Goal: Task Accomplishment & Management: Manage account settings

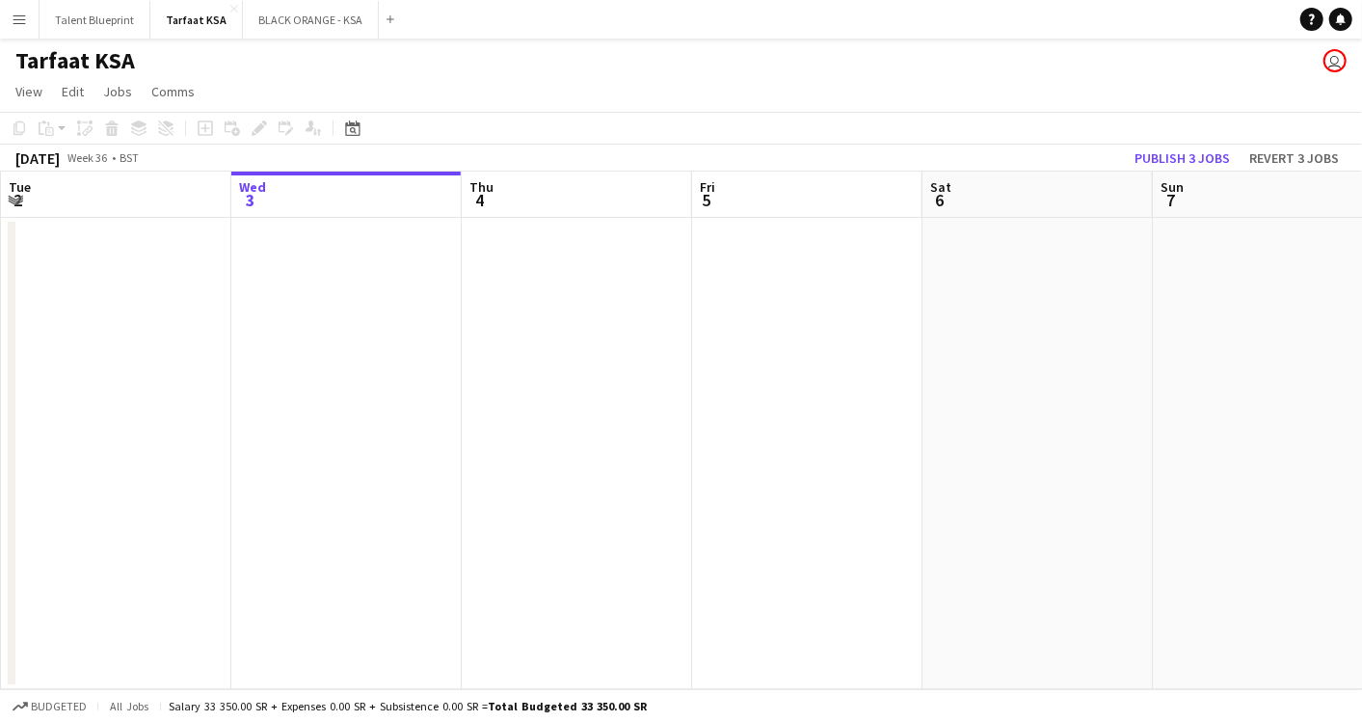
click at [720, 291] on app-date-cell at bounding box center [807, 454] width 230 height 472
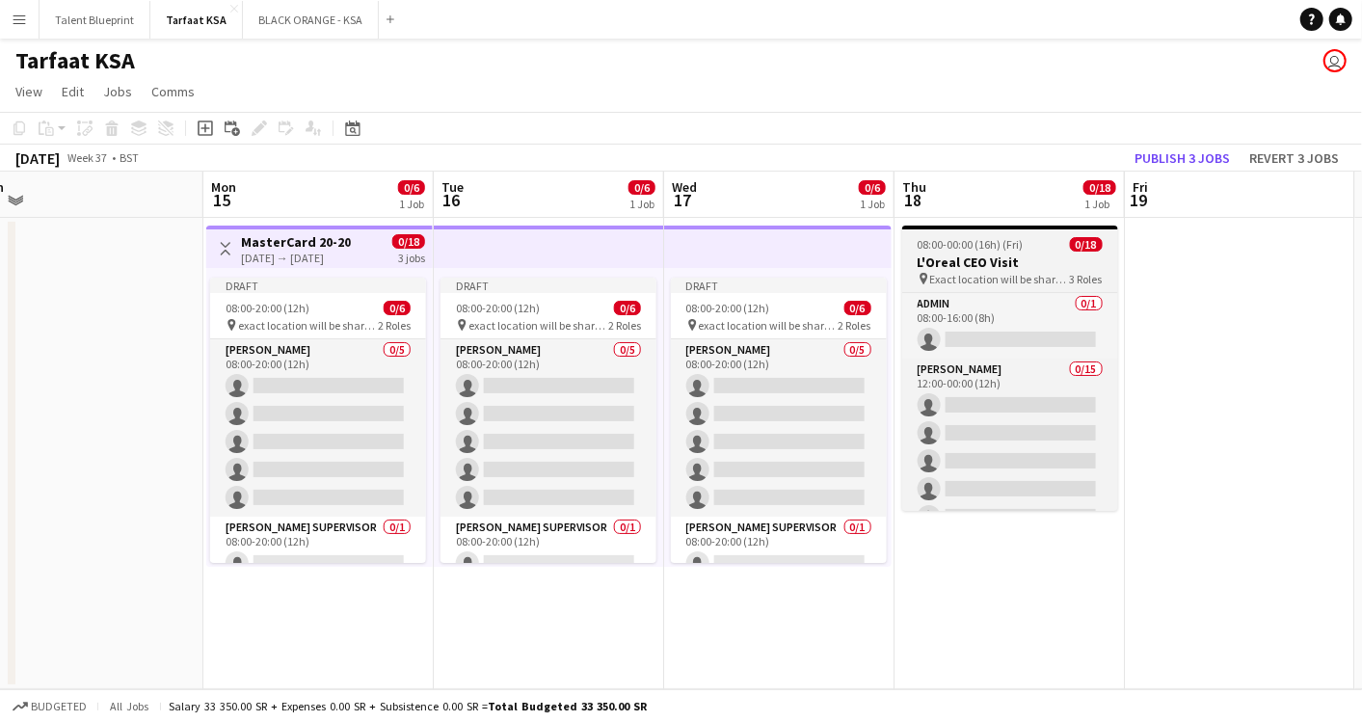
click at [1015, 241] on span "08:00-00:00 (16h) (Fri)" at bounding box center [971, 244] width 106 height 14
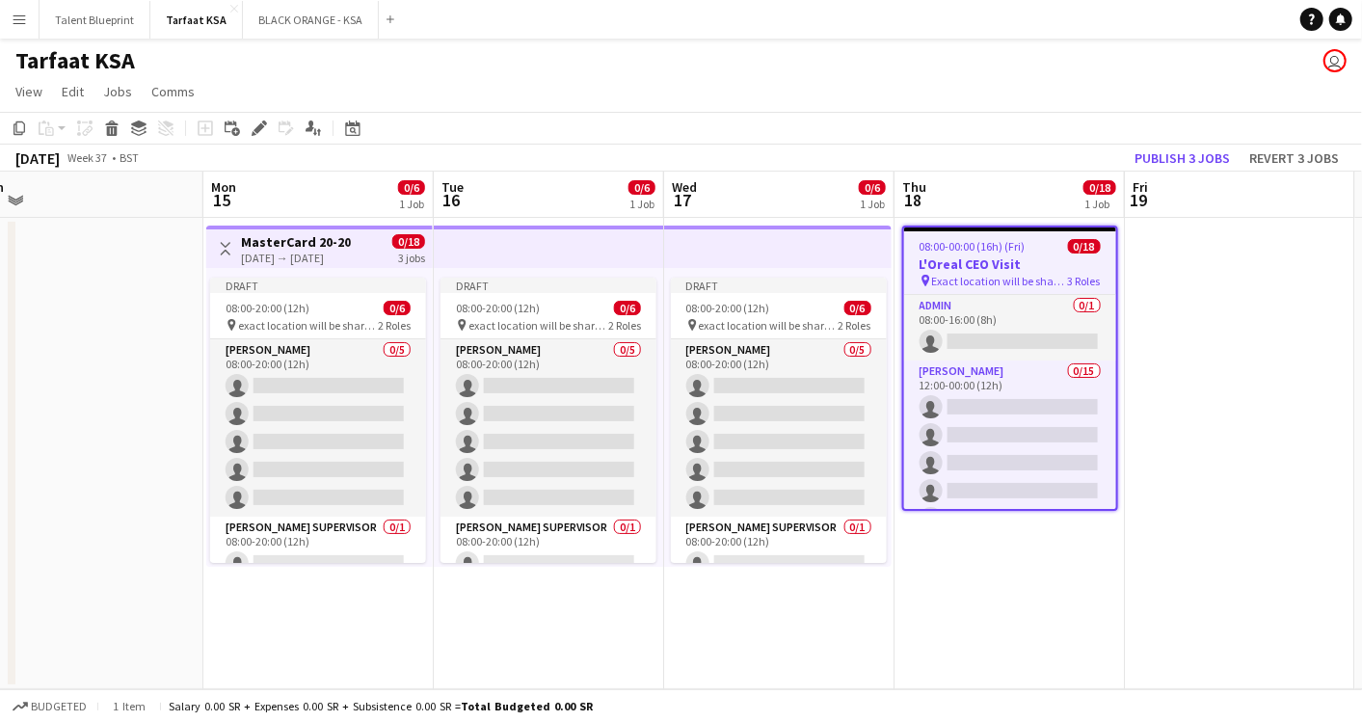
click at [802, 250] on app-top-bar at bounding box center [778, 247] width 228 height 42
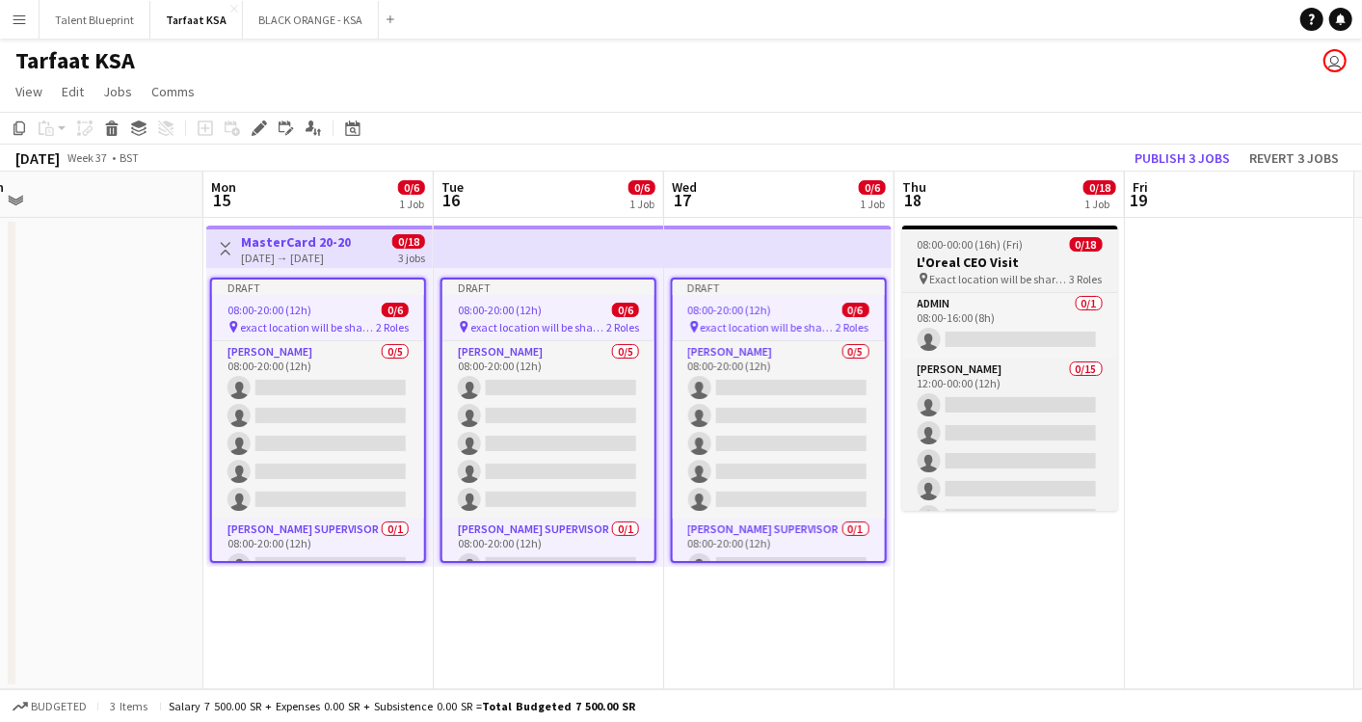
click at [964, 264] on h3 "L'Oreal CEO Visit" at bounding box center [1011, 262] width 216 height 17
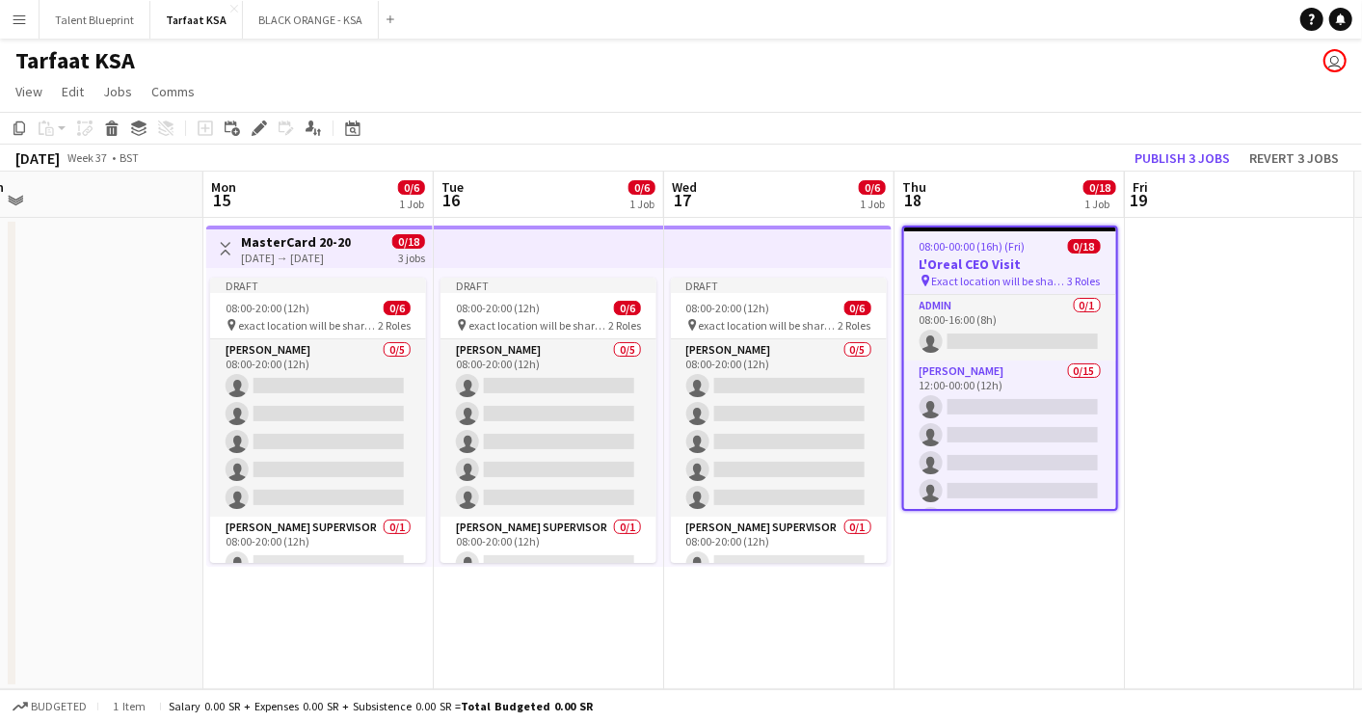
click at [988, 264] on h3 "L'Oreal CEO Visit" at bounding box center [1010, 264] width 212 height 17
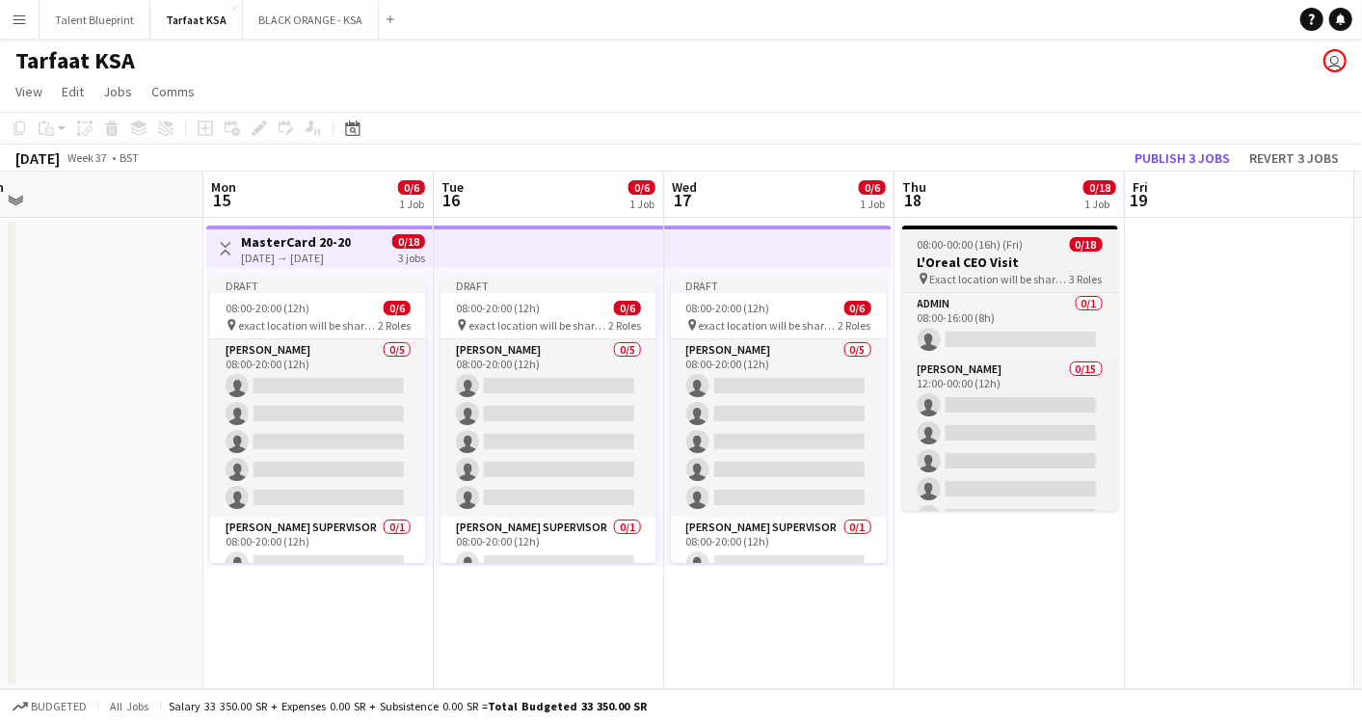
click at [971, 287] on app-job-card "08:00-00:00 (16h) (Fri) 0/18 L'Oreal CEO Visit pin Exact location will be share…" at bounding box center [1011, 368] width 216 height 285
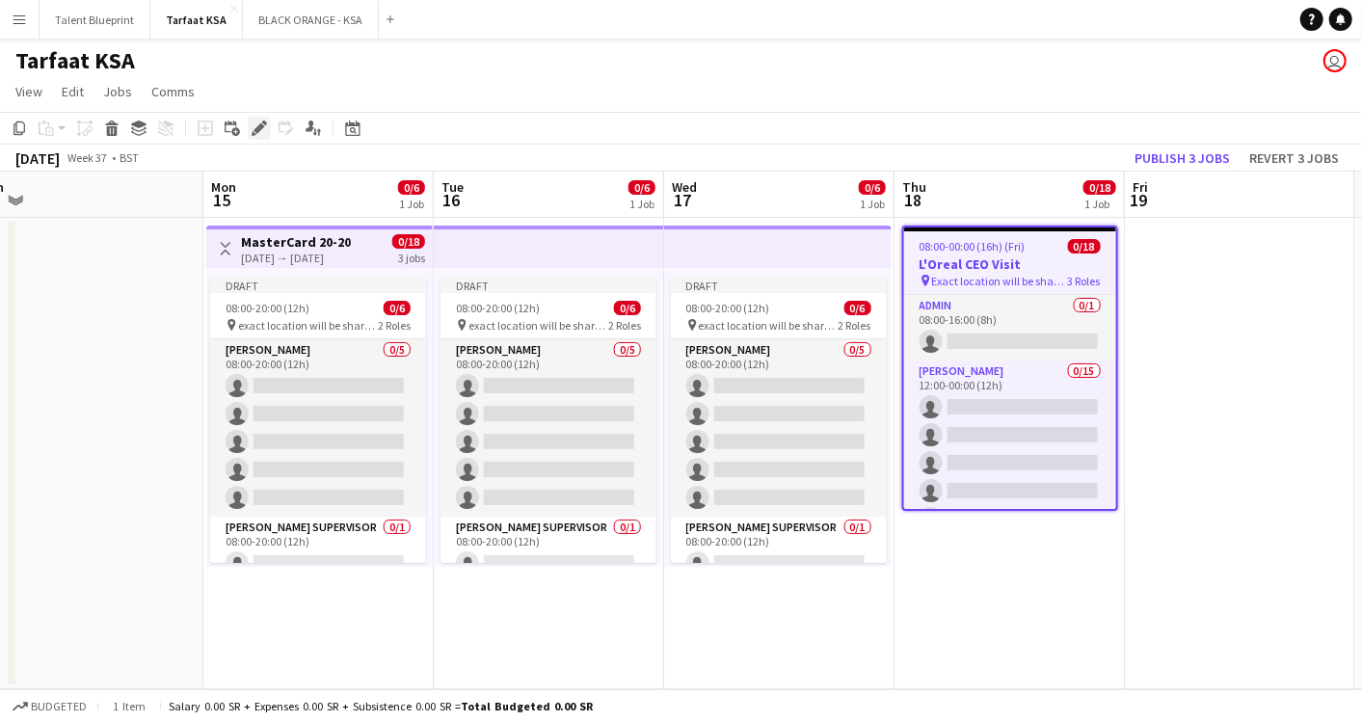
click at [263, 128] on icon "Edit" at bounding box center [259, 128] width 15 height 15
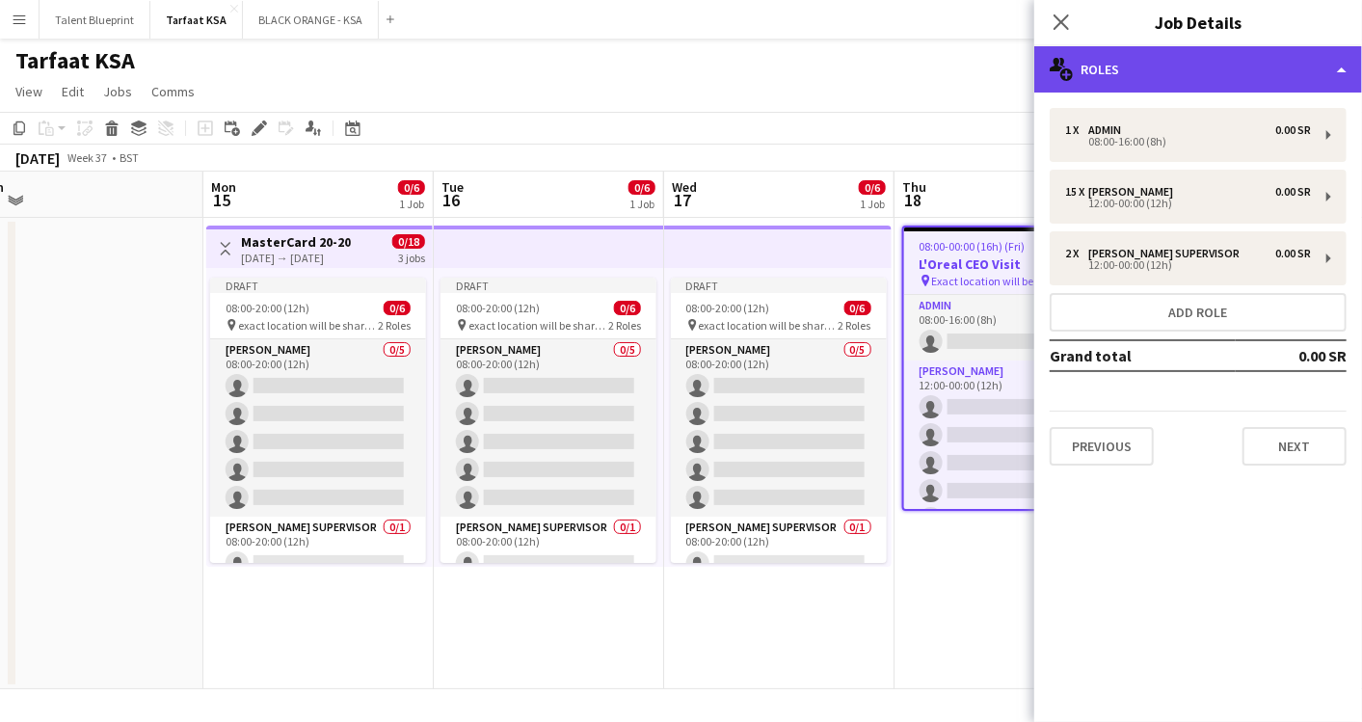
click at [1342, 64] on div "multiple-users-add Roles" at bounding box center [1199, 69] width 328 height 46
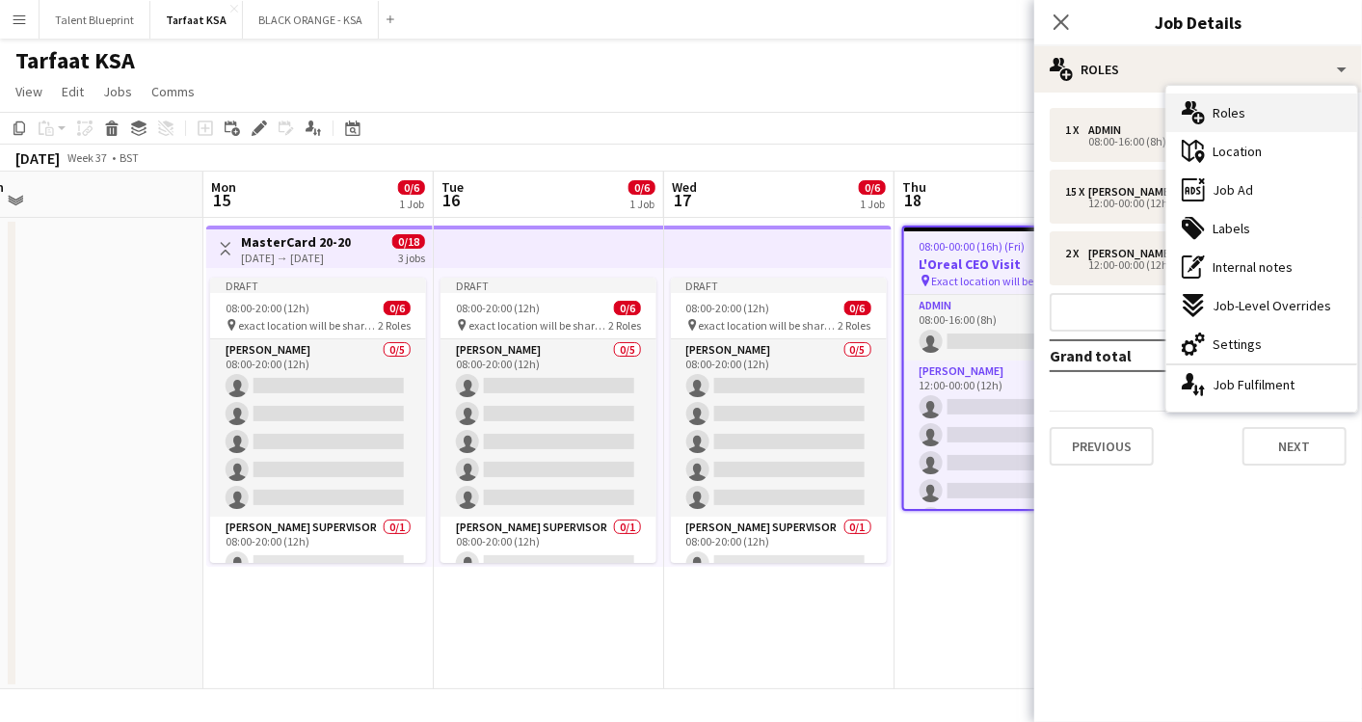
click at [1239, 118] on span "Roles" at bounding box center [1229, 112] width 33 height 17
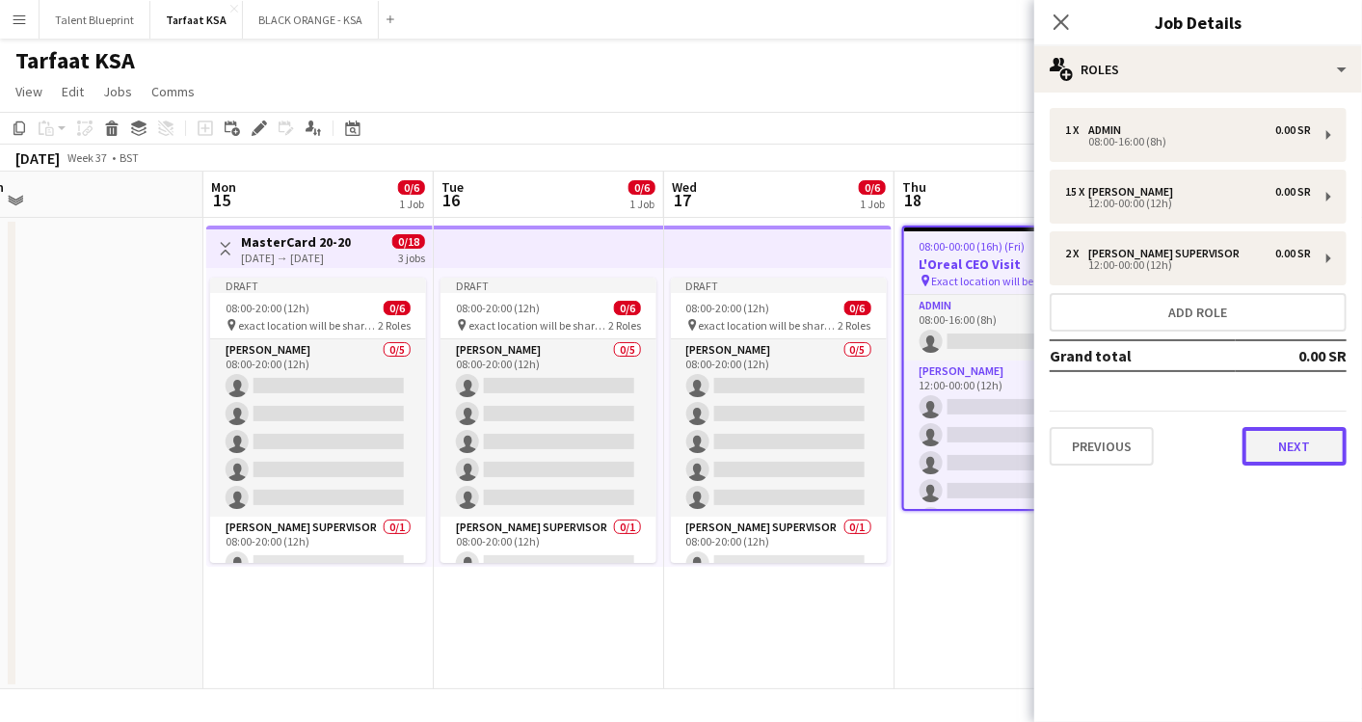
click at [1297, 451] on button "Next" at bounding box center [1295, 446] width 104 height 39
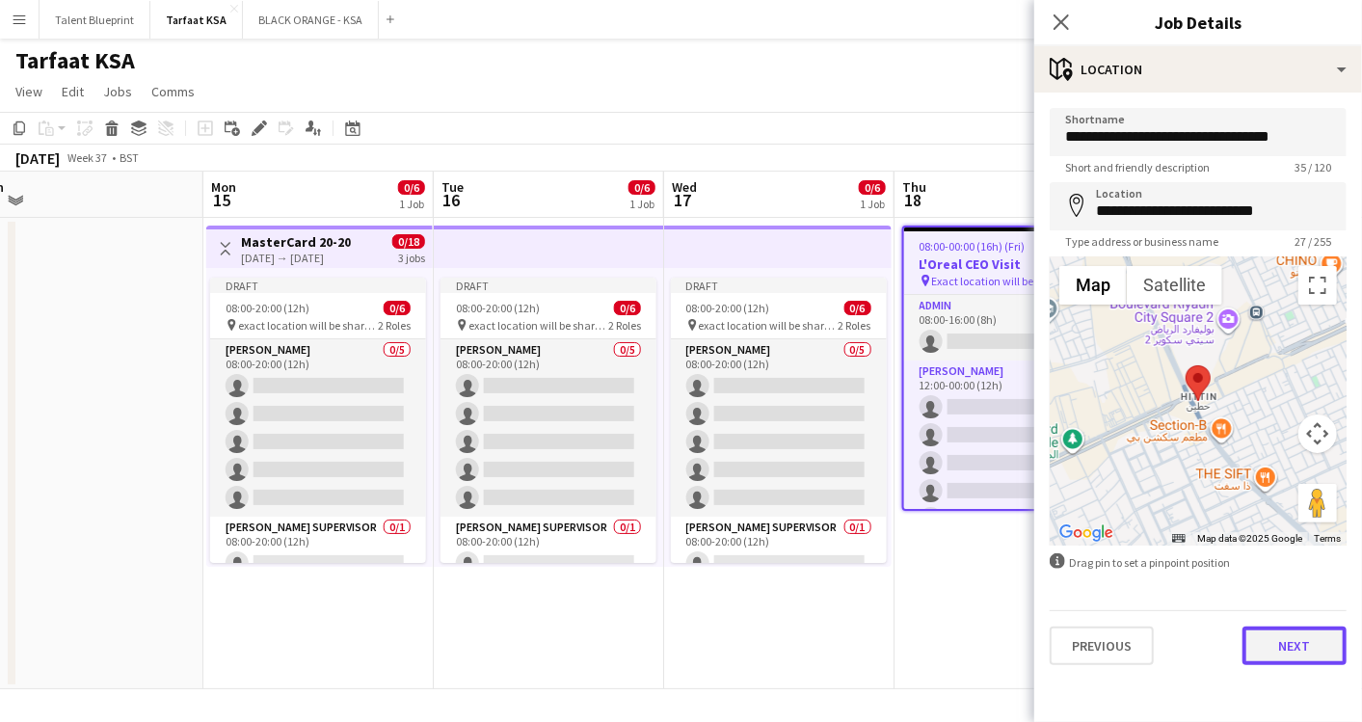
click at [1286, 638] on button "Next" at bounding box center [1295, 646] width 104 height 39
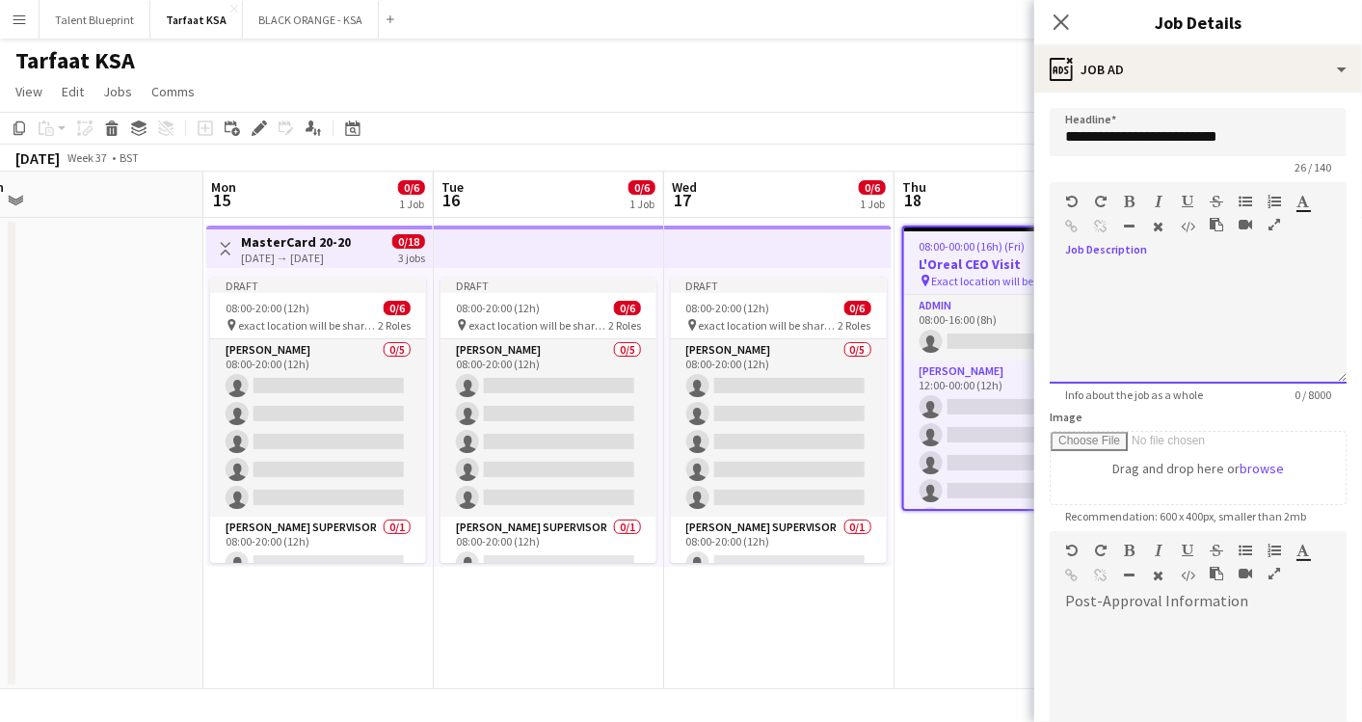
click at [1126, 256] on div at bounding box center [1198, 319] width 297 height 129
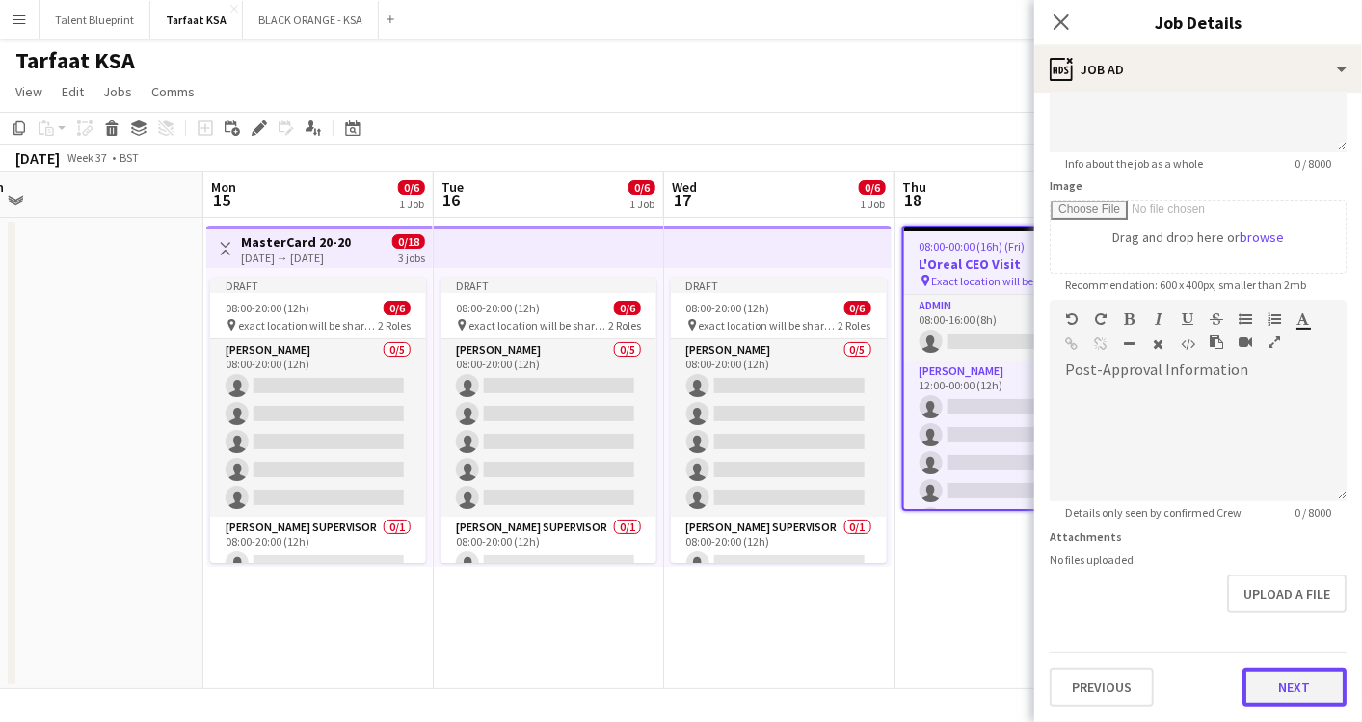
scroll to position [229, 0]
click at [1271, 619] on form "**********" at bounding box center [1199, 294] width 328 height 830
click at [1264, 682] on button "Next" at bounding box center [1295, 690] width 104 height 39
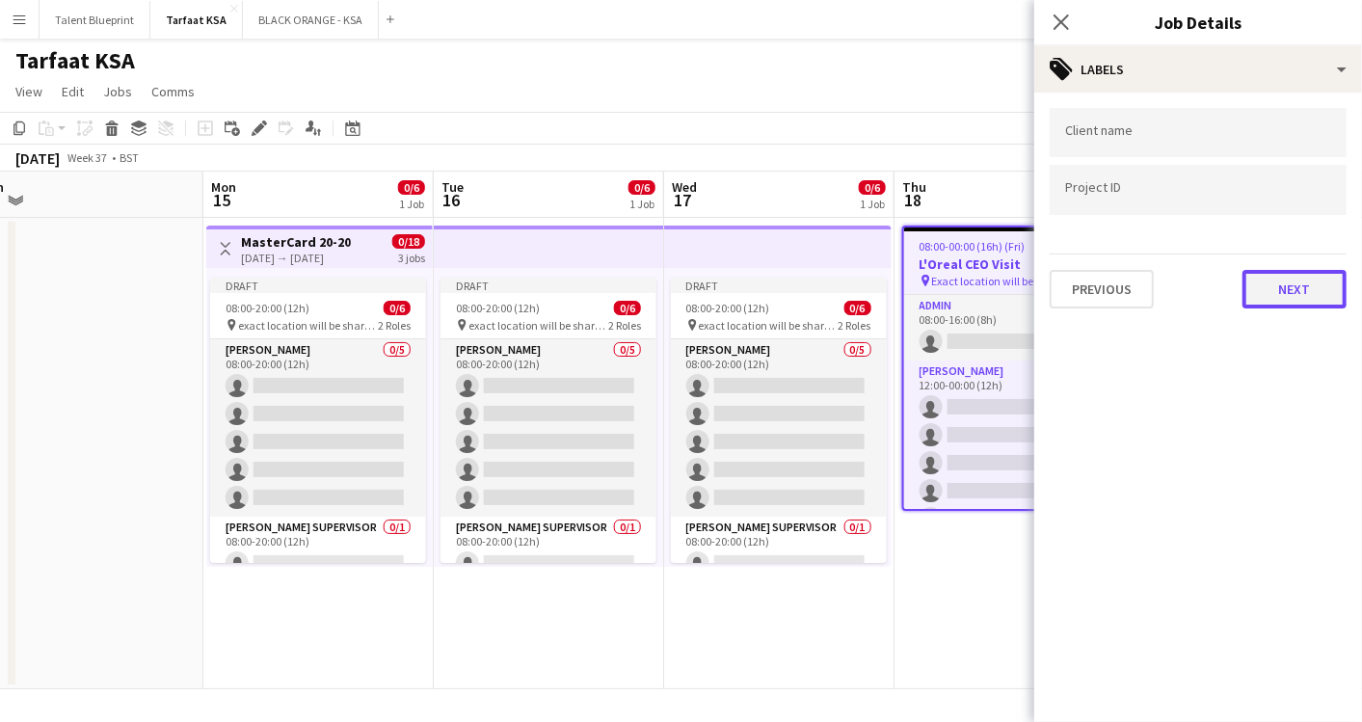
click at [1270, 286] on button "Next" at bounding box center [1295, 289] width 104 height 39
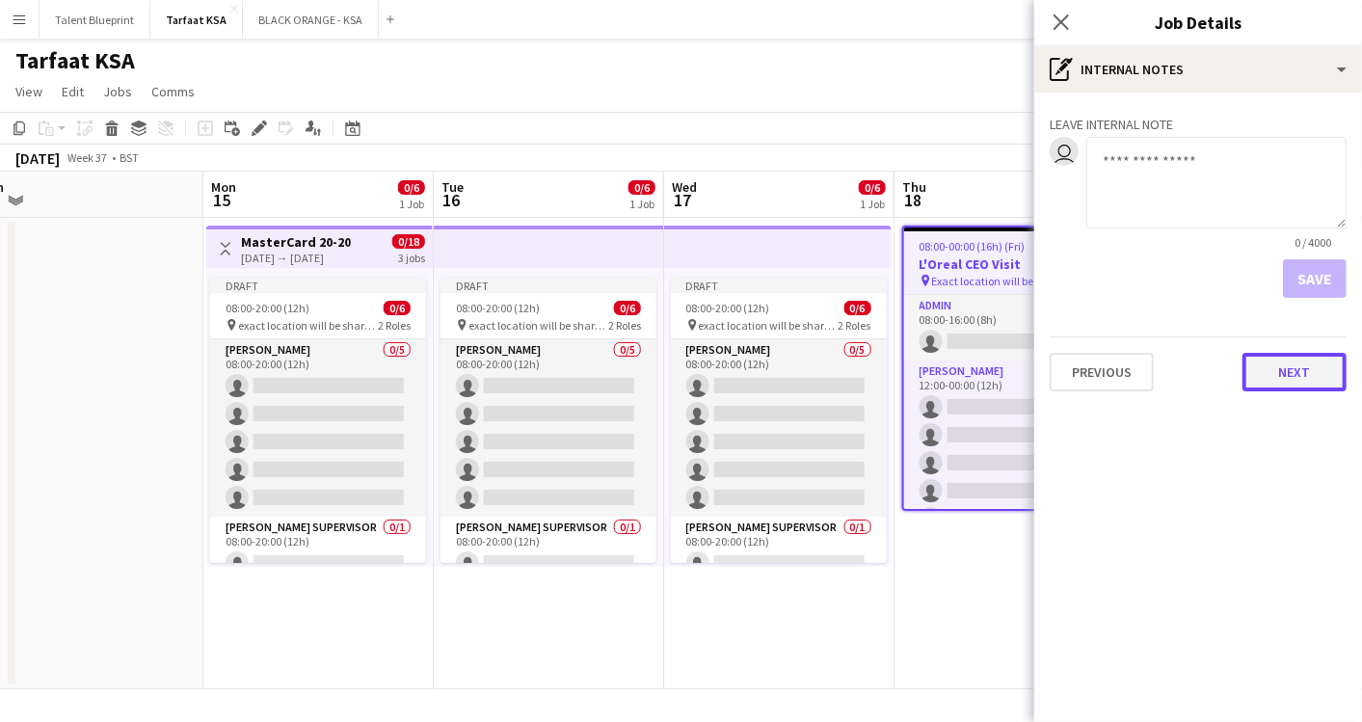
click at [1276, 366] on button "Next" at bounding box center [1295, 372] width 104 height 39
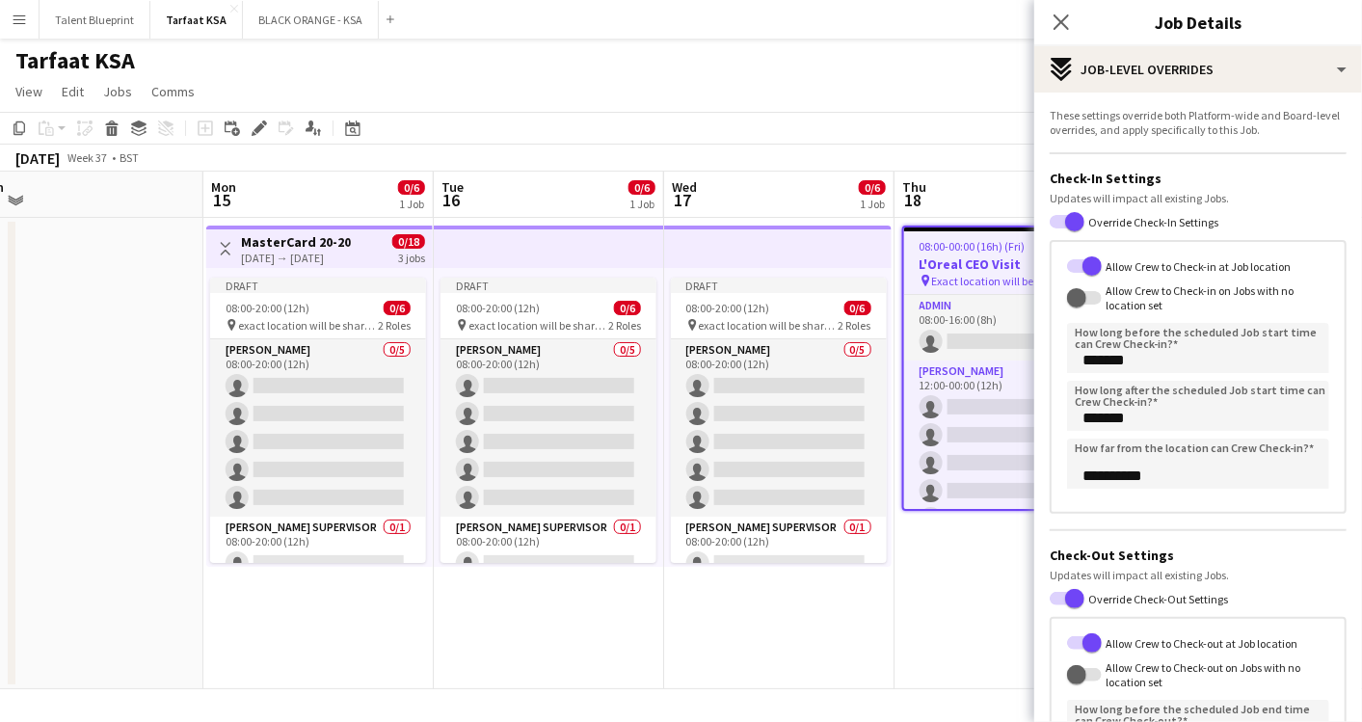
click at [921, 121] on app-toolbar "Copy Paste Paste Ctrl+V Paste with crew Ctrl+Shift+V Paste linked Job [GEOGRAPH…" at bounding box center [681, 128] width 1362 height 33
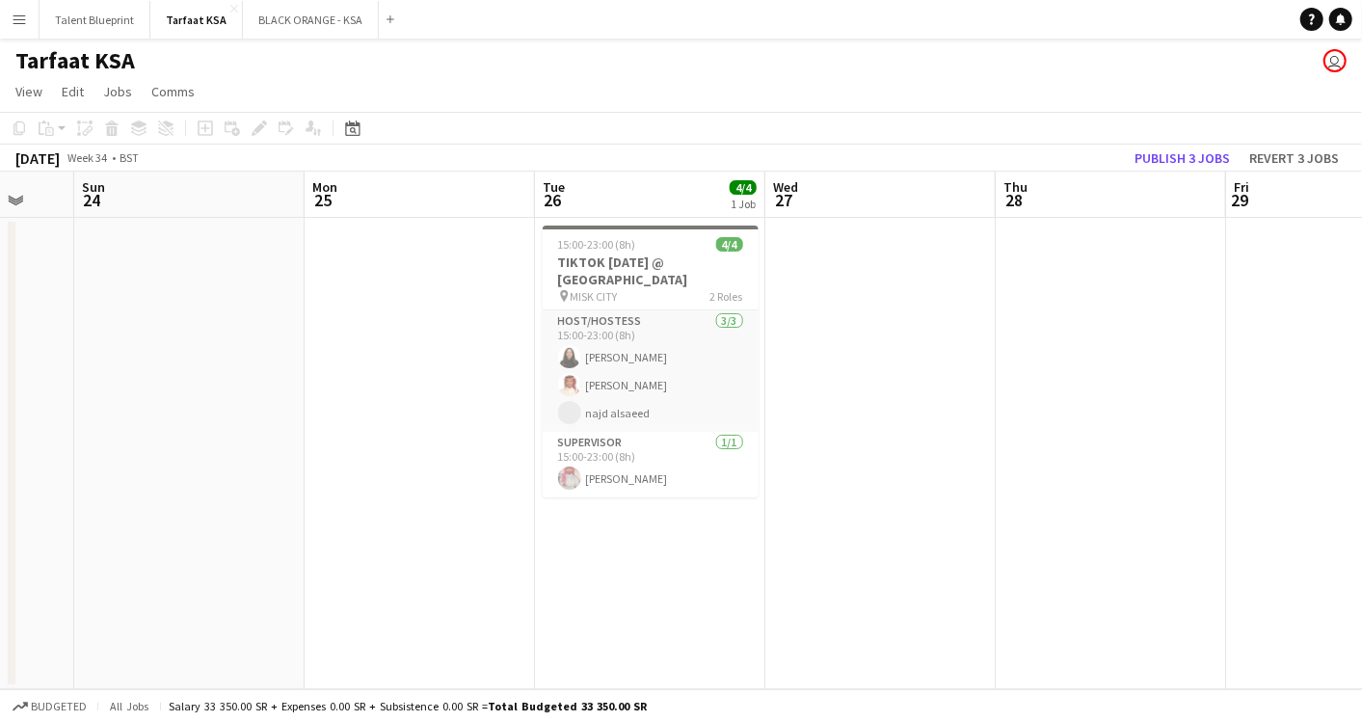
scroll to position [0, 621]
click at [267, 27] on button "BLACK ORANGE - KSA Close" at bounding box center [311, 20] width 136 height 38
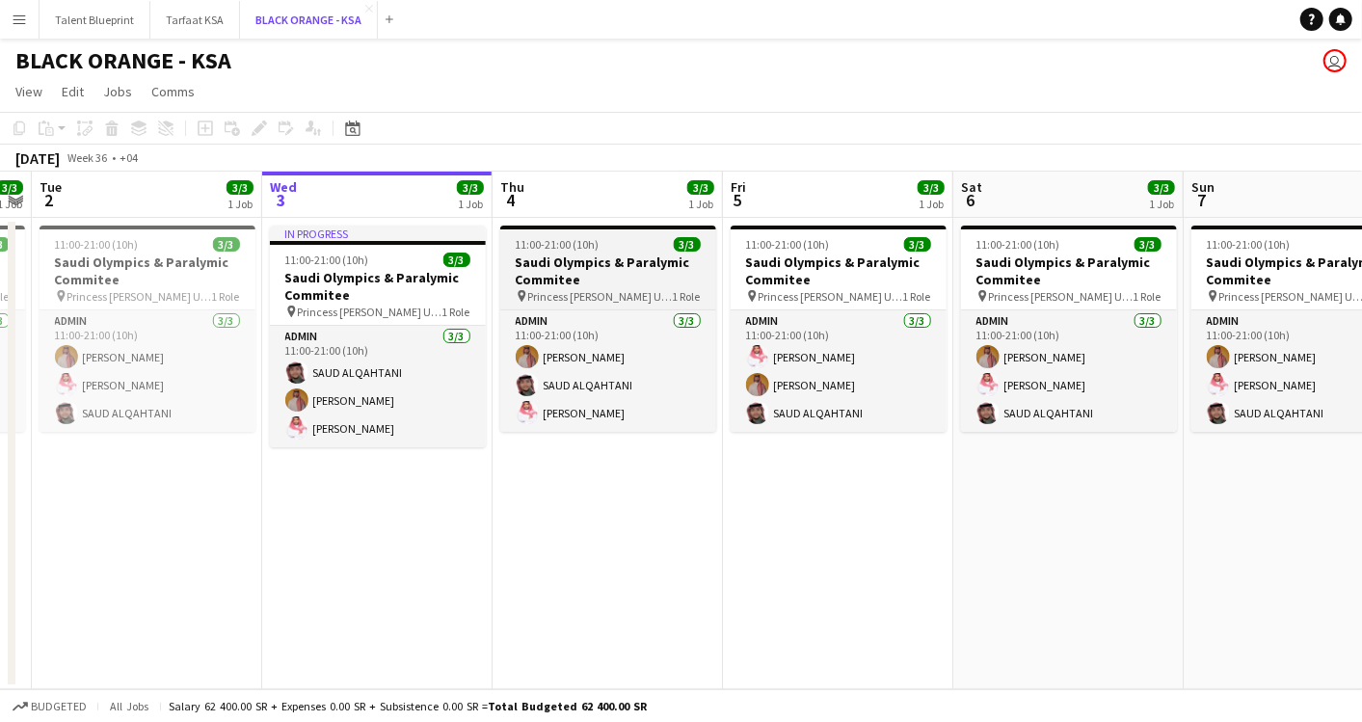
scroll to position [0, 424]
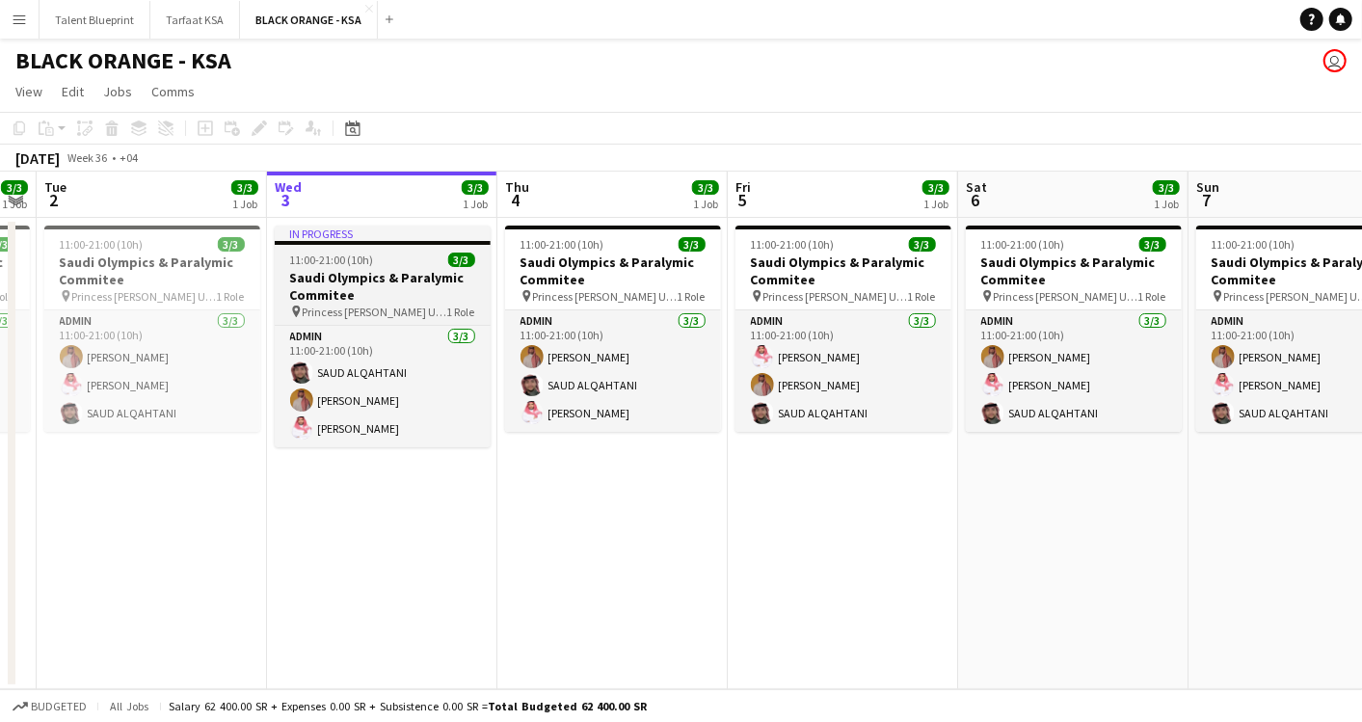
click at [370, 270] on h3 "Saudi Olympics & Paralymic Commitee" at bounding box center [383, 286] width 216 height 35
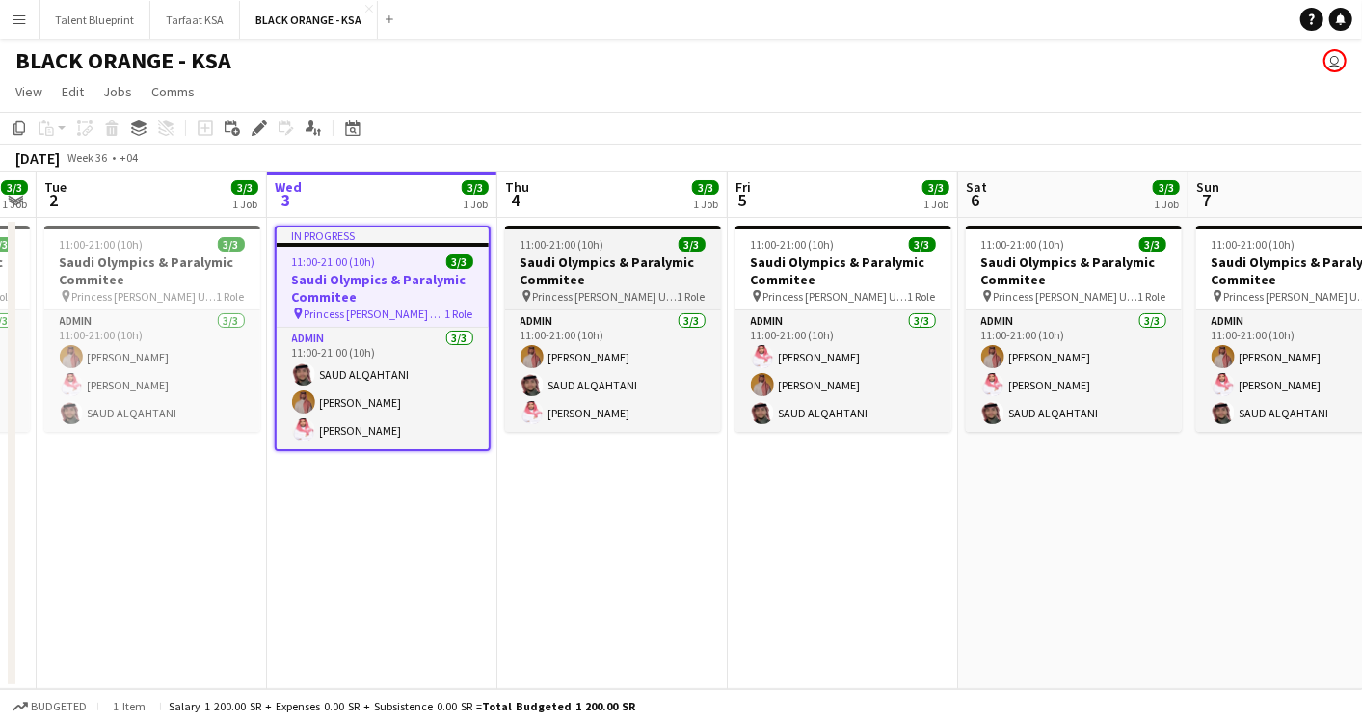
click at [605, 267] on h3 "Saudi Olympics & Paralymic Commitee" at bounding box center [613, 271] width 216 height 35
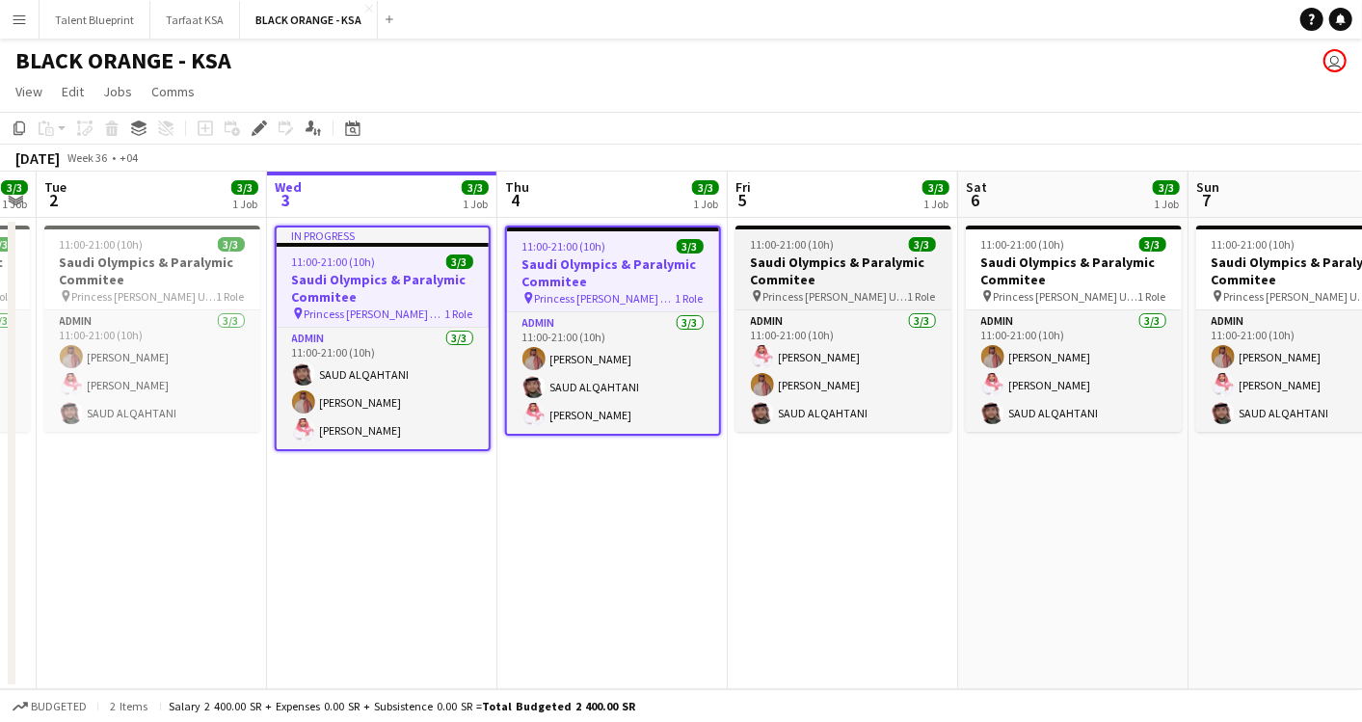
click at [791, 275] on h3 "Saudi Olympics & Paralymic Commitee" at bounding box center [844, 271] width 216 height 35
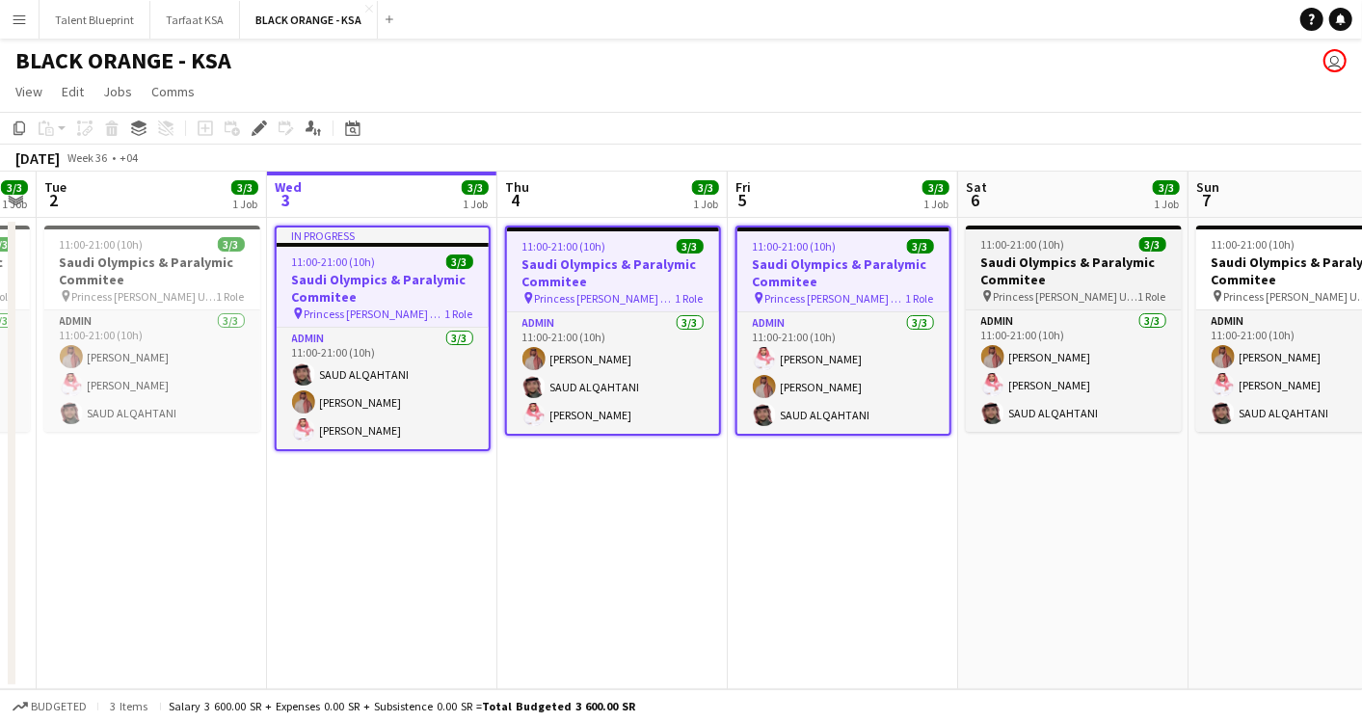
click at [1036, 289] on span "Princess [PERSON_NAME] University" at bounding box center [1066, 296] width 145 height 14
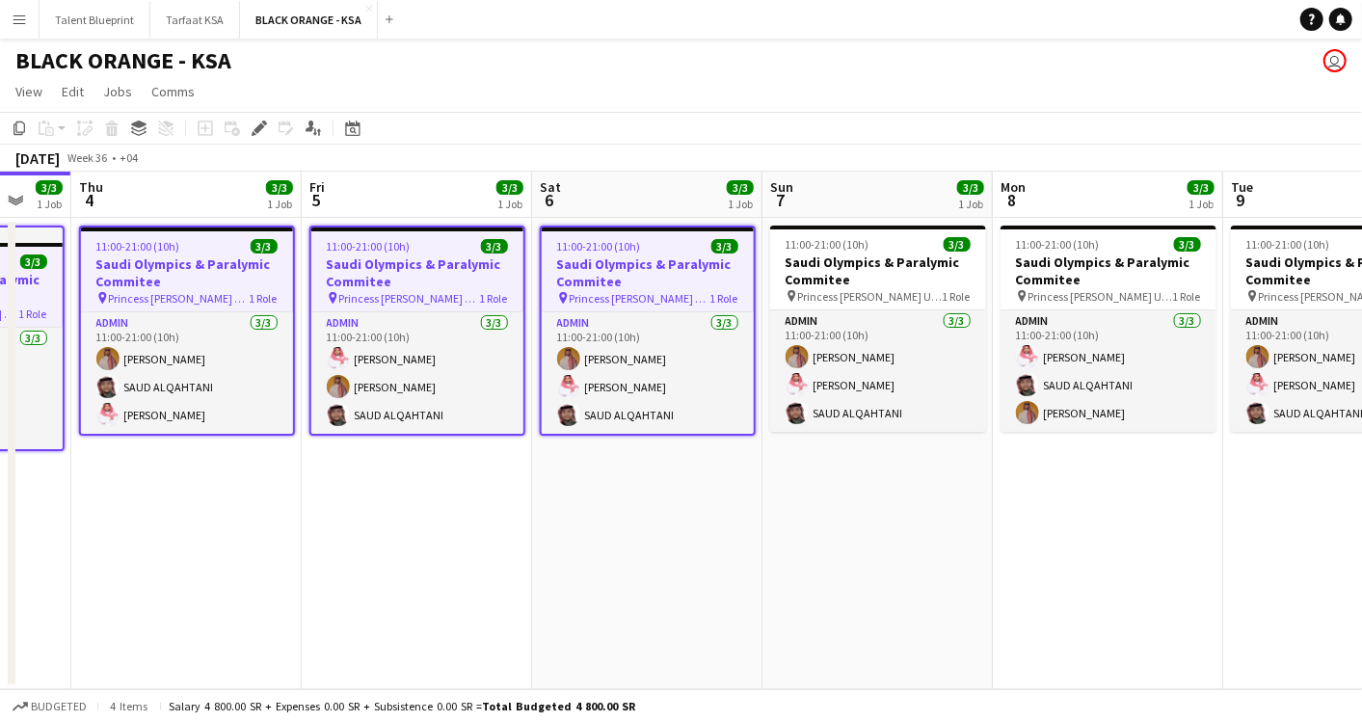
scroll to position [0, 634]
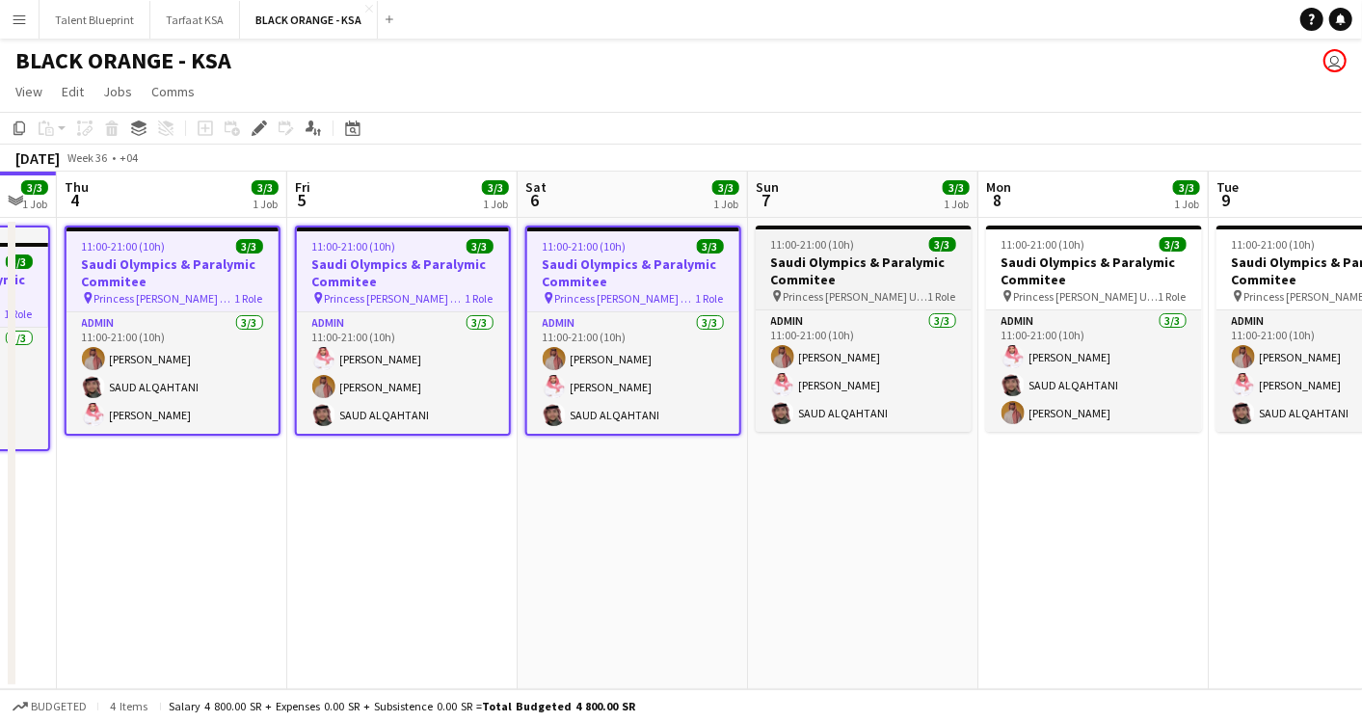
click at [807, 254] on h3 "Saudi Olympics & Paralymic Commitee" at bounding box center [864, 271] width 216 height 35
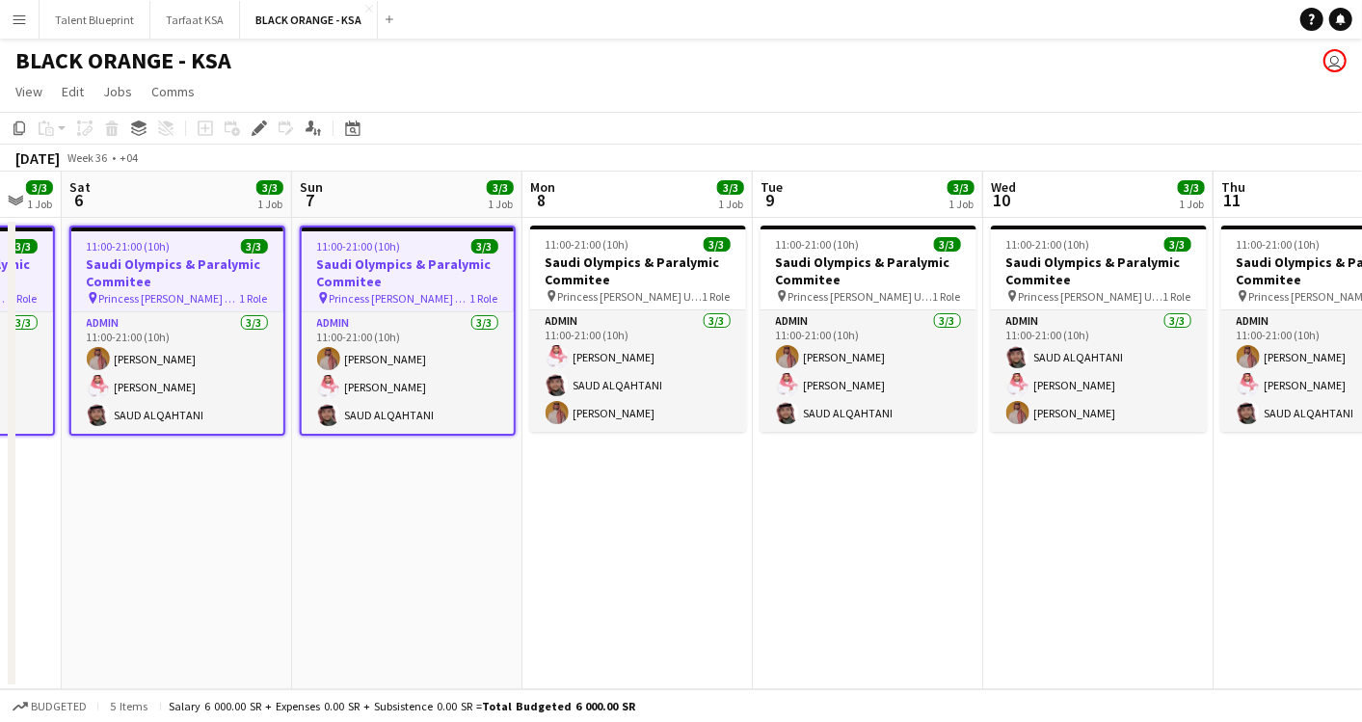
scroll to position [0, 631]
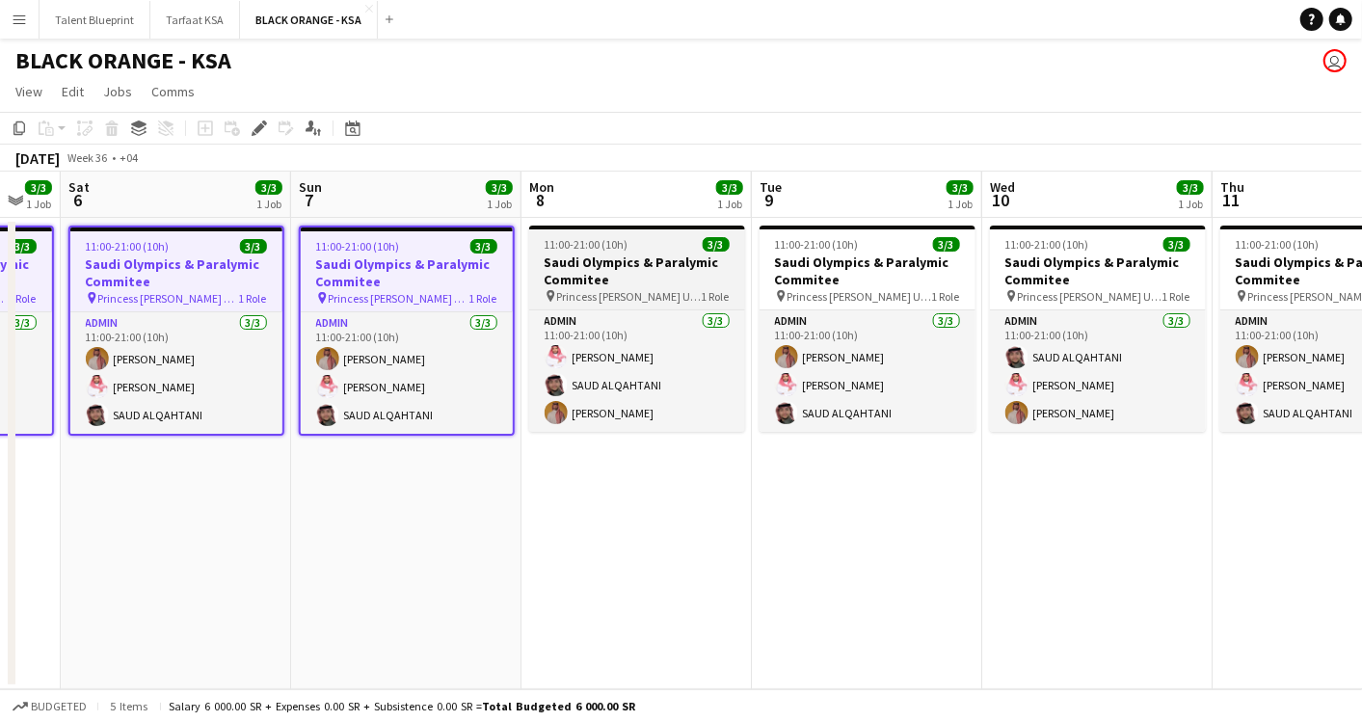
click at [688, 274] on h3 "Saudi Olympics & Paralymic Commitee" at bounding box center [637, 271] width 216 height 35
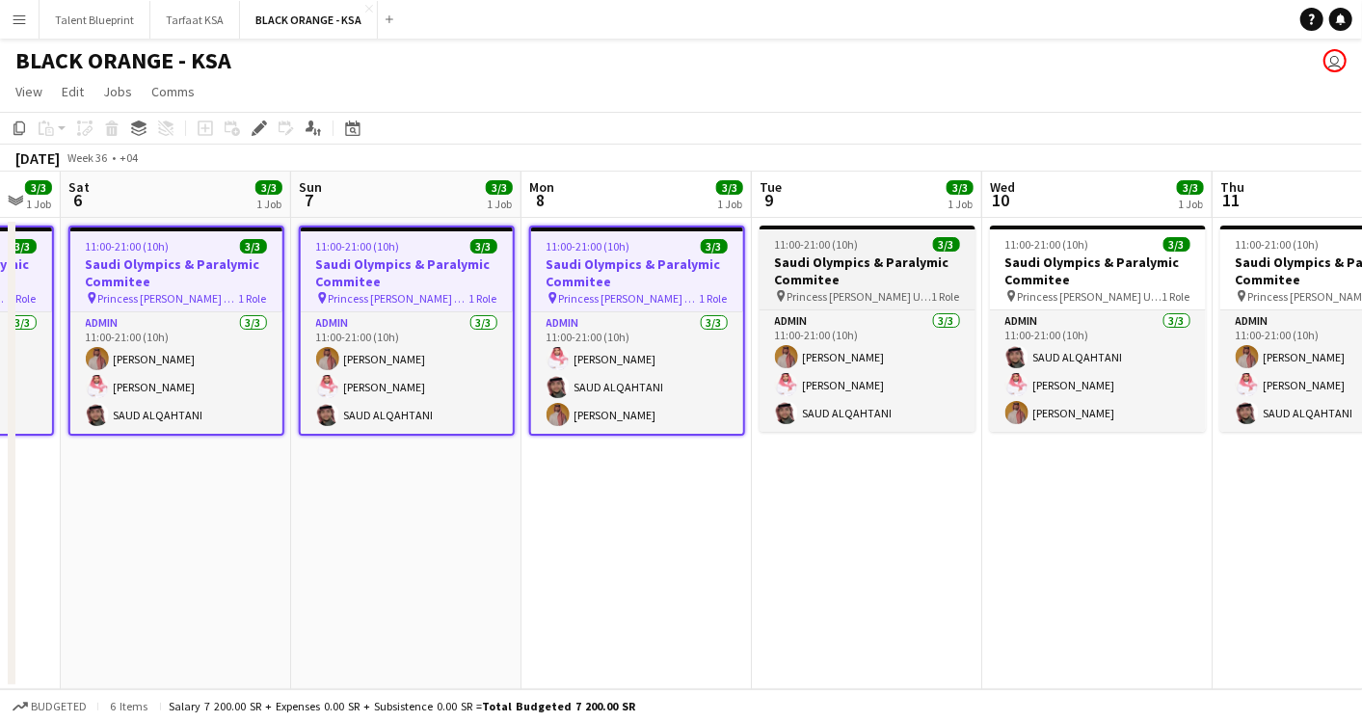
click at [887, 290] on span "Princess [PERSON_NAME] University" at bounding box center [860, 296] width 145 height 14
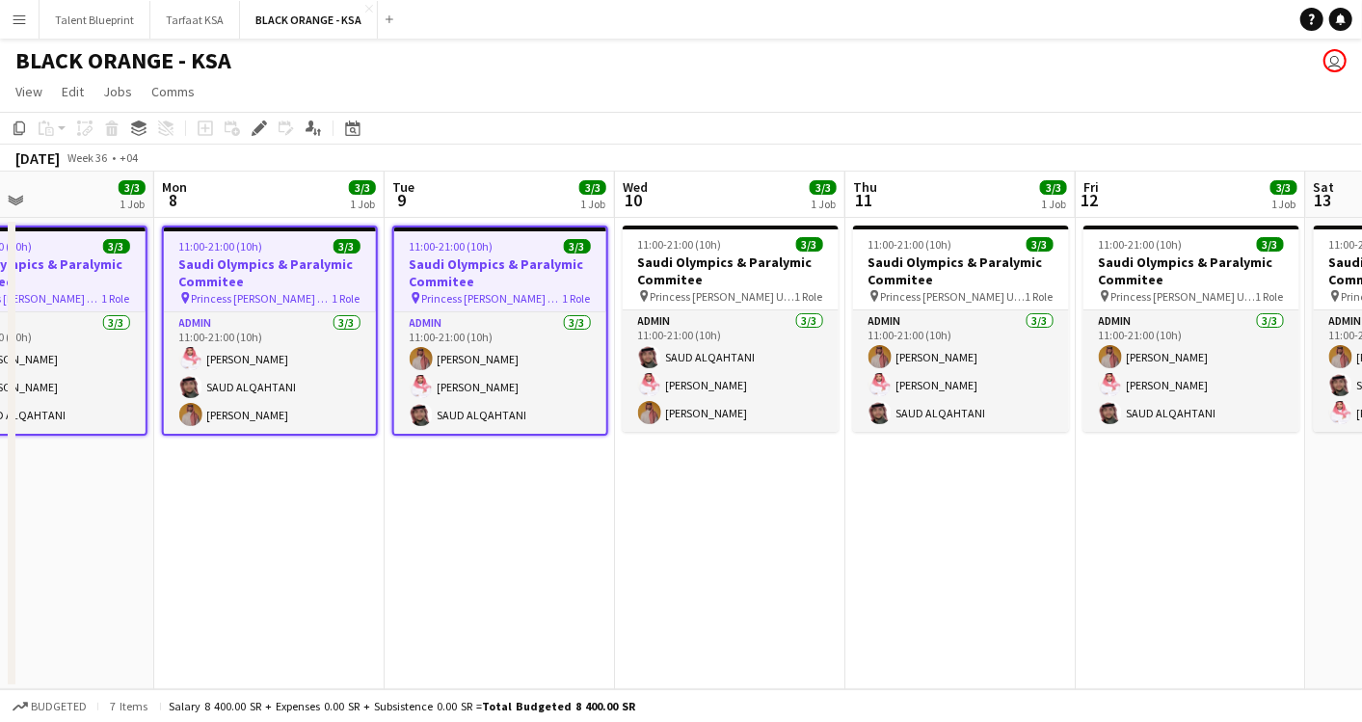
scroll to position [0, 771]
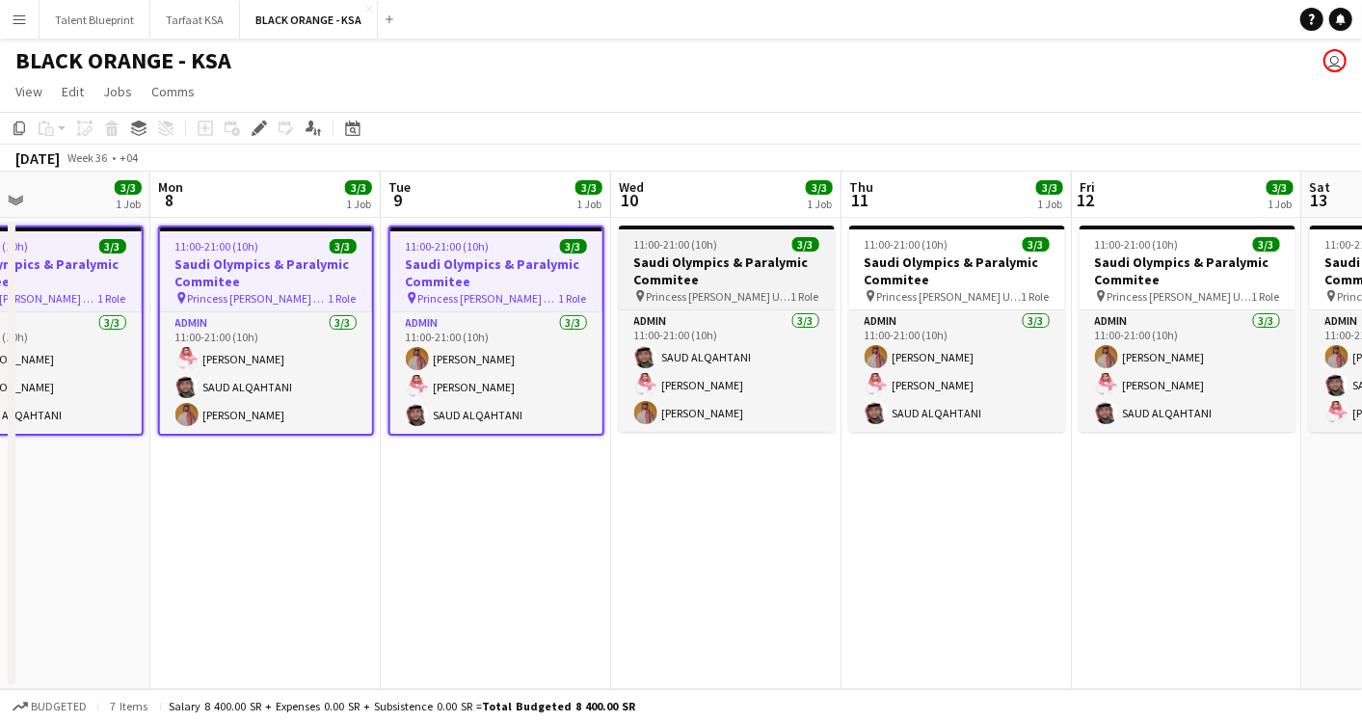
click at [729, 247] on div "11:00-21:00 (10h) 3/3" at bounding box center [727, 244] width 216 height 14
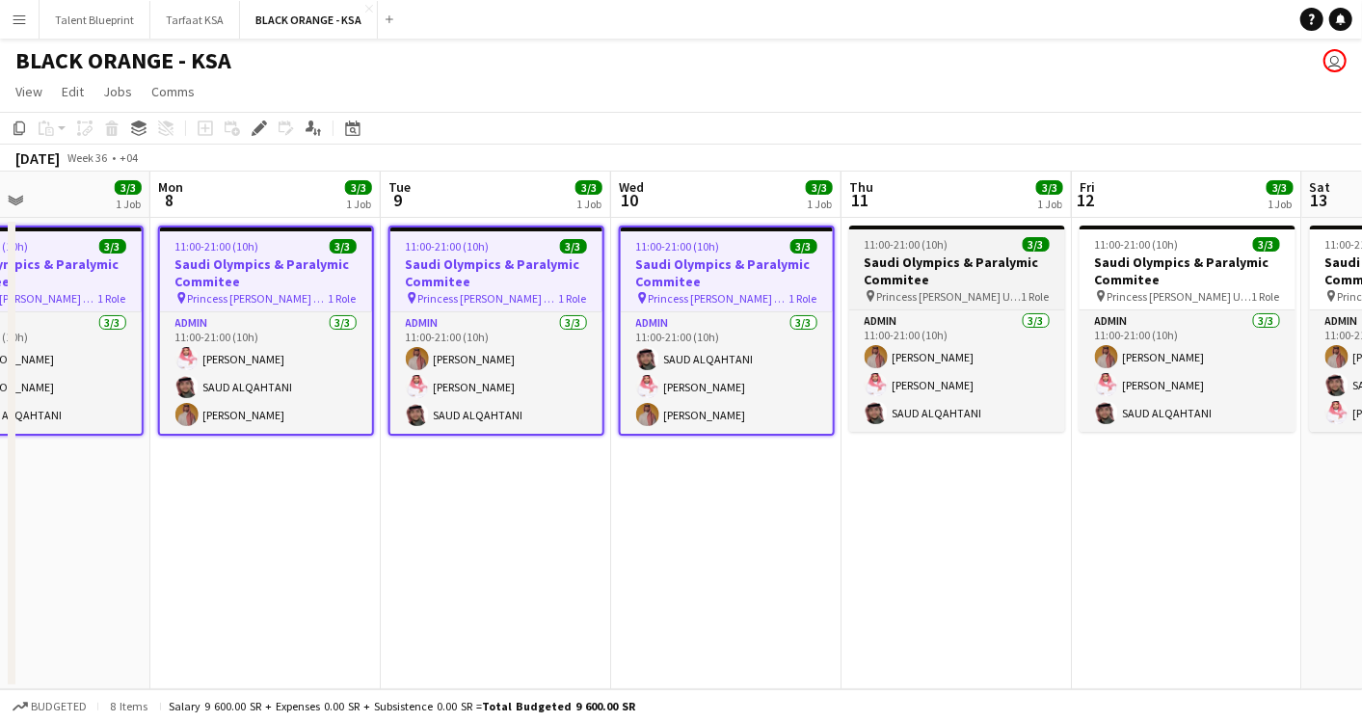
click at [958, 270] on h3 "Saudi Olympics & Paralymic Commitee" at bounding box center [957, 271] width 216 height 35
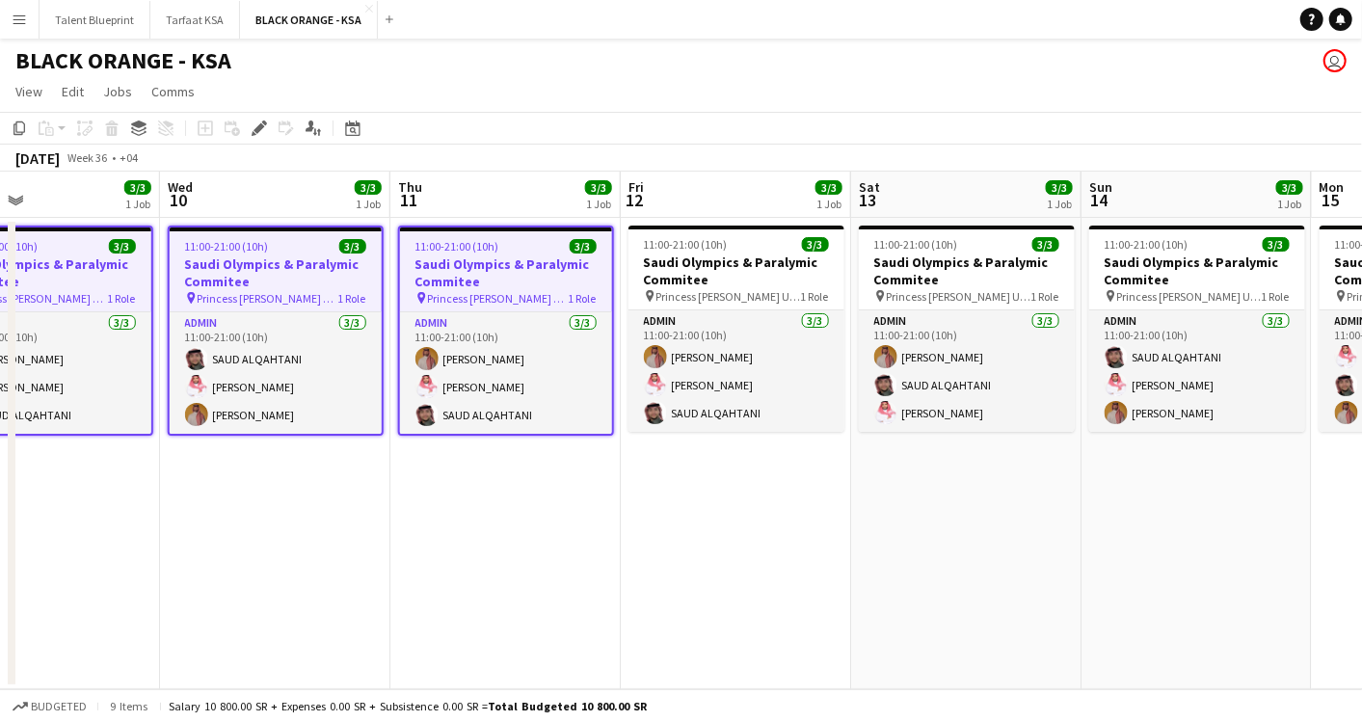
scroll to position [0, 763]
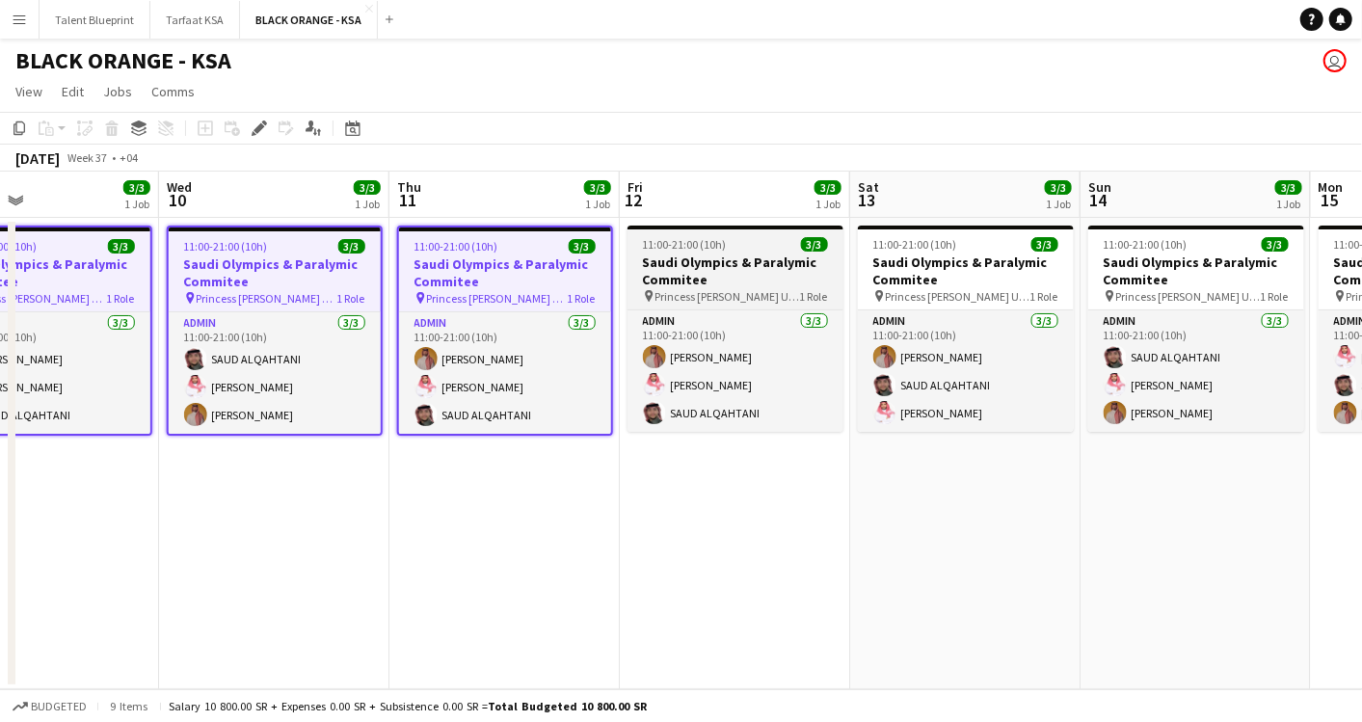
click at [798, 276] on h3 "Saudi Olympics & Paralymic Commitee" at bounding box center [736, 271] width 216 height 35
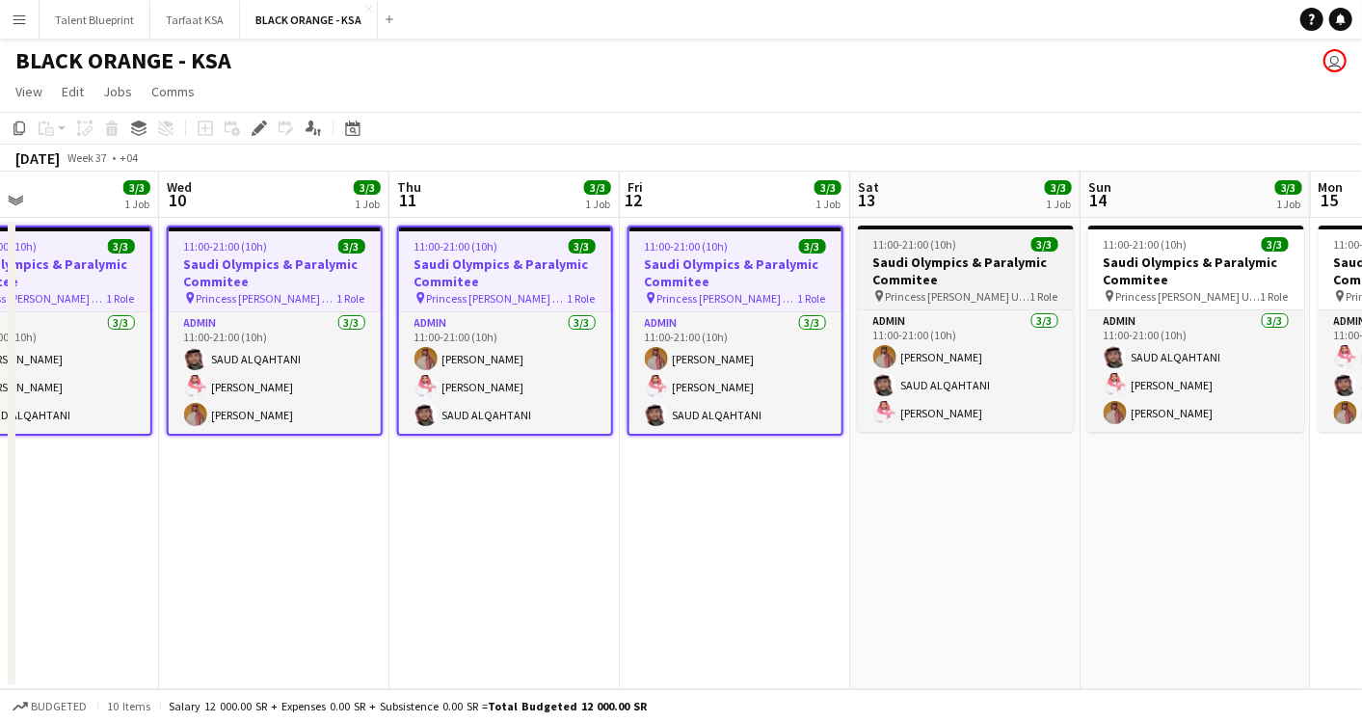
click at [930, 278] on h3 "Saudi Olympics & Paralymic Commitee" at bounding box center [966, 271] width 216 height 35
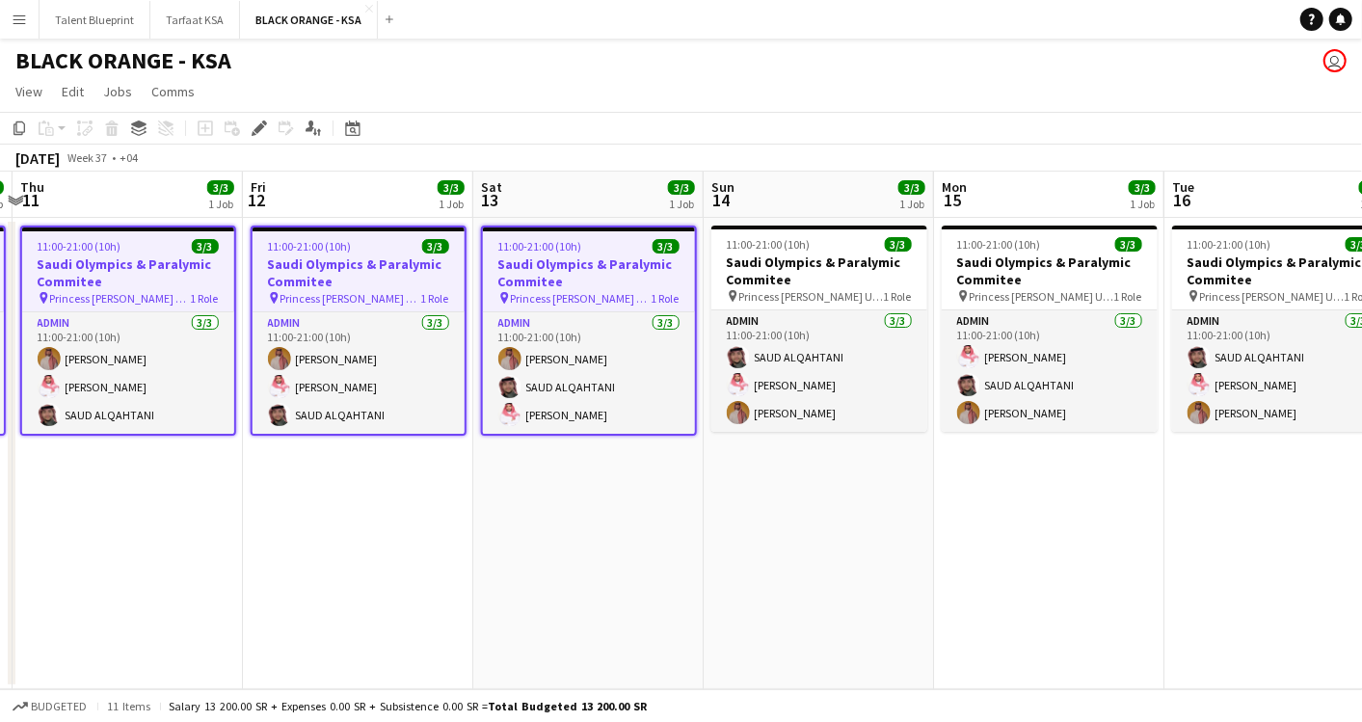
scroll to position [0, 696]
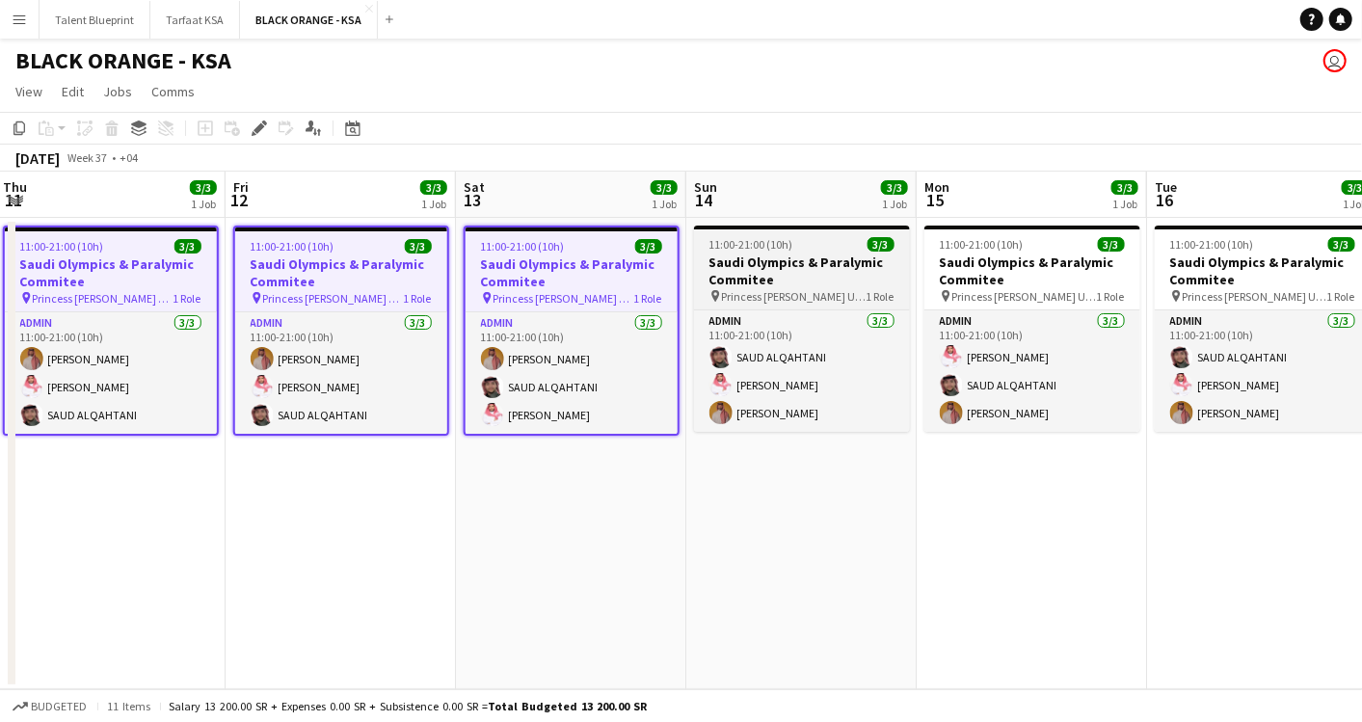
click at [812, 278] on h3 "Saudi Olympics & Paralymic Commitee" at bounding box center [802, 271] width 216 height 35
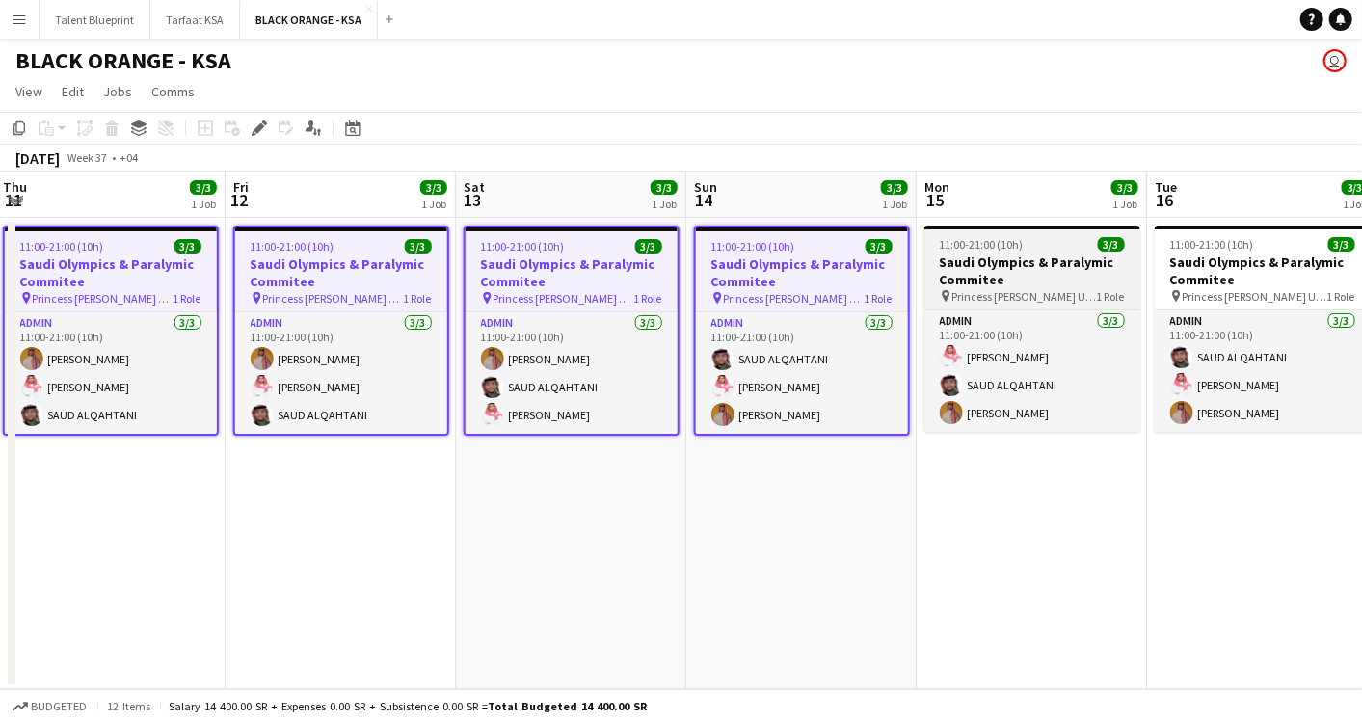
click at [996, 290] on span "Princess [PERSON_NAME] University" at bounding box center [1025, 296] width 145 height 14
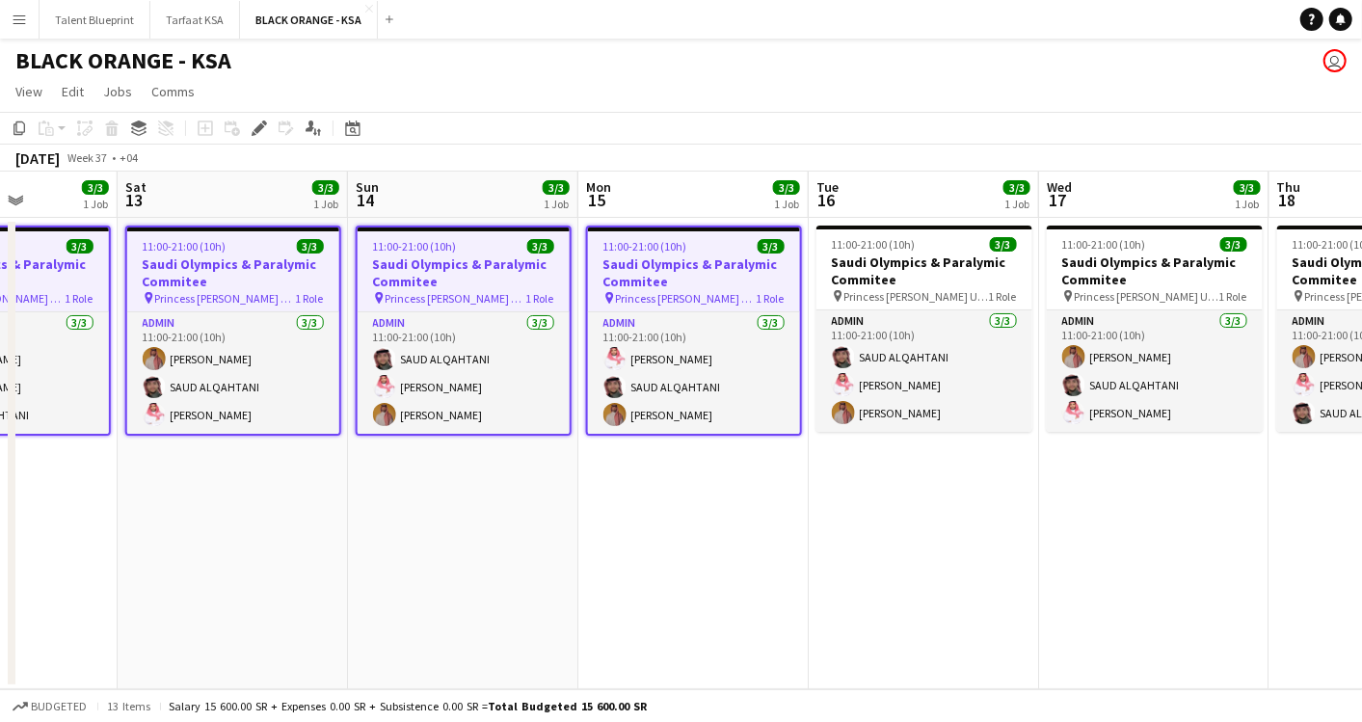
scroll to position [0, 588]
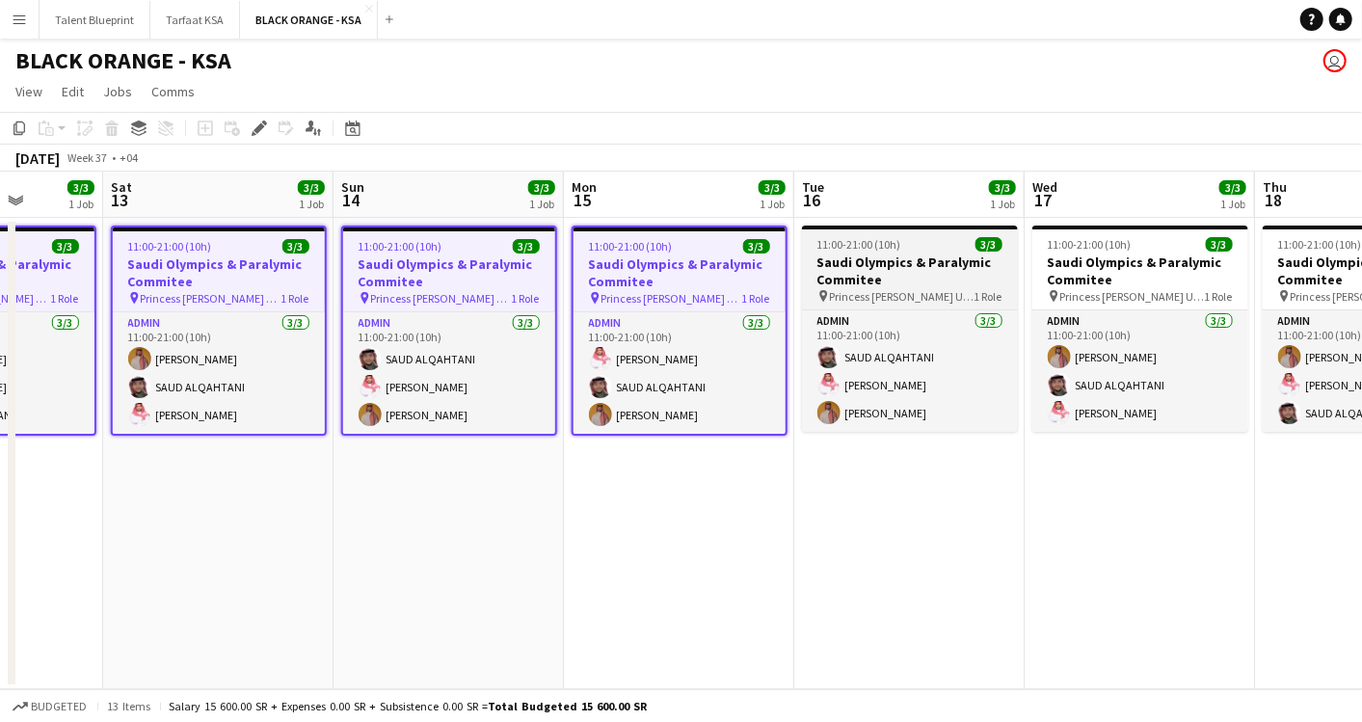
click at [918, 272] on h3 "Saudi Olympics & Paralymic Commitee" at bounding box center [910, 271] width 216 height 35
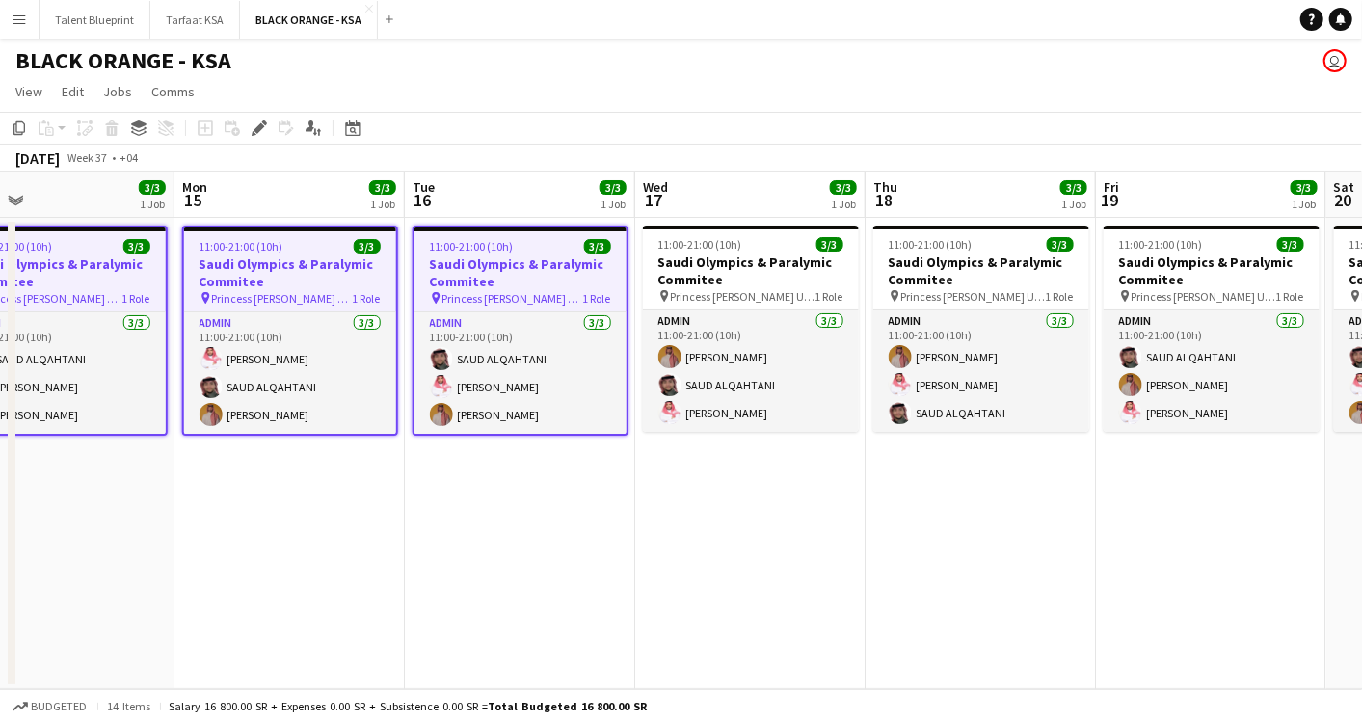
scroll to position [0, 748]
click at [815, 279] on h3 "Saudi Olympics & Paralymic Commitee" at bounding box center [750, 271] width 216 height 35
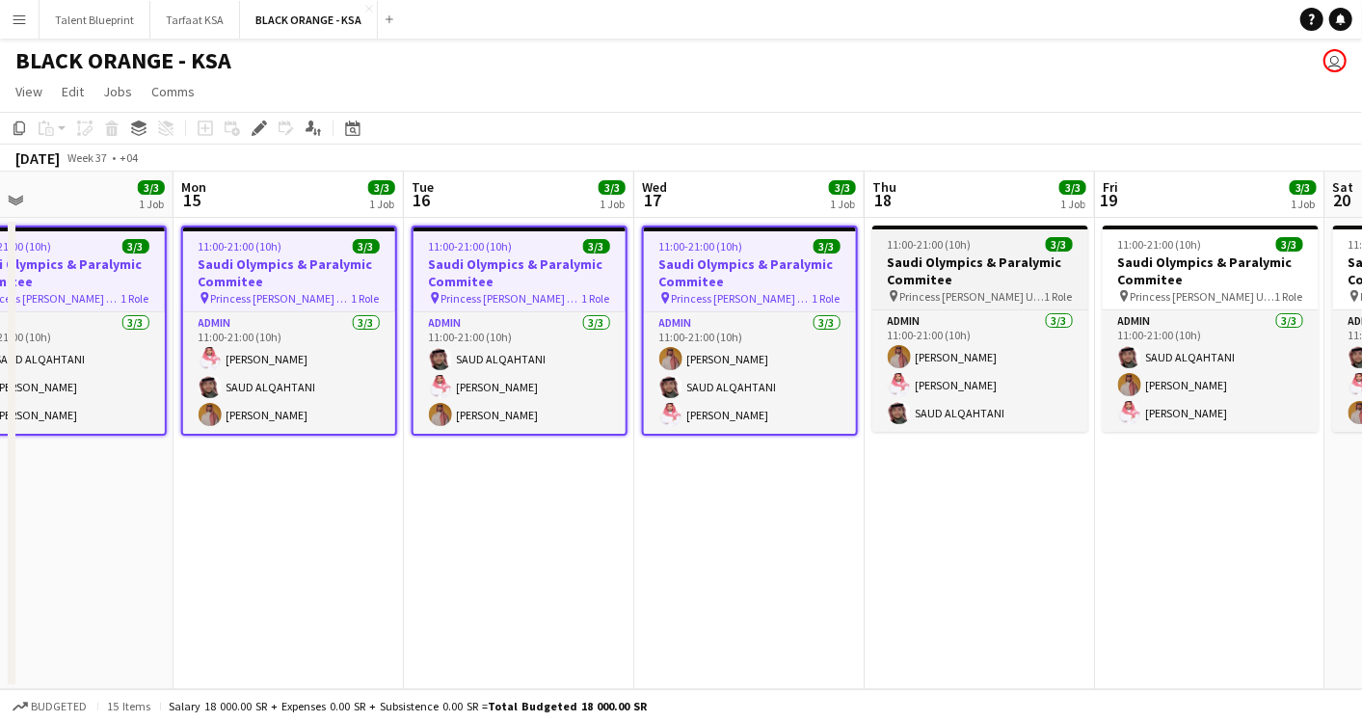
click at [950, 289] on span "Princess [PERSON_NAME] University" at bounding box center [973, 296] width 145 height 14
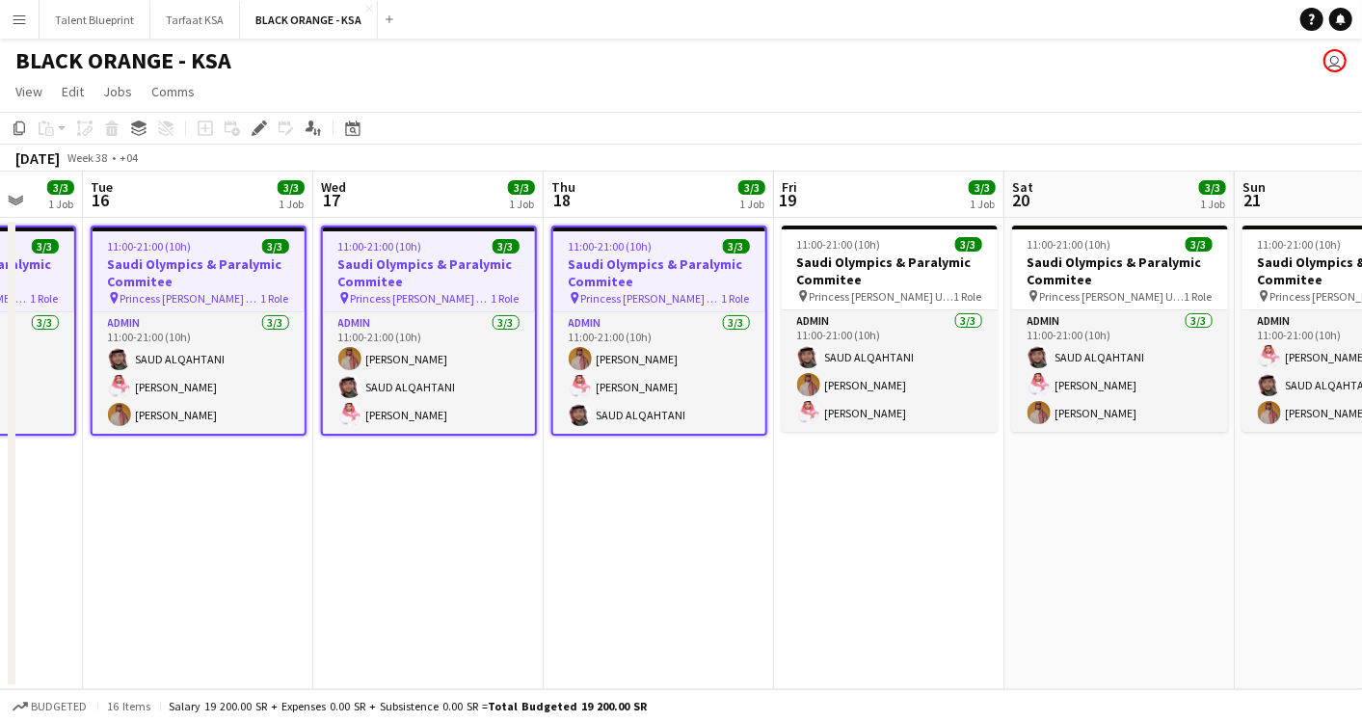
scroll to position [0, 653]
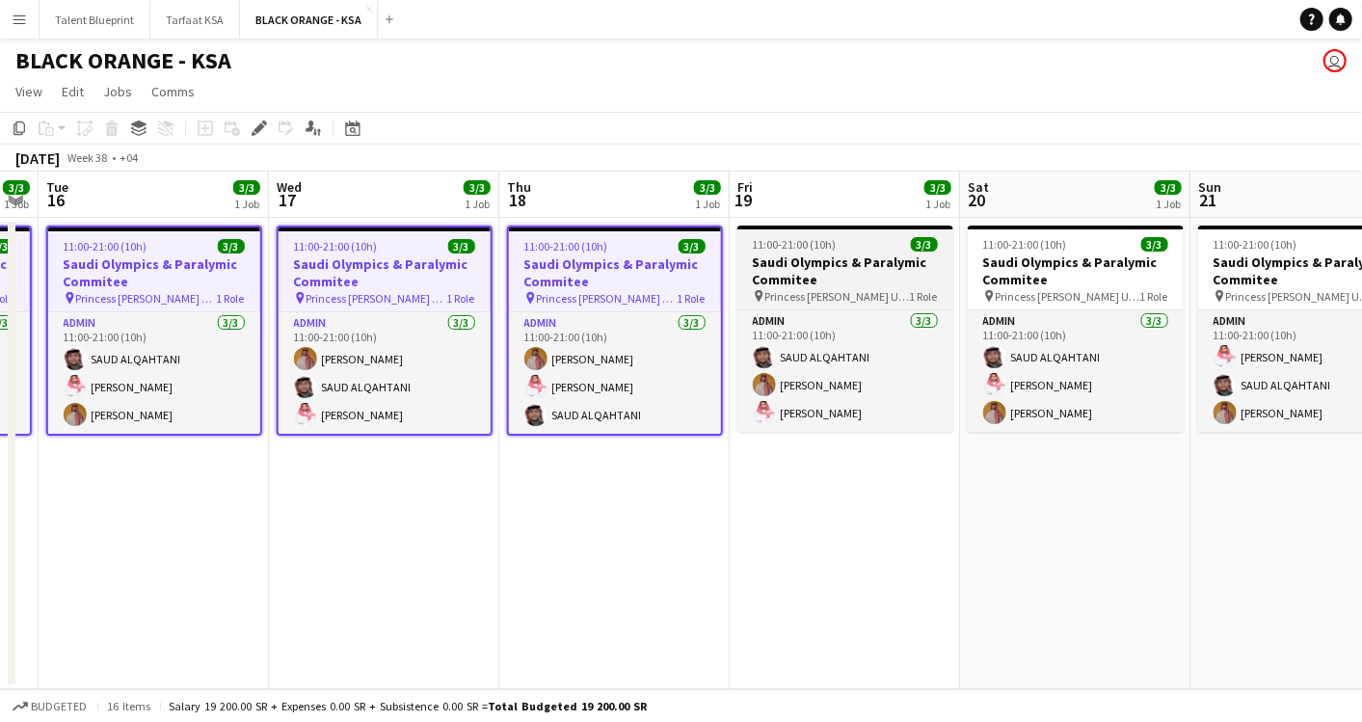
click at [865, 273] on h3 "Saudi Olympics & Paralymic Commitee" at bounding box center [846, 271] width 216 height 35
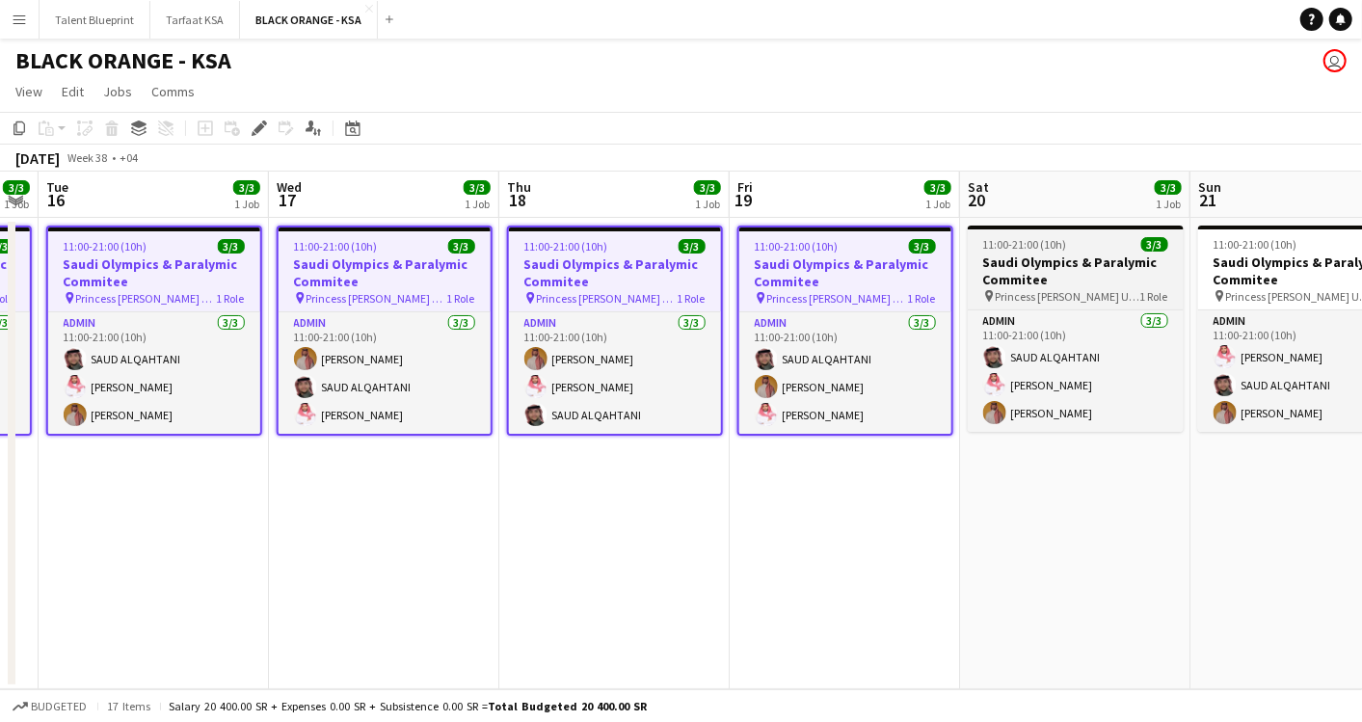
click at [1055, 302] on span "Princess [PERSON_NAME] University" at bounding box center [1068, 296] width 145 height 14
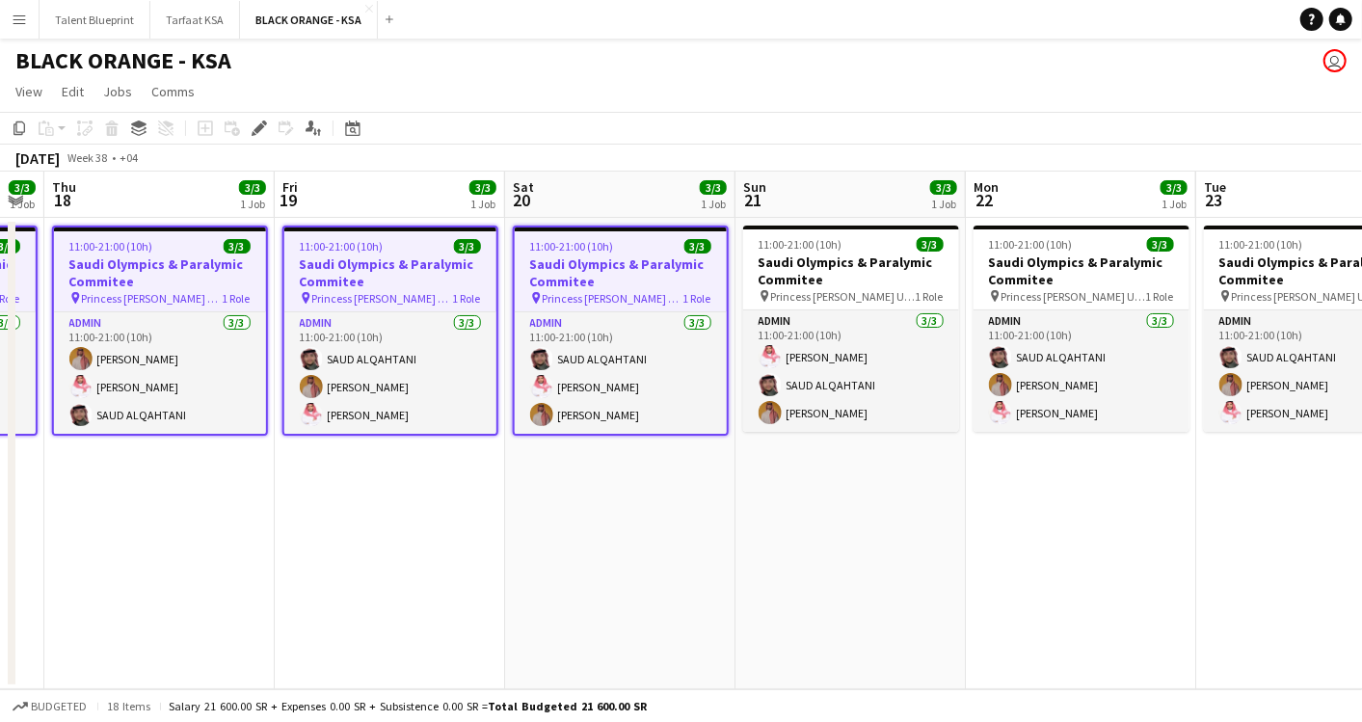
scroll to position [0, 648]
click at [810, 284] on h3 "Saudi Olympics & Paralymic Commitee" at bounding box center [850, 271] width 216 height 35
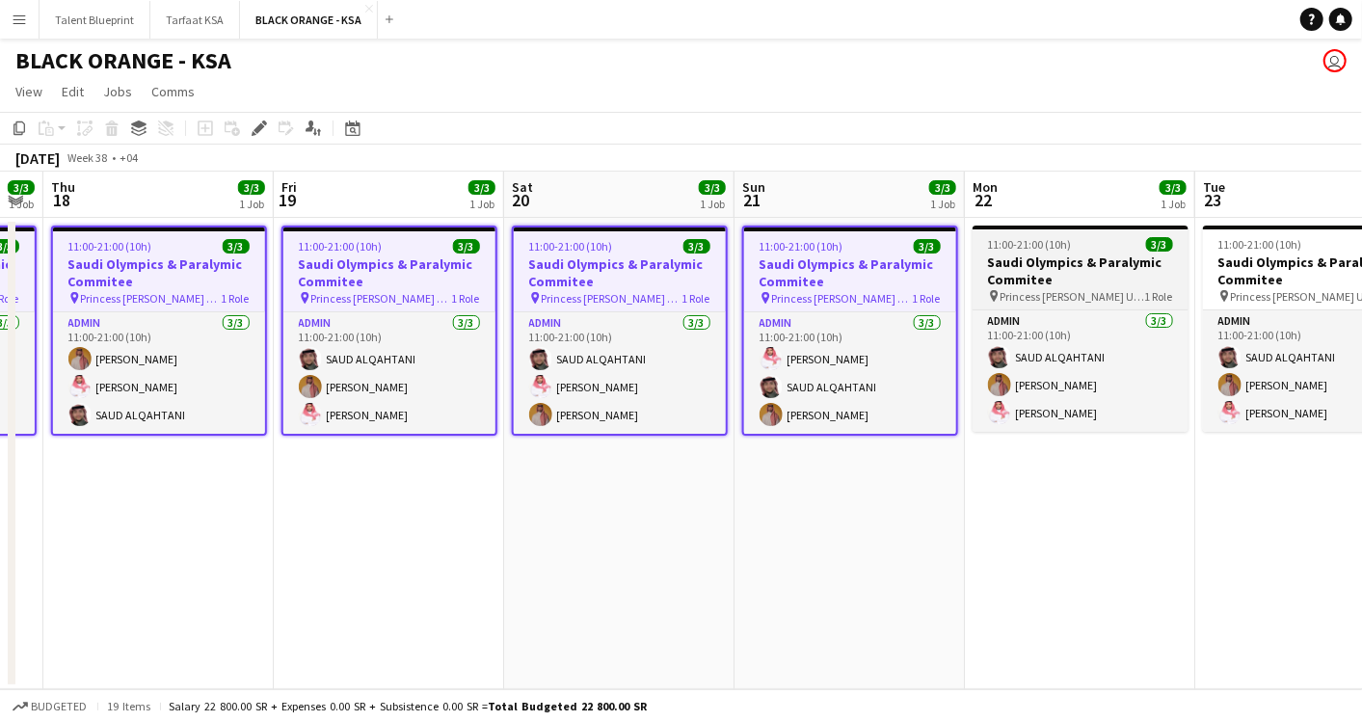
click at [1043, 287] on h3 "Saudi Olympics & Paralymic Commitee" at bounding box center [1081, 271] width 216 height 35
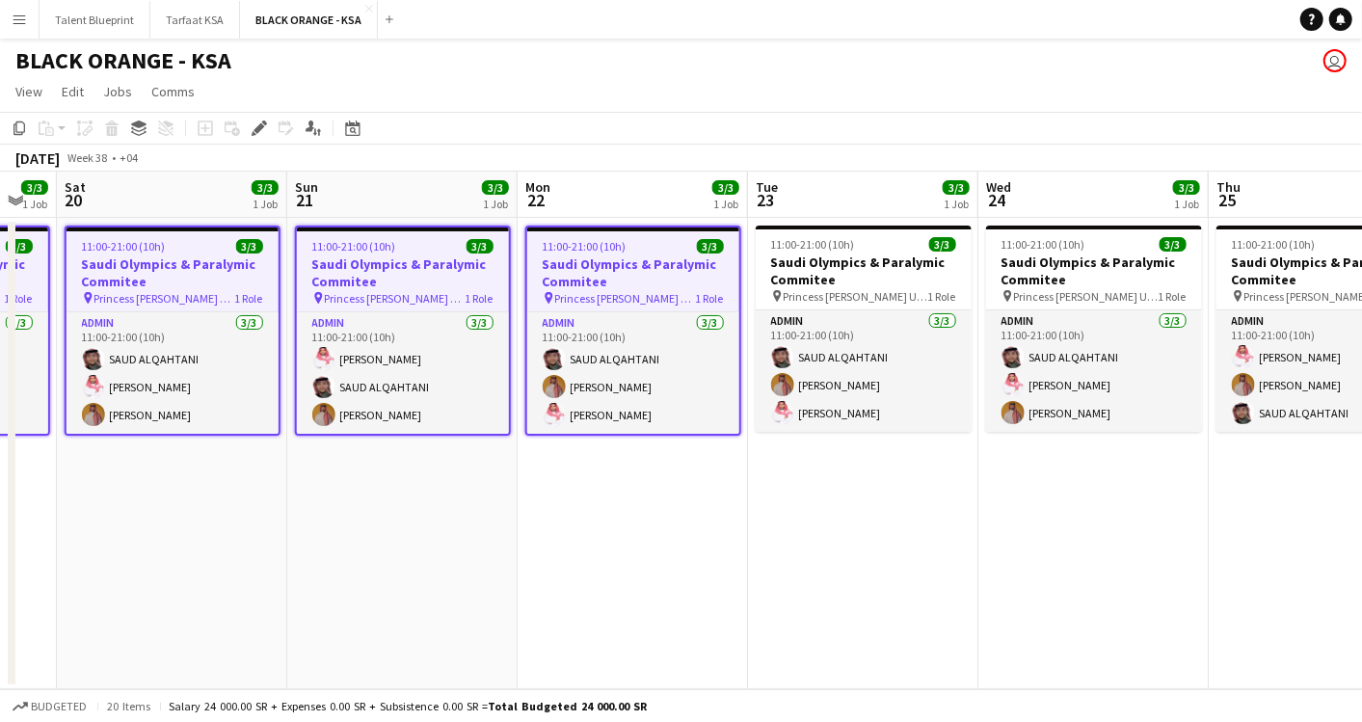
scroll to position [0, 636]
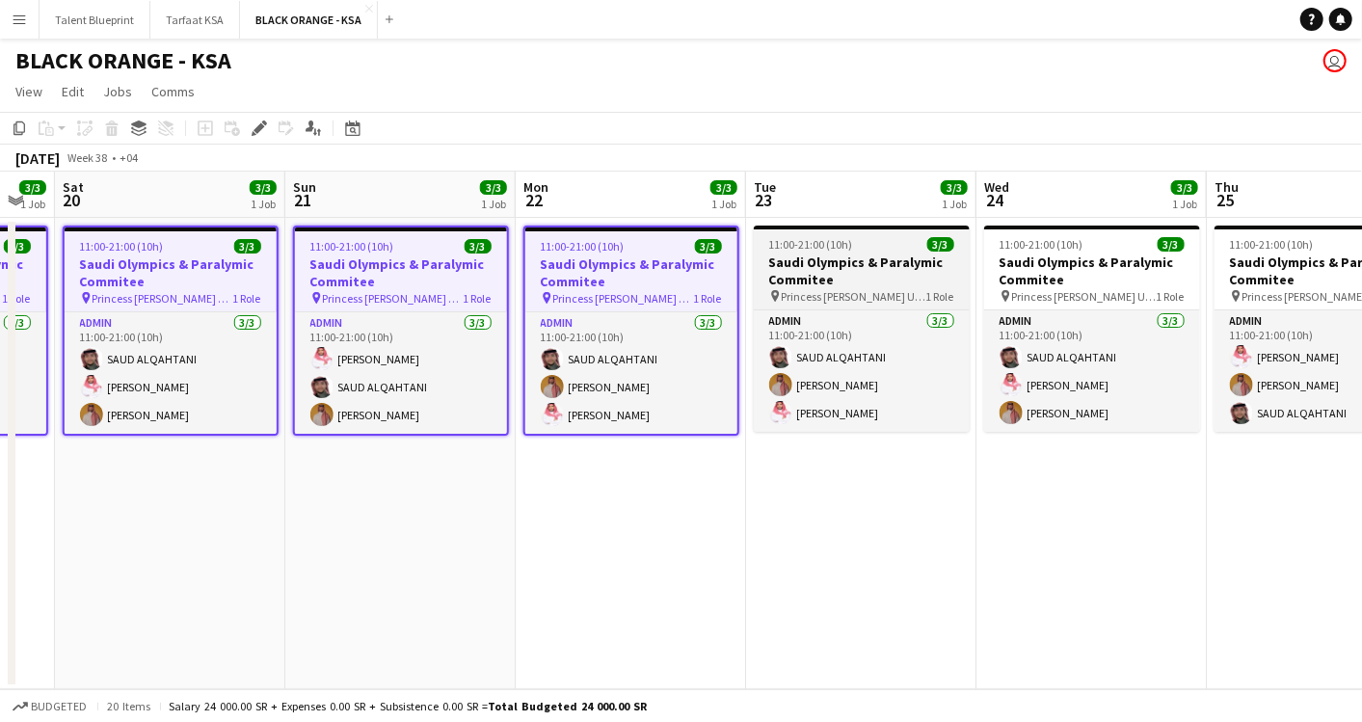
click at [862, 297] on span "Princess [PERSON_NAME] University" at bounding box center [854, 296] width 145 height 14
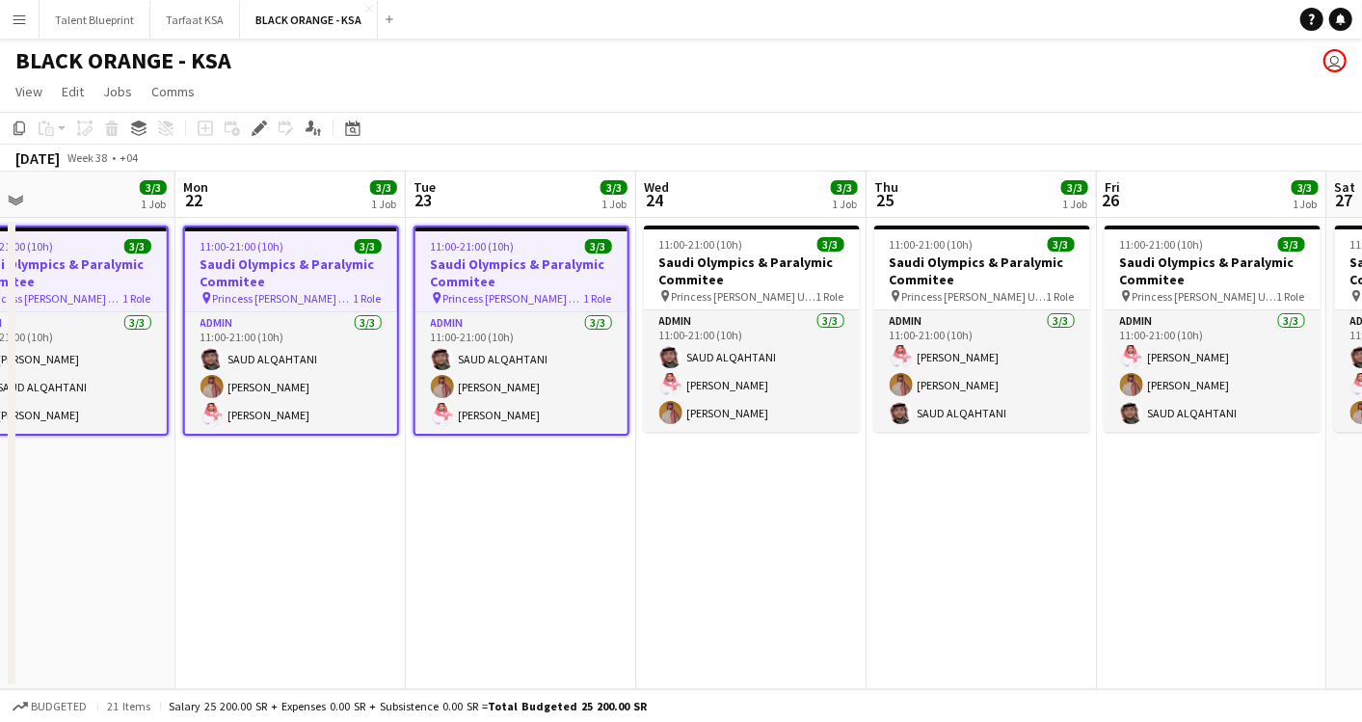
scroll to position [0, 748]
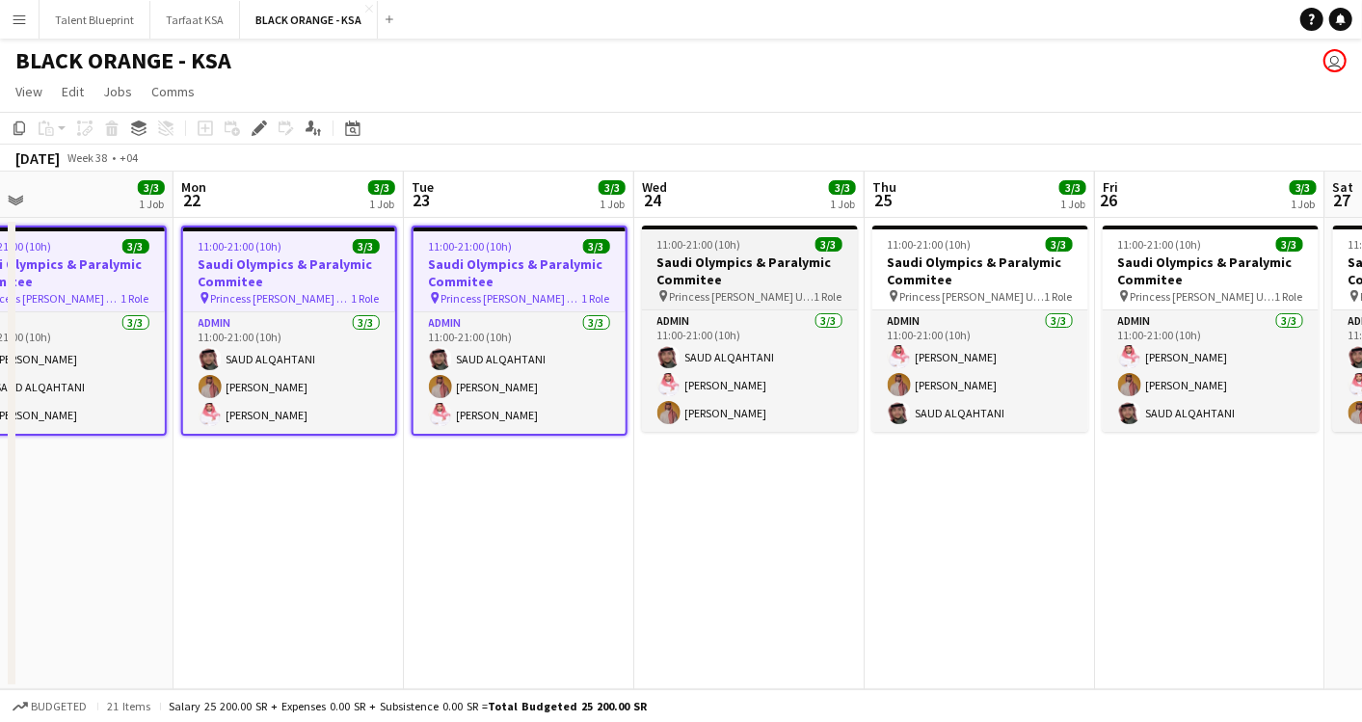
click at [782, 271] on h3 "Saudi Olympics & Paralymic Commitee" at bounding box center [750, 271] width 216 height 35
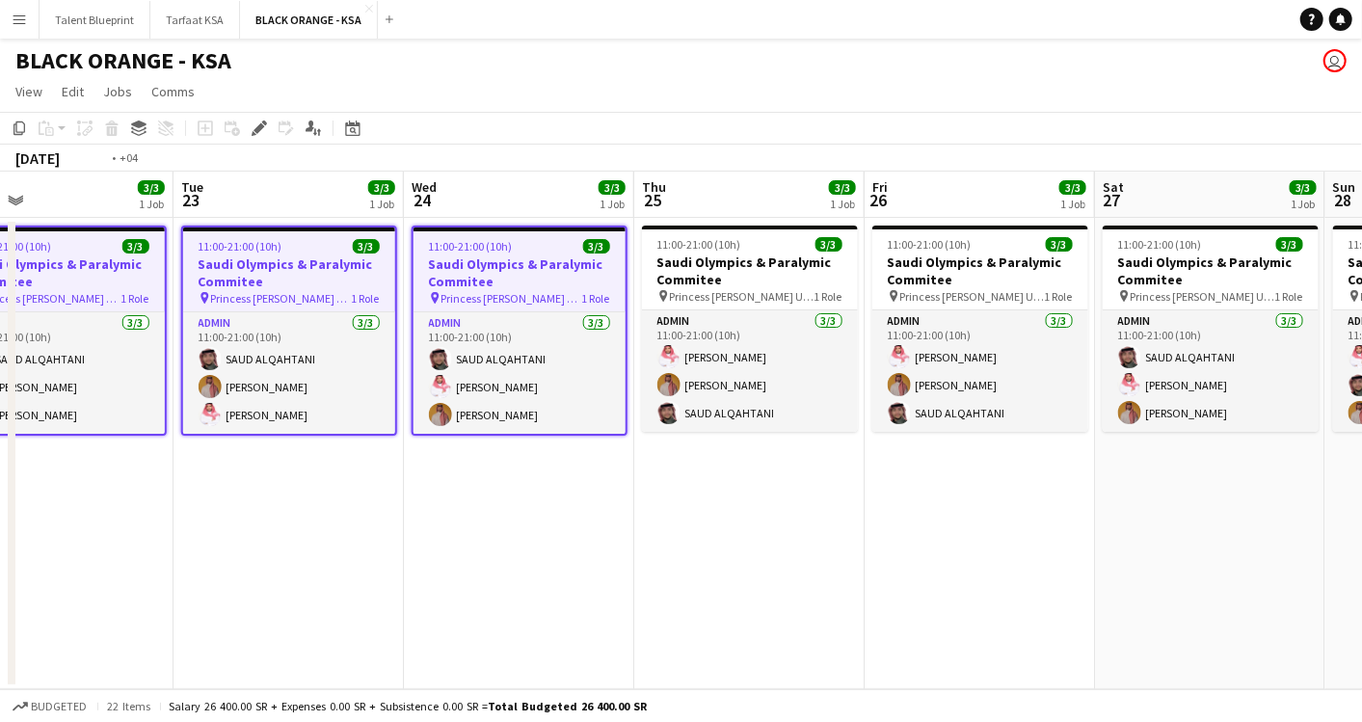
scroll to position [0, 587]
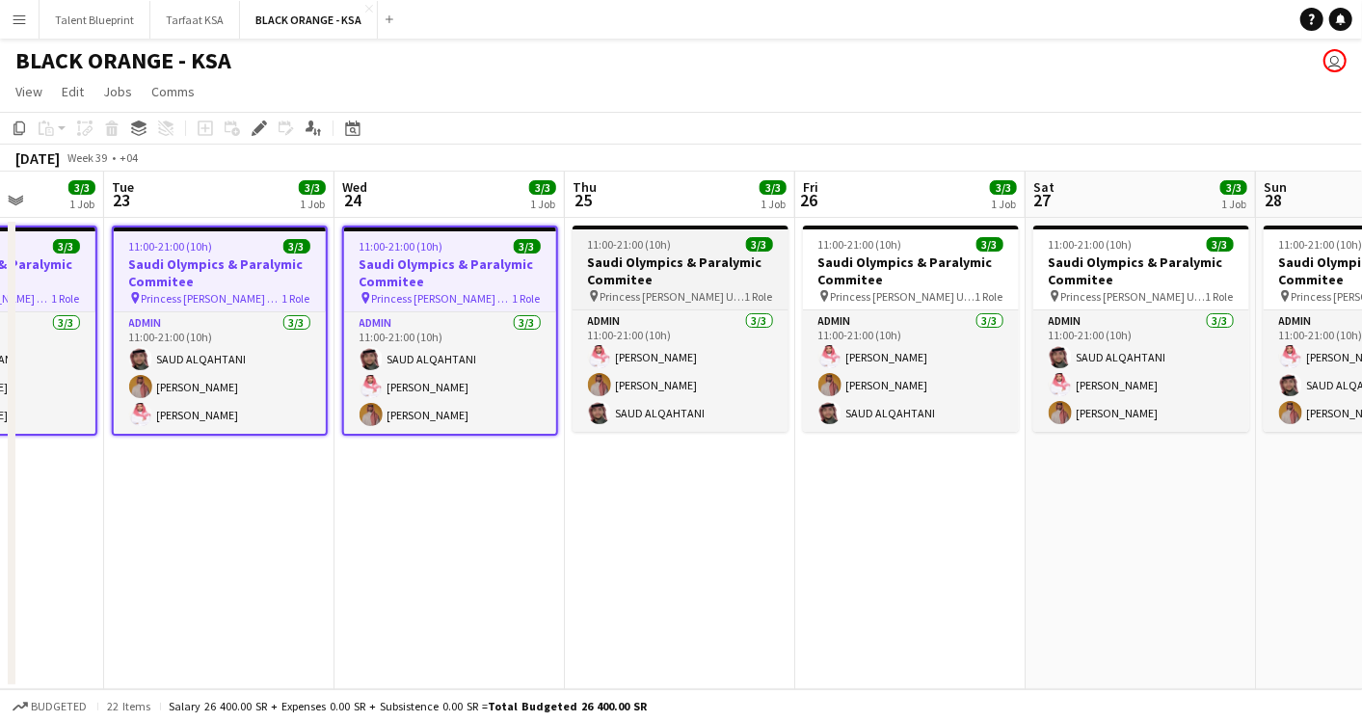
click at [721, 283] on h3 "Saudi Olympics & Paralymic Commitee" at bounding box center [681, 271] width 216 height 35
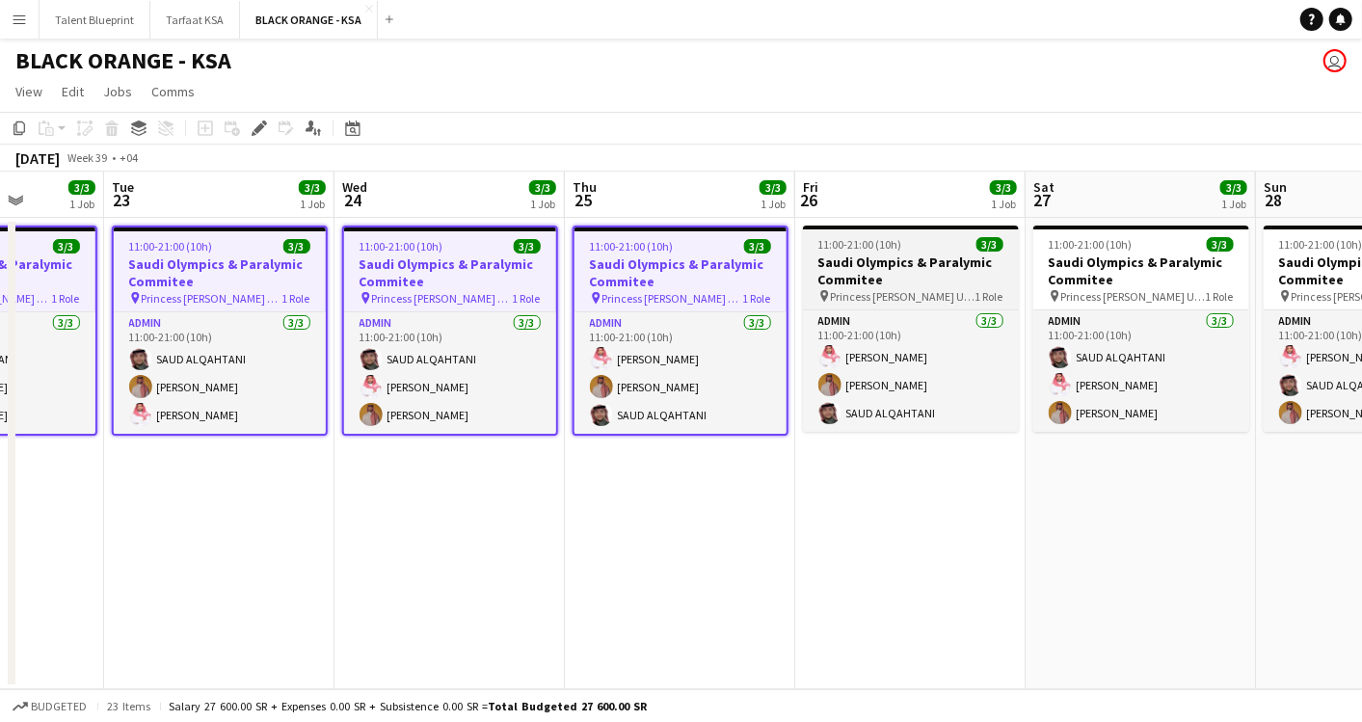
click at [877, 297] on span "Princess [PERSON_NAME] University" at bounding box center [903, 296] width 145 height 14
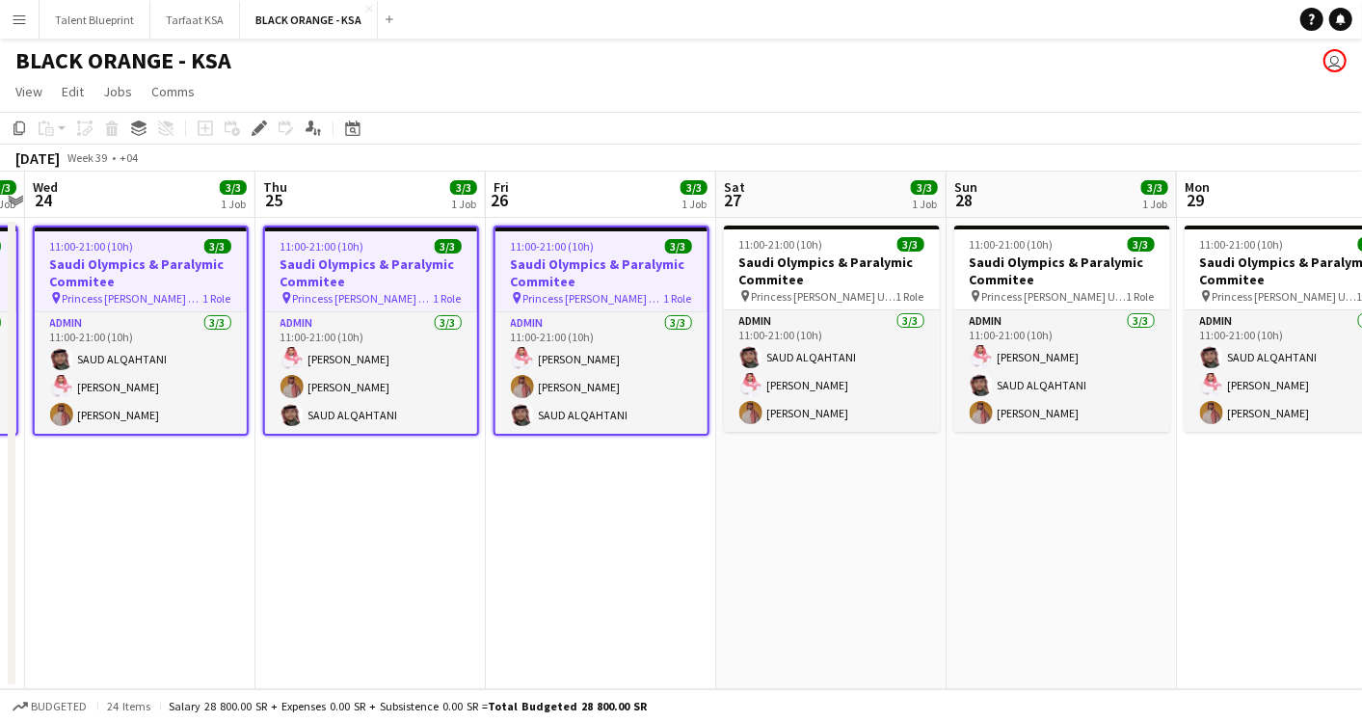
scroll to position [0, 678]
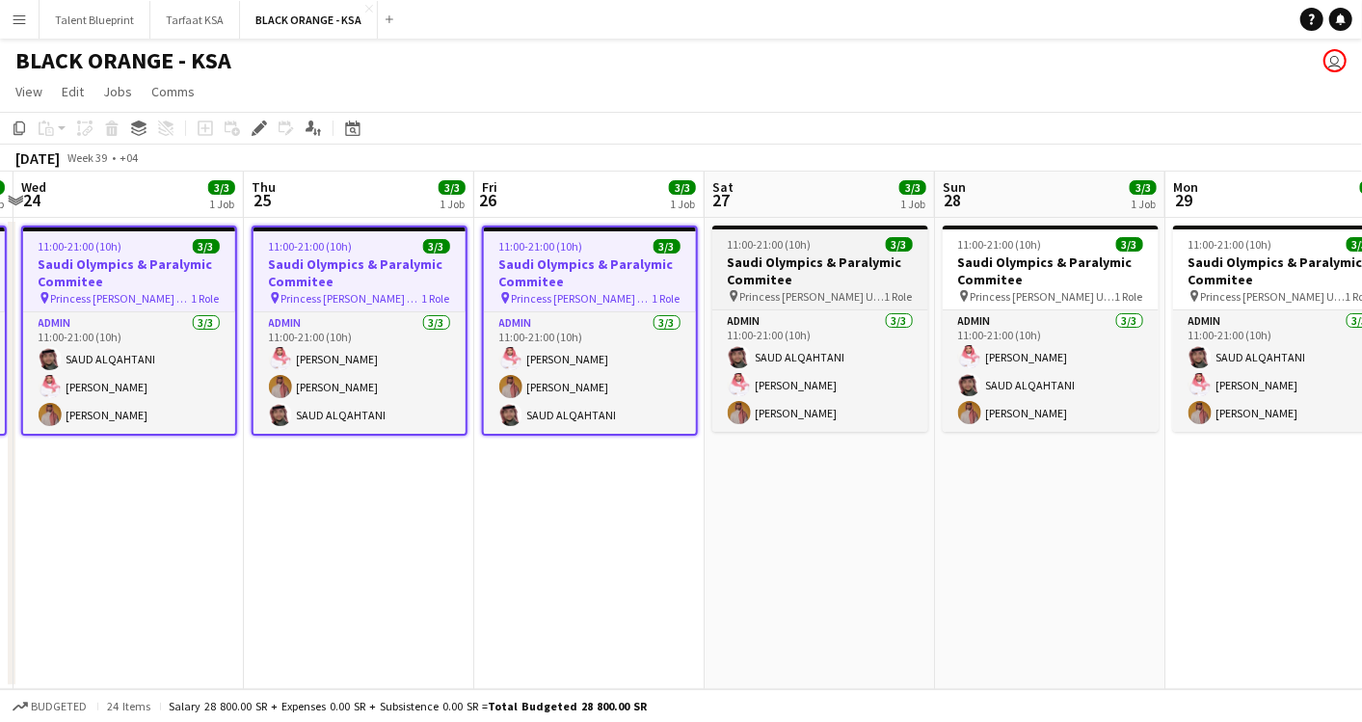
click at [848, 297] on span "Princess [PERSON_NAME] University" at bounding box center [813, 296] width 145 height 14
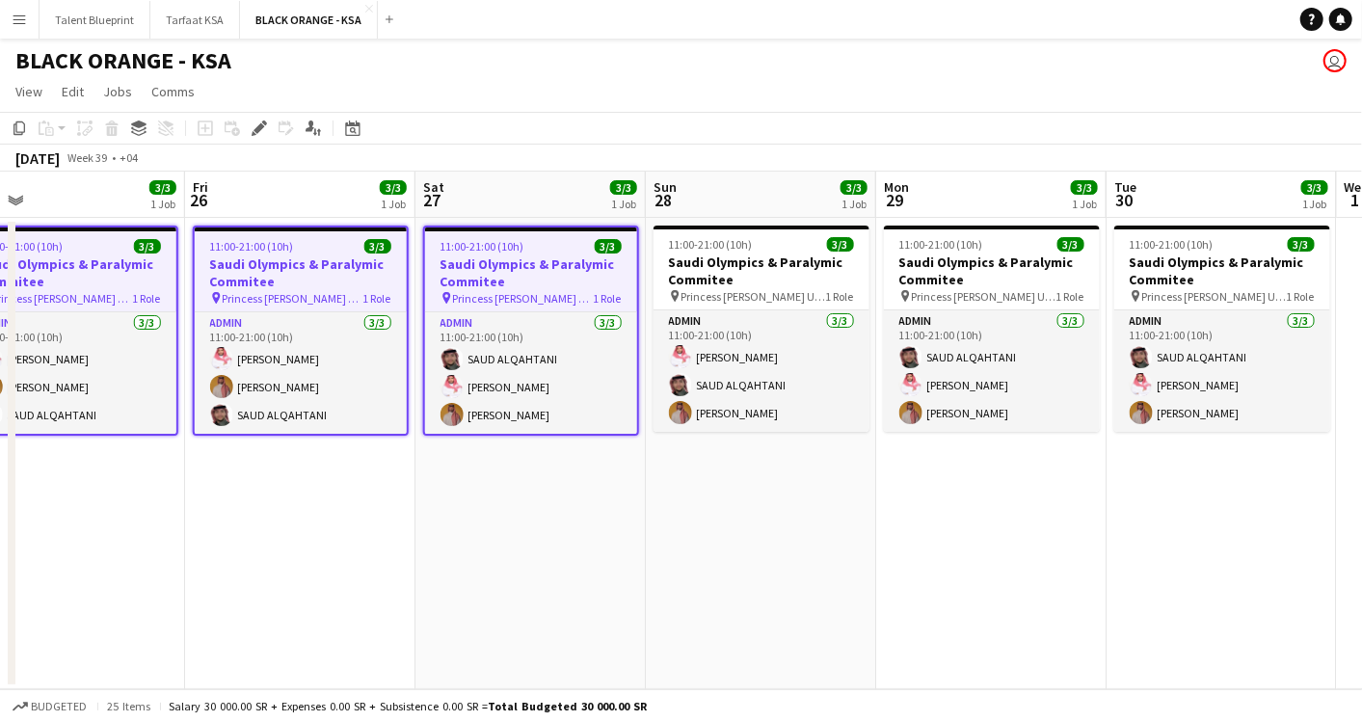
scroll to position [0, 766]
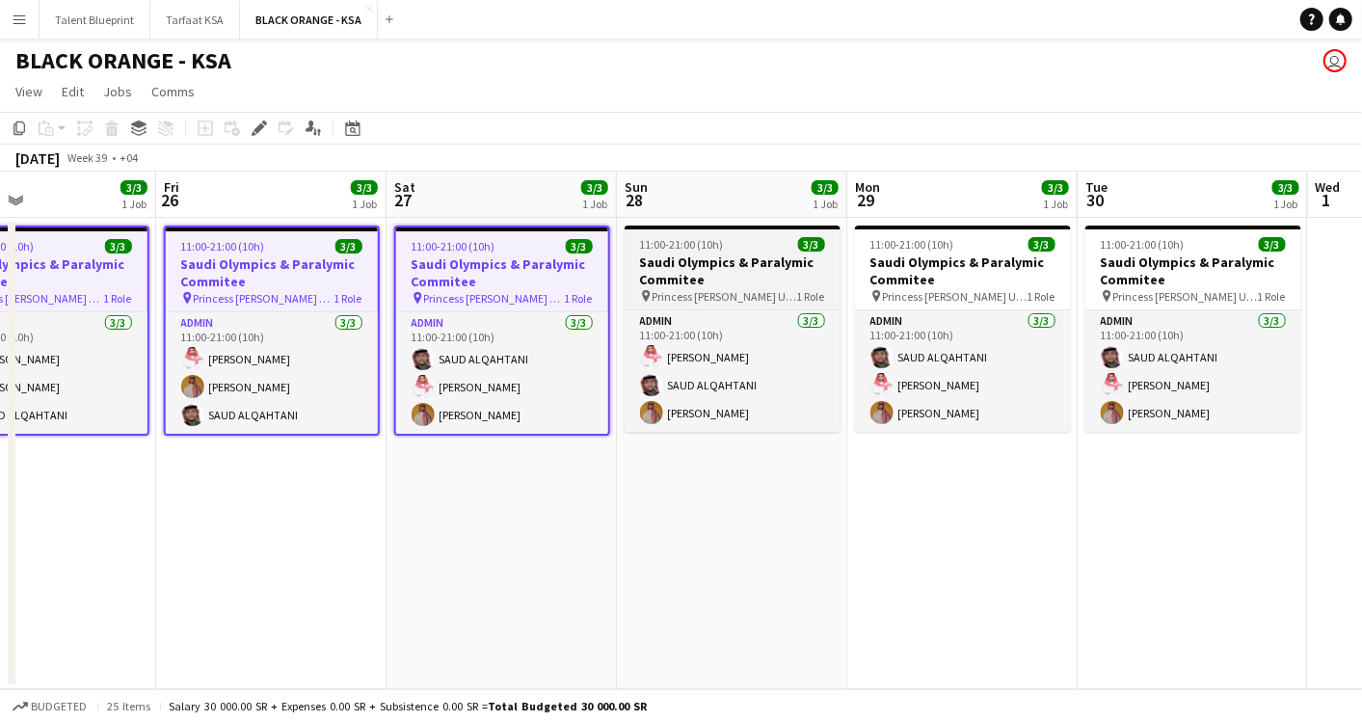
click at [752, 272] on h3 "Saudi Olympics & Paralymic Commitee" at bounding box center [733, 271] width 216 height 35
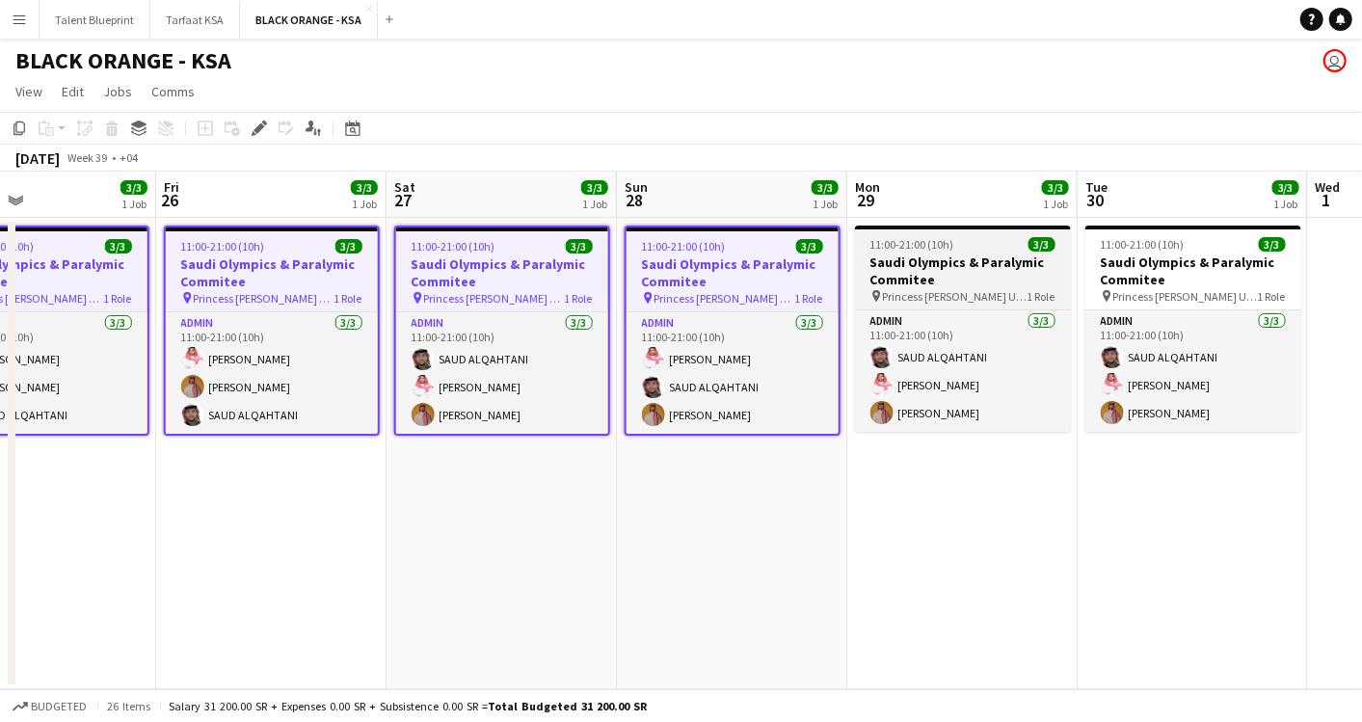
click at [901, 283] on h3 "Saudi Olympics & Paralymic Commitee" at bounding box center [963, 271] width 216 height 35
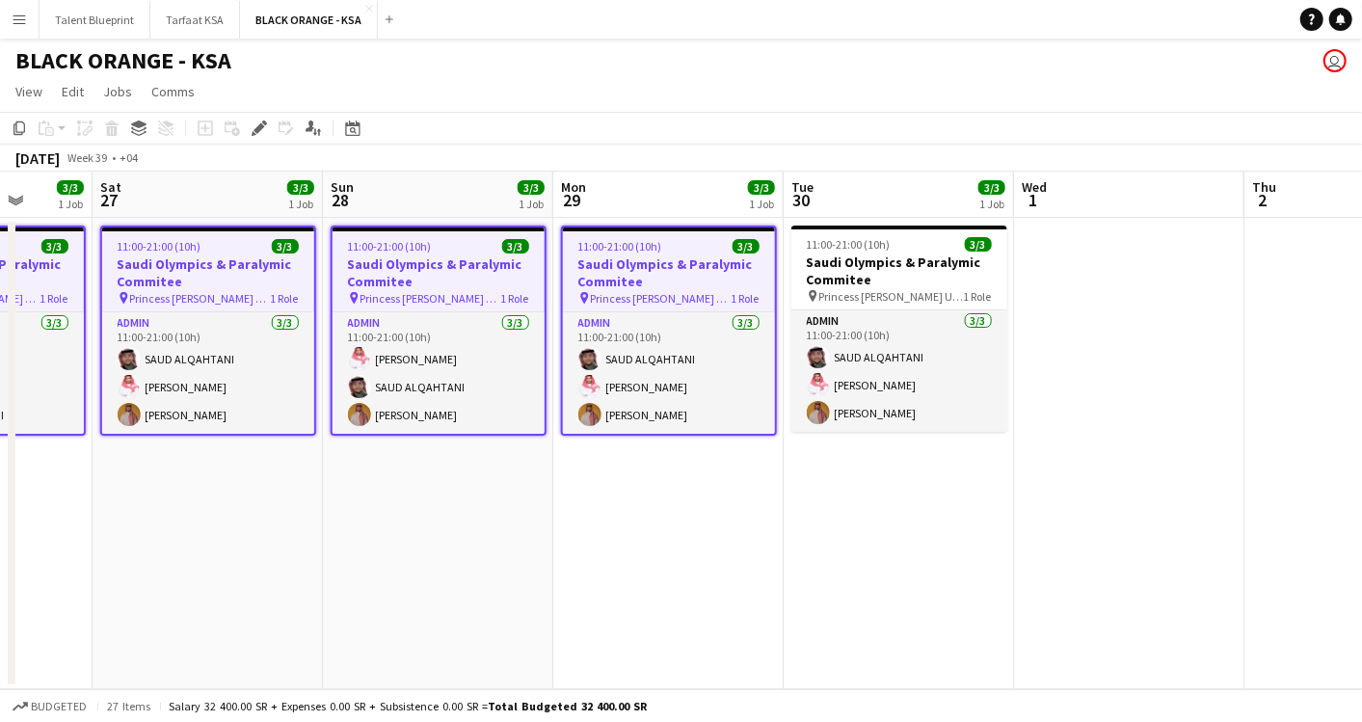
scroll to position [0, 600]
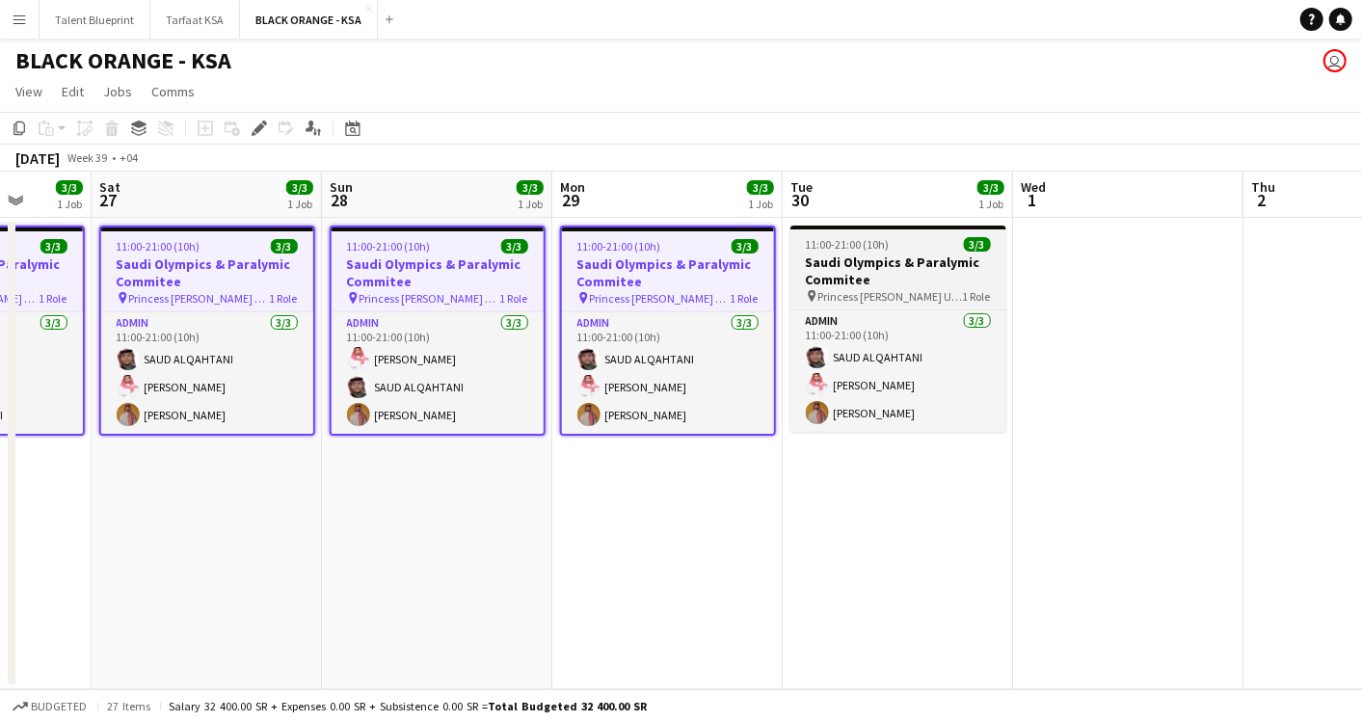
click at [888, 257] on h3 "Saudi Olympics & Paralymic Commitee" at bounding box center [899, 271] width 216 height 35
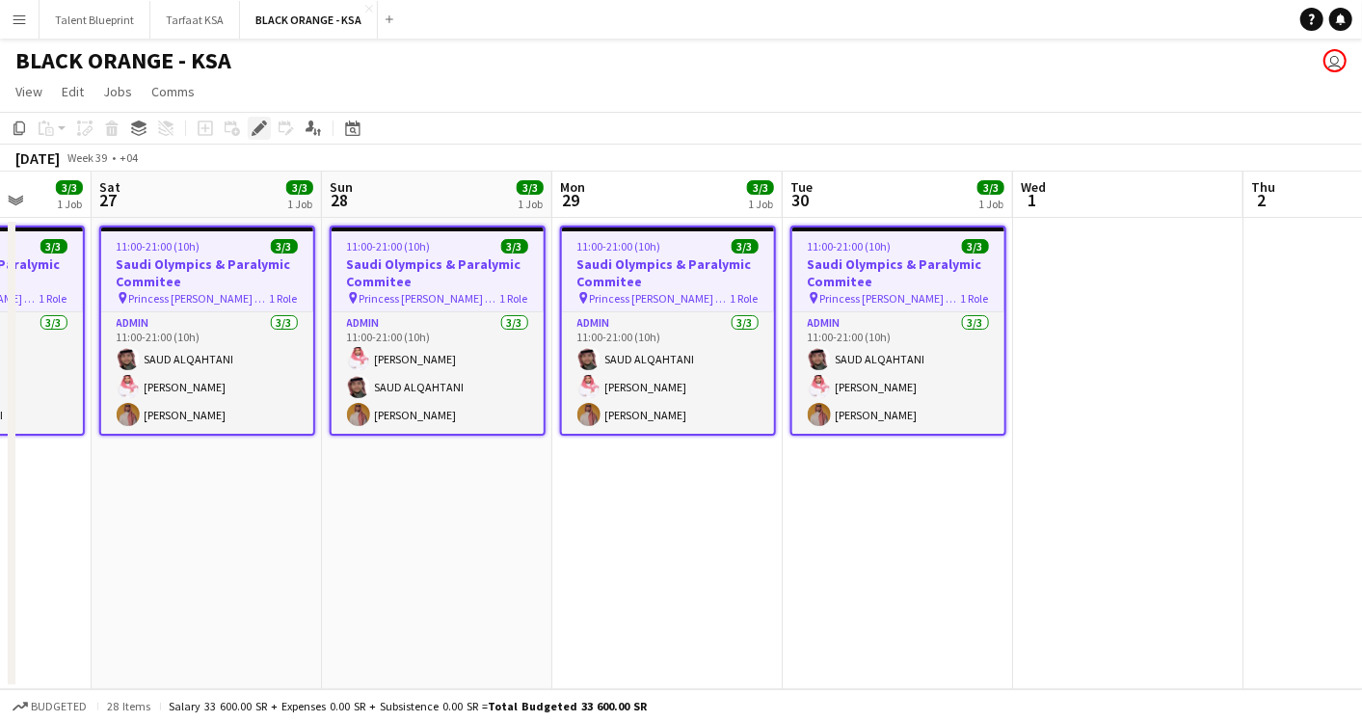
click at [258, 133] on icon "Edit" at bounding box center [259, 128] width 15 height 15
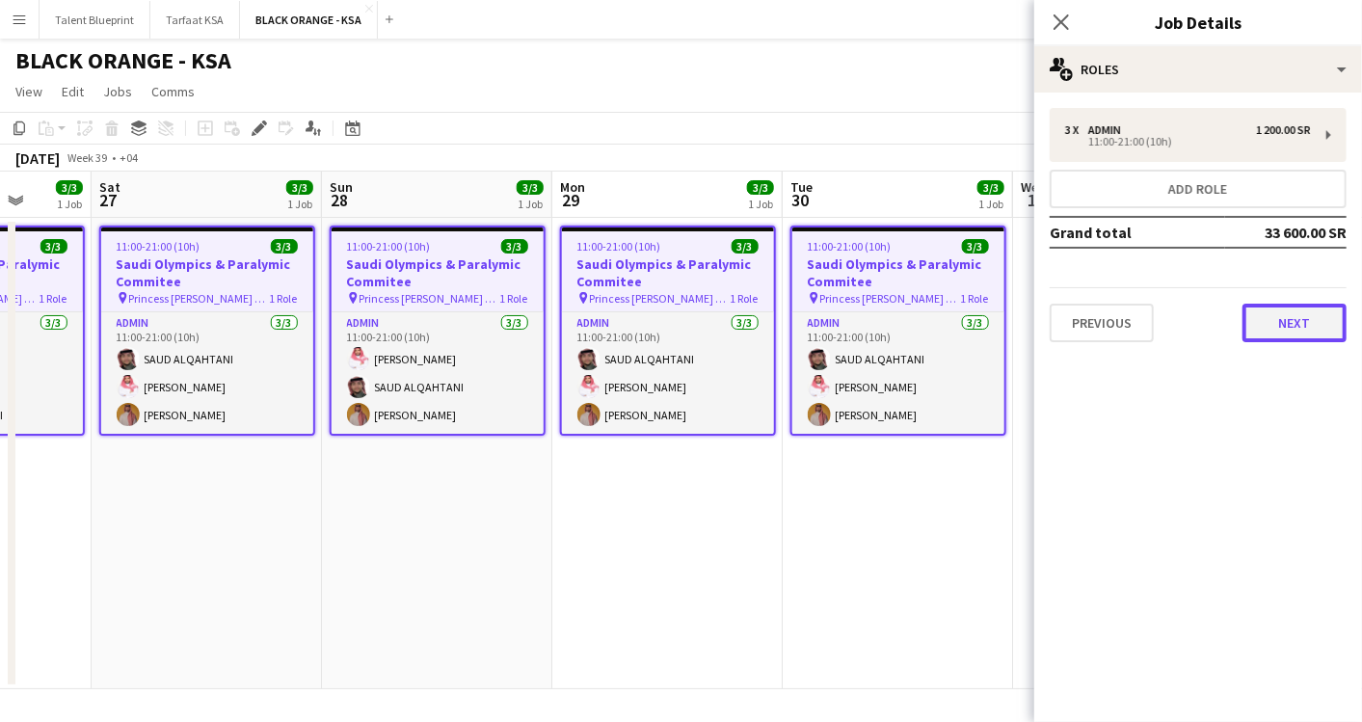
click at [1287, 314] on button "Next" at bounding box center [1295, 323] width 104 height 39
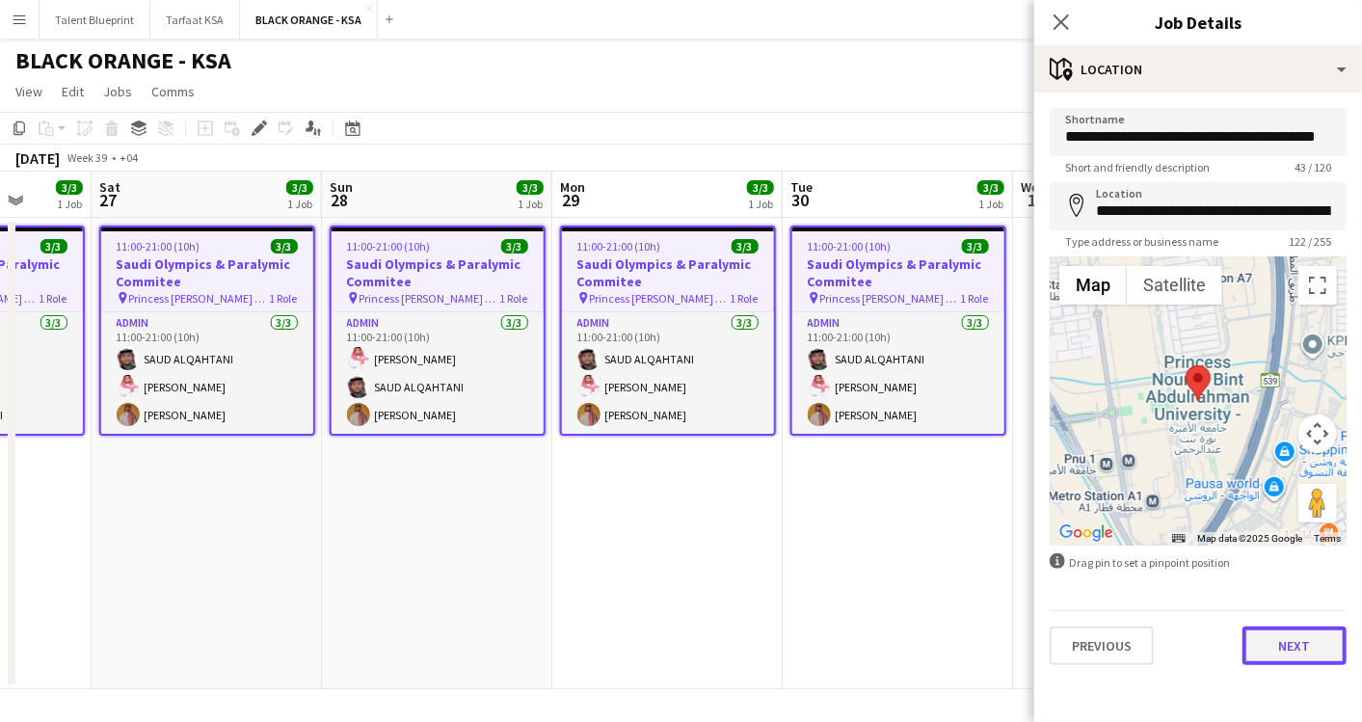
click at [1294, 637] on button "Next" at bounding box center [1295, 646] width 104 height 39
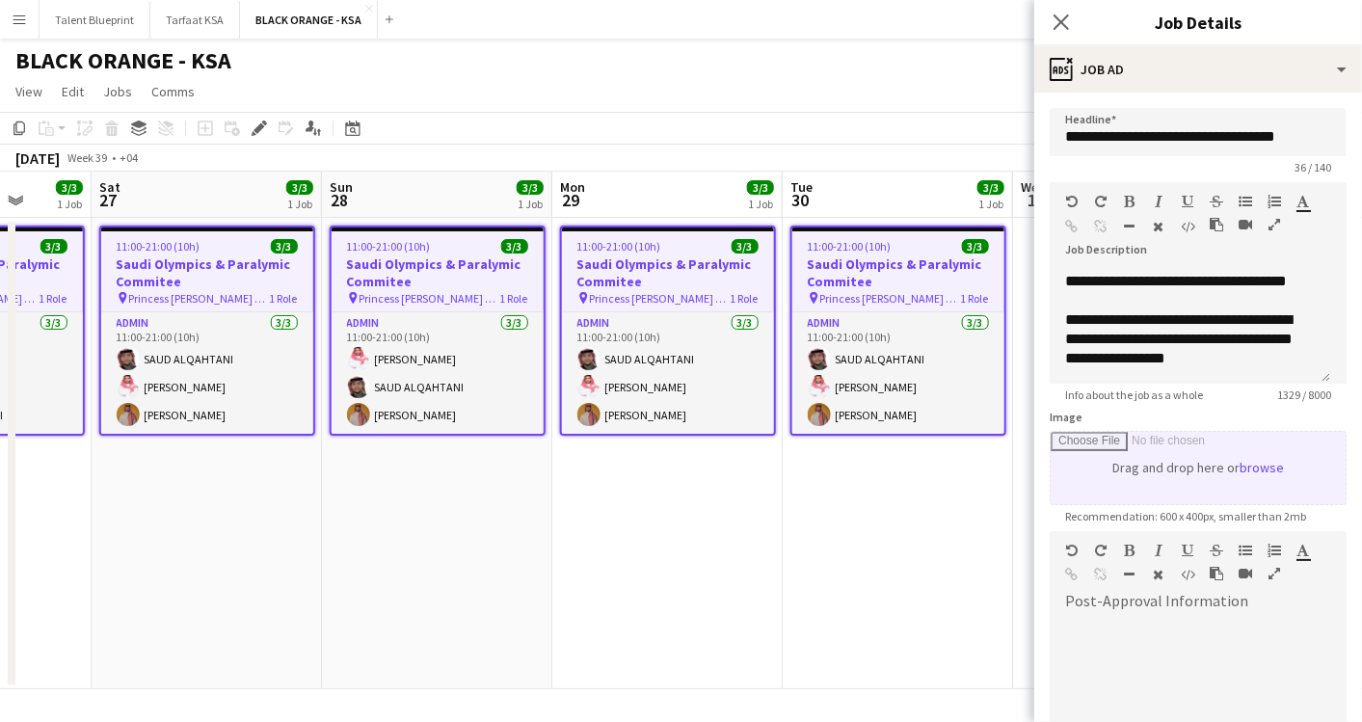
scroll to position [215, 0]
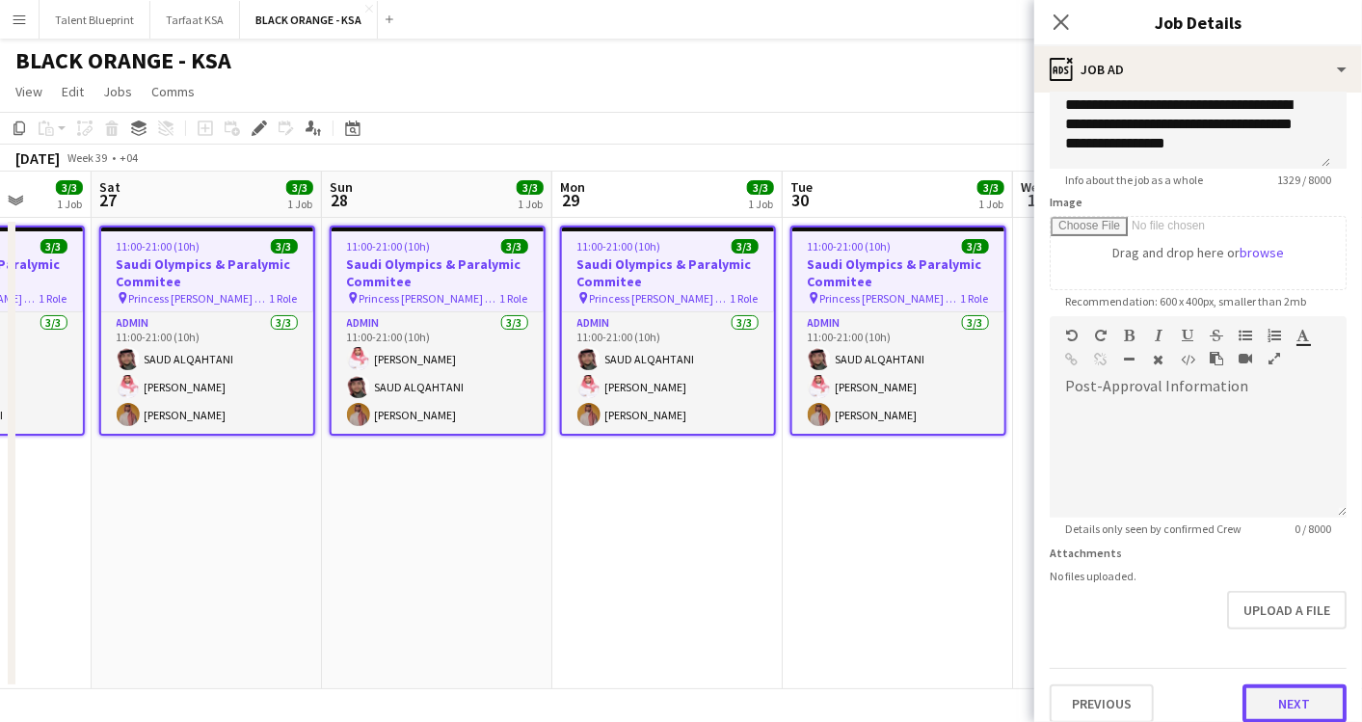
click at [1268, 695] on button "Next" at bounding box center [1295, 704] width 104 height 39
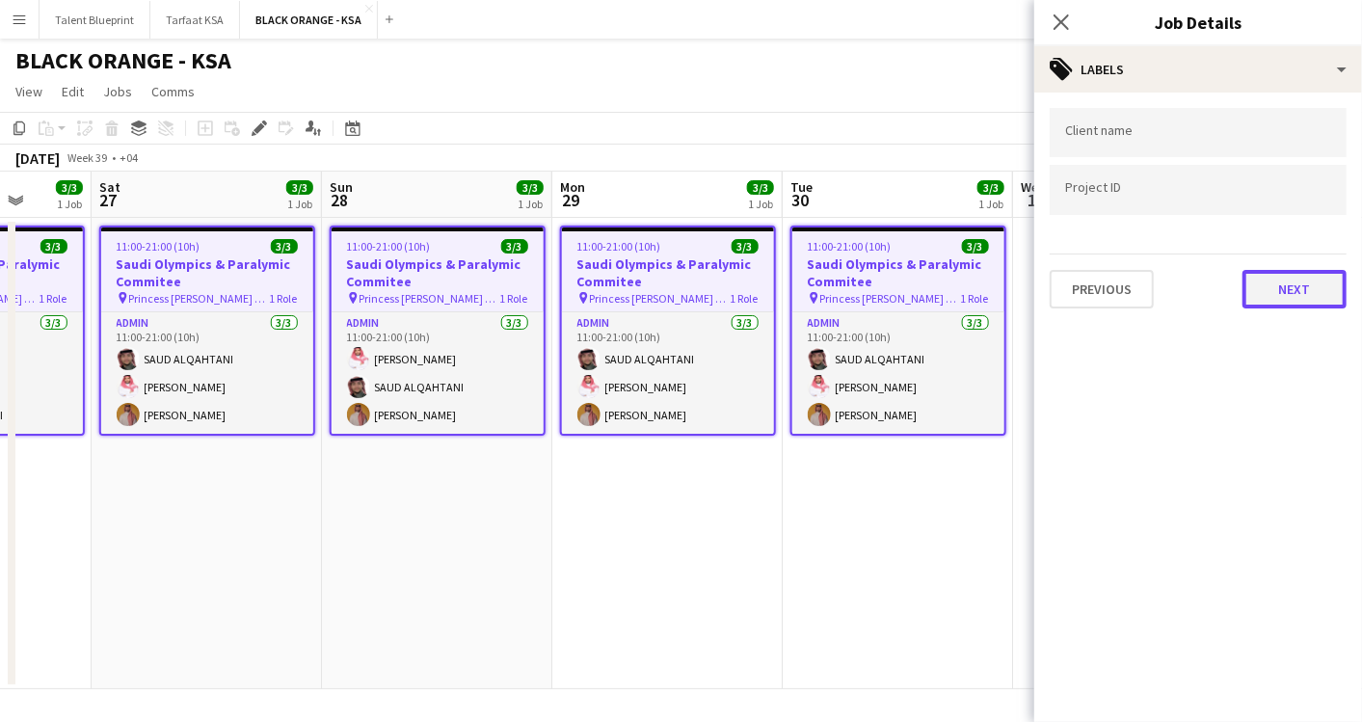
click at [1265, 291] on button "Next" at bounding box center [1295, 289] width 104 height 39
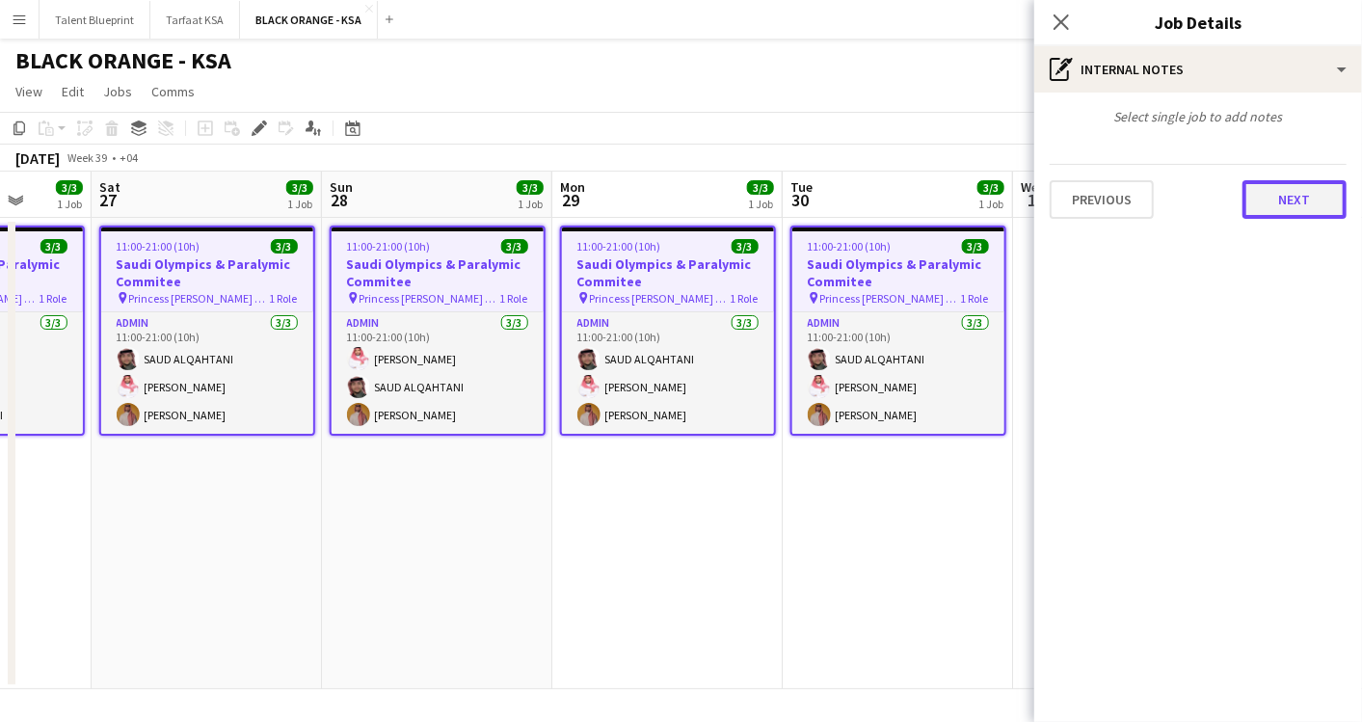
click at [1276, 212] on button "Next" at bounding box center [1295, 199] width 104 height 39
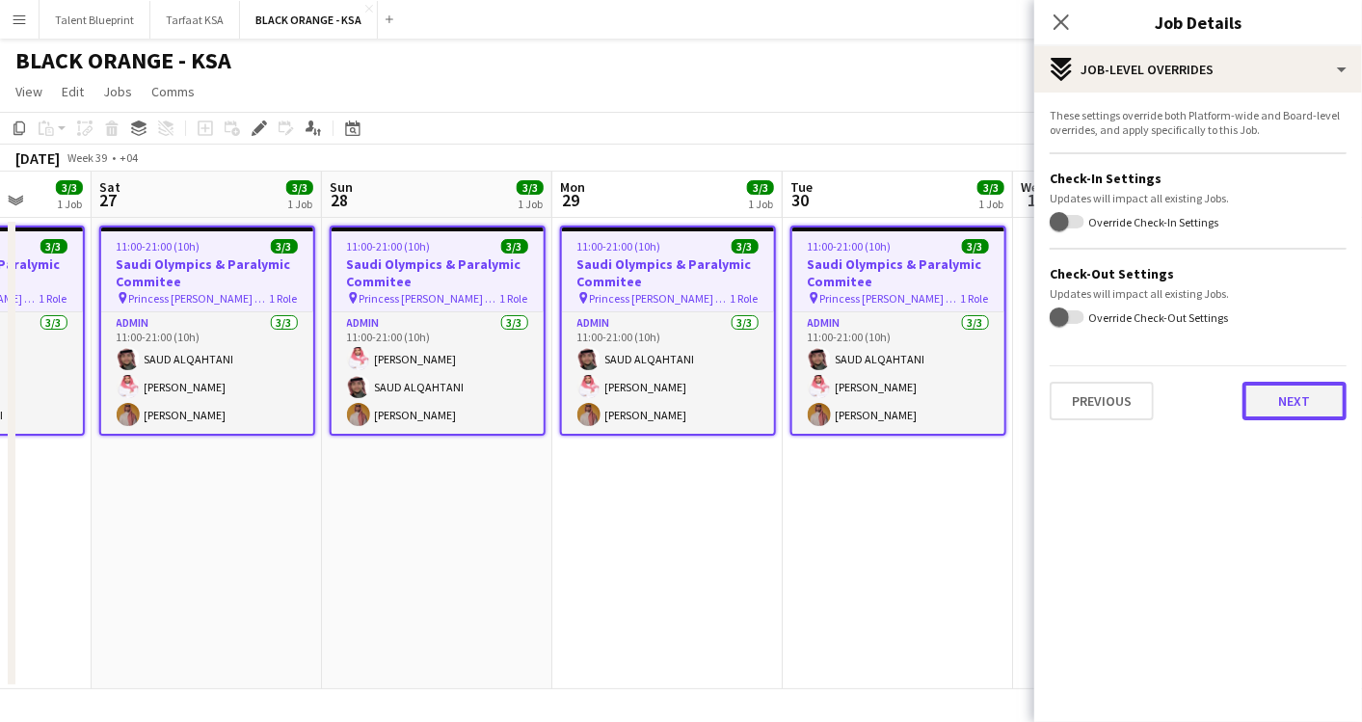
click at [1307, 403] on button "Next" at bounding box center [1295, 401] width 104 height 39
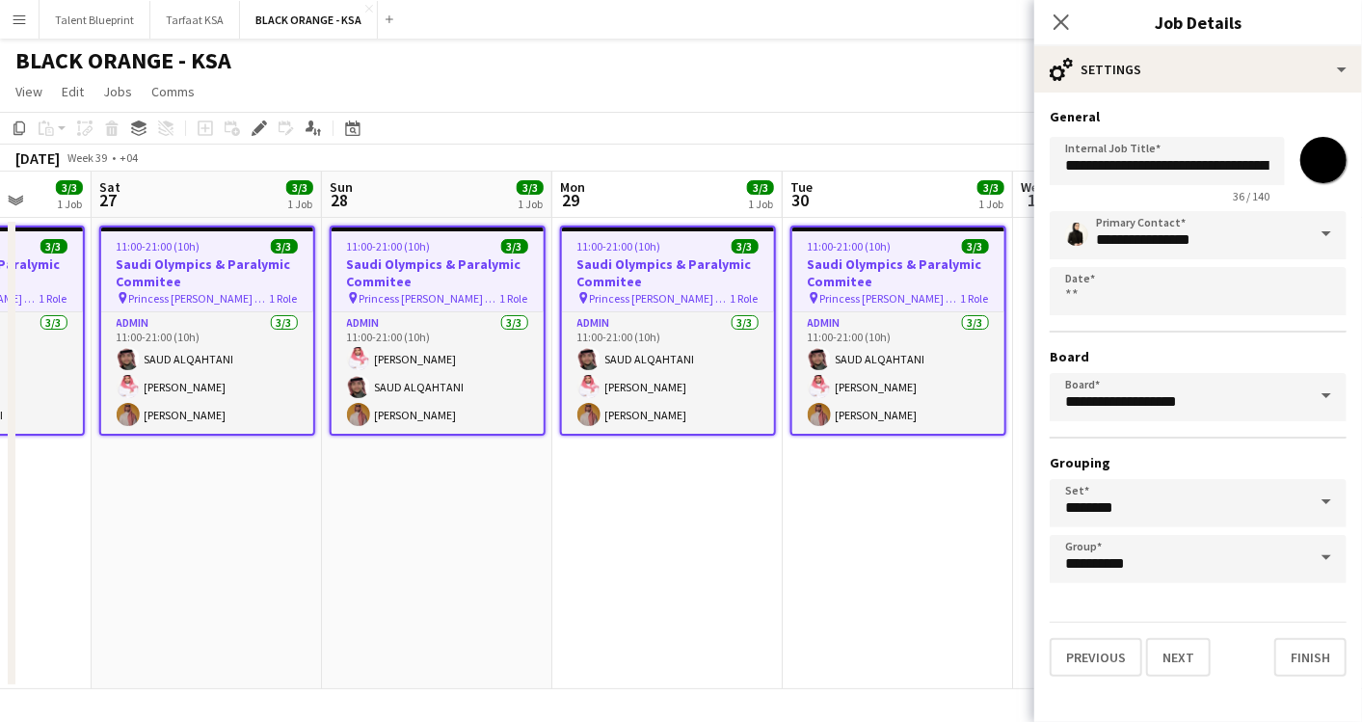
click at [1319, 231] on span at bounding box center [1327, 234] width 40 height 46
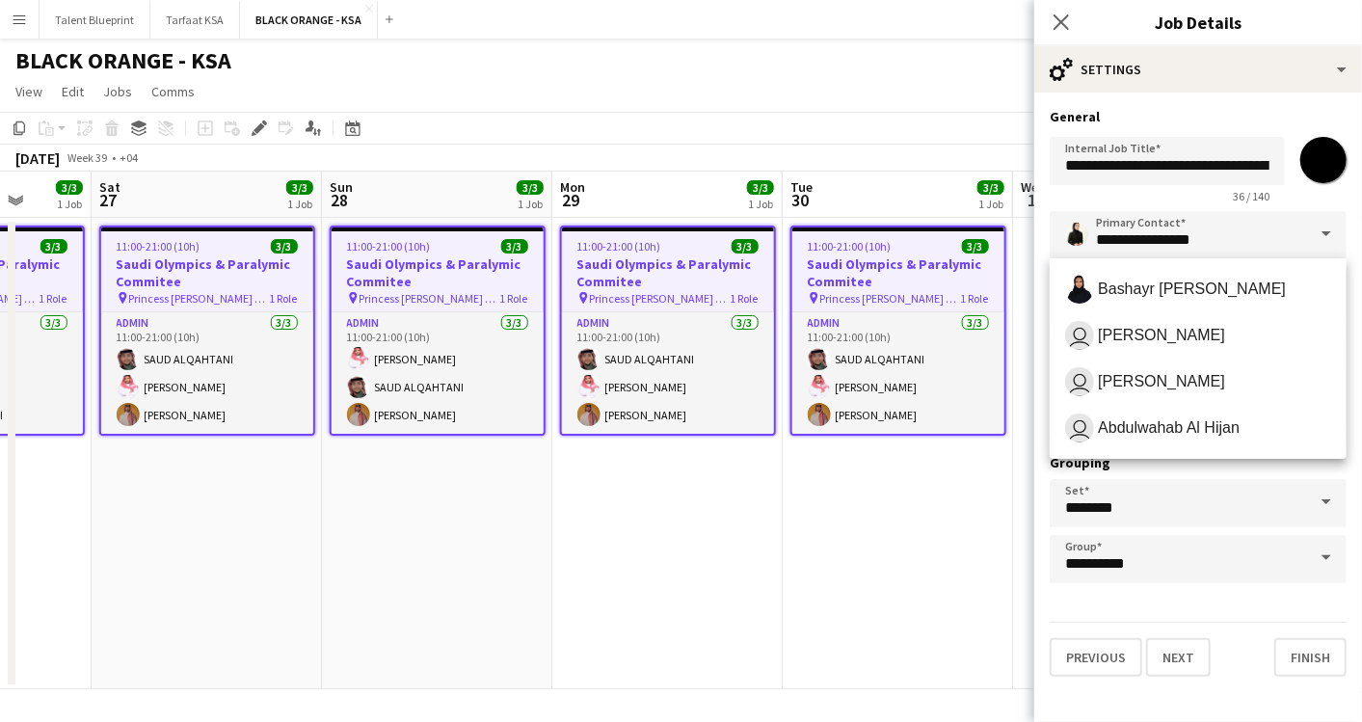
click at [1319, 231] on span at bounding box center [1327, 234] width 40 height 46
click at [1161, 420] on span "Abdulwahab Al Hijan" at bounding box center [1169, 427] width 142 height 18
type input "**********"
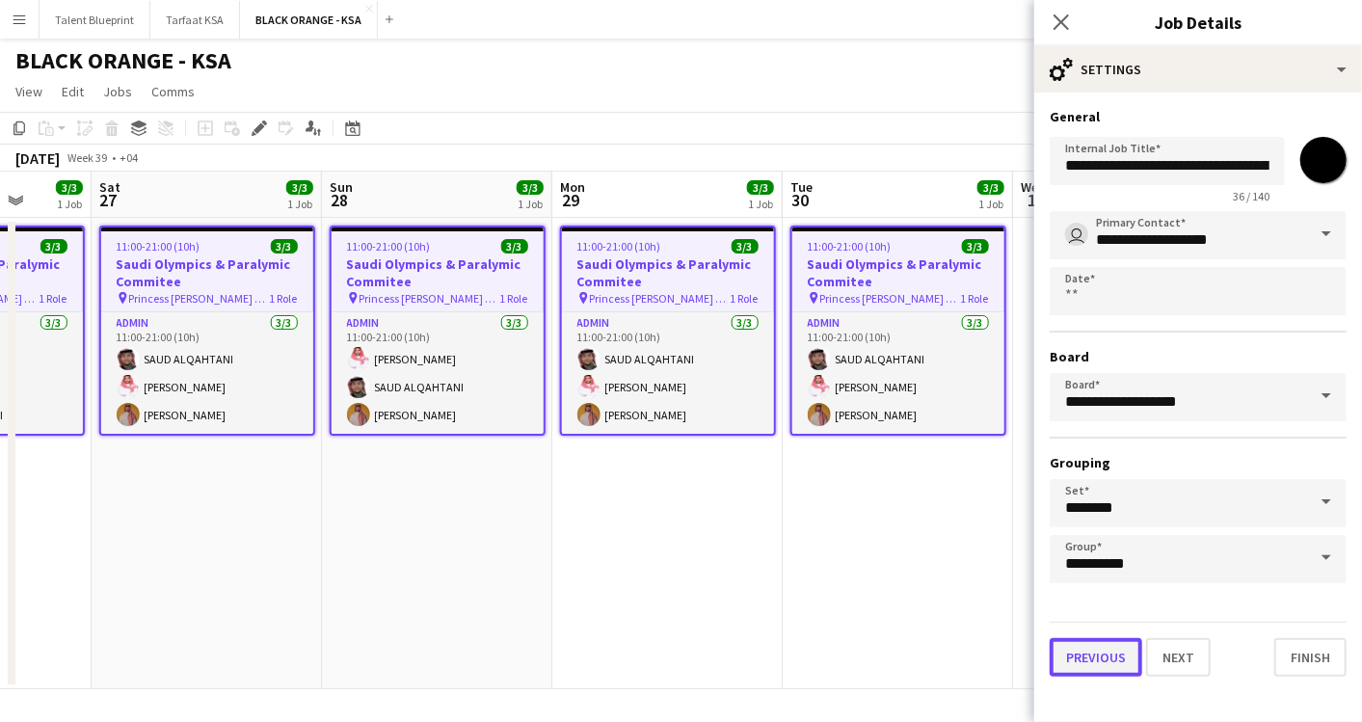
click at [1114, 656] on button "Previous" at bounding box center [1096, 657] width 93 height 39
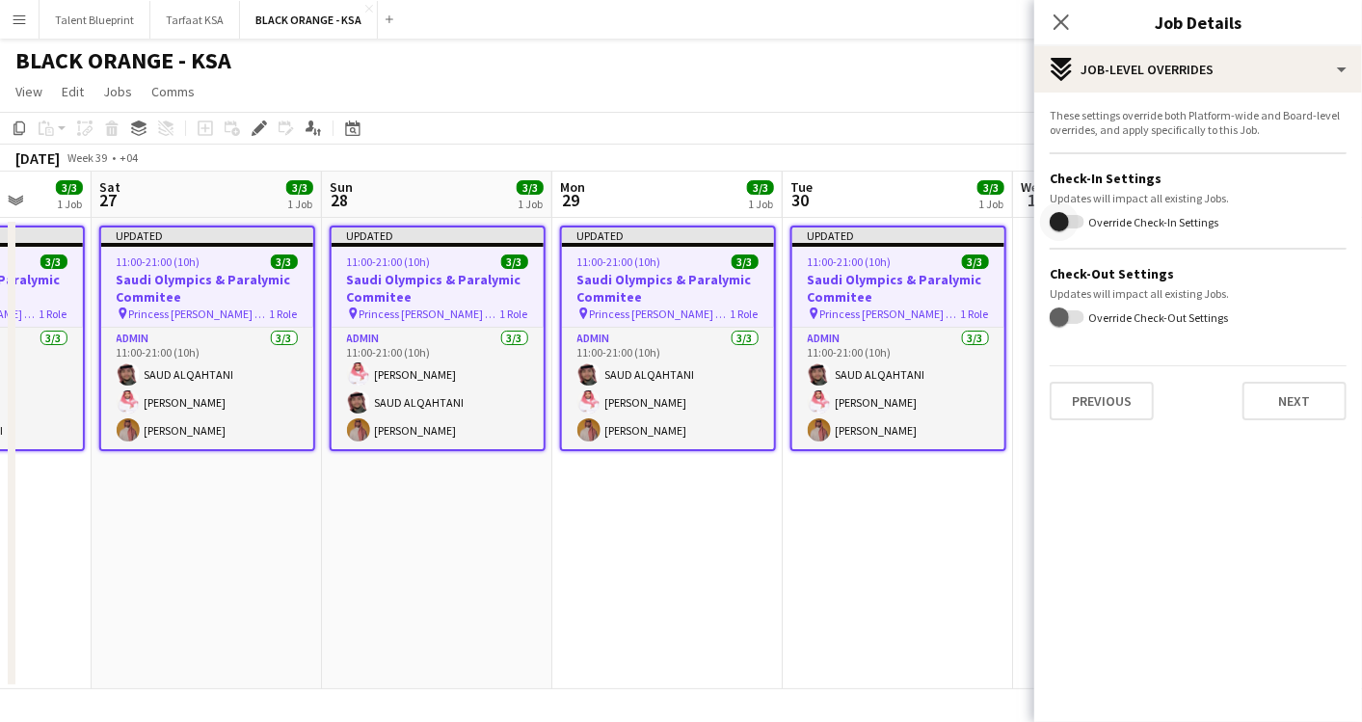
click at [1085, 223] on span "button" at bounding box center [1067, 221] width 35 height 13
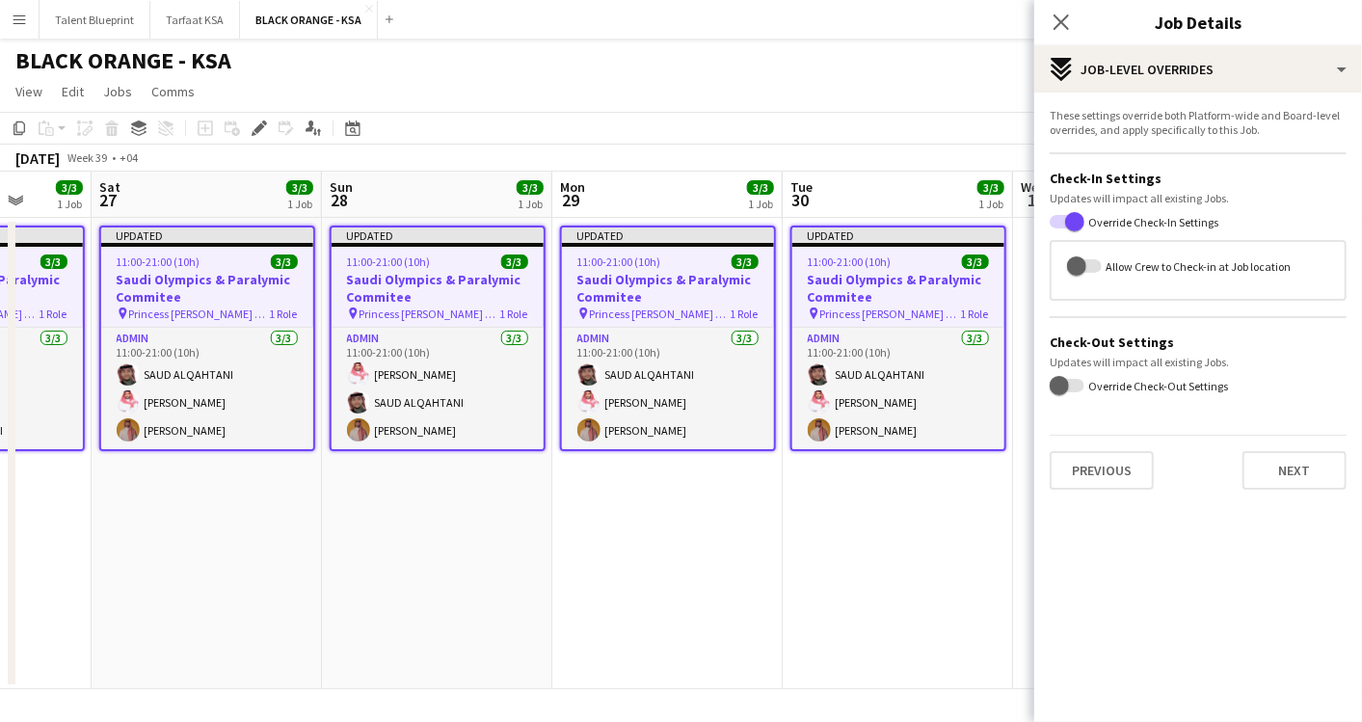
click at [1086, 385] on label "Override Check-Out Settings" at bounding box center [1157, 386] width 144 height 14
click at [1085, 385] on button "Override Check-Out Settings" at bounding box center [1067, 385] width 35 height 13
click at [1141, 297] on div "Allow Crew to Check-in at Job location" at bounding box center [1198, 271] width 297 height 62
click at [1138, 270] on label "Allow Crew to Check-in at Job location" at bounding box center [1196, 265] width 189 height 14
click at [1102, 270] on button "Allow Crew to Check-in at Job location" at bounding box center [1084, 265] width 35 height 13
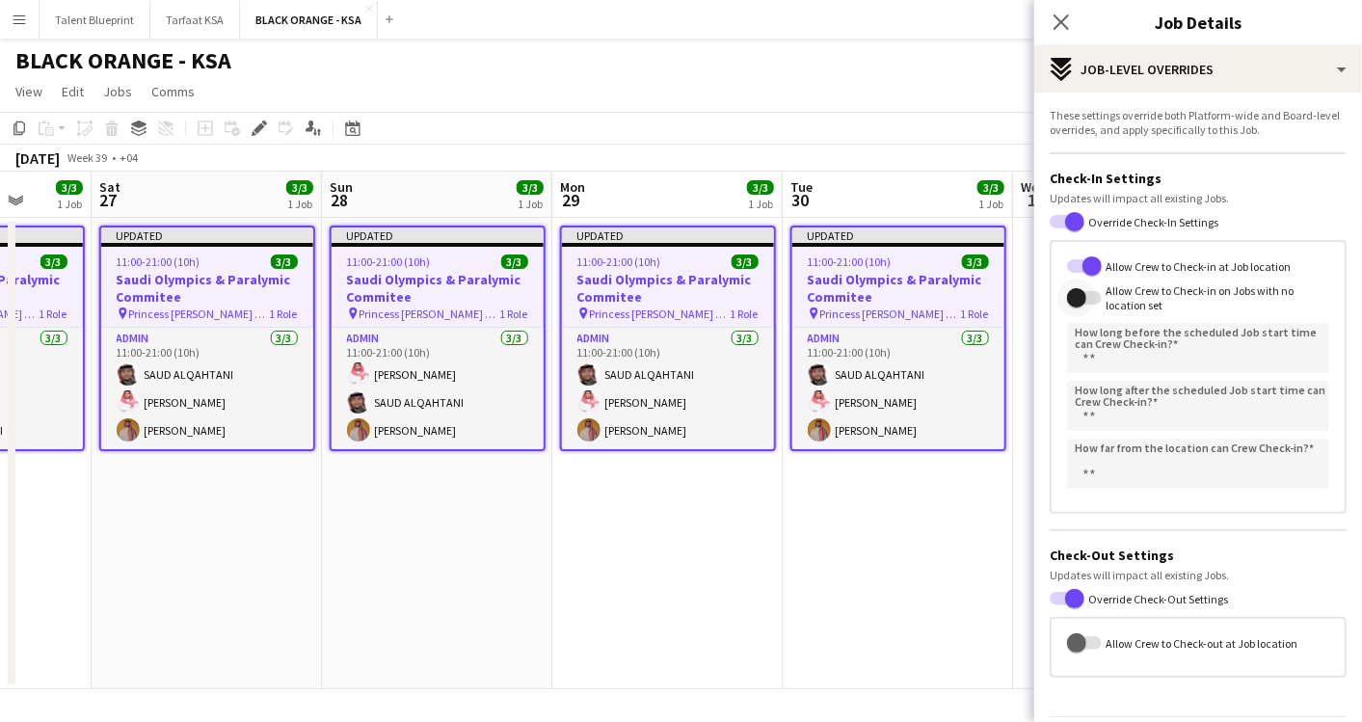
click at [1089, 299] on span "button" at bounding box center [1077, 298] width 39 height 39
click at [1081, 254] on span "button" at bounding box center [1092, 266] width 39 height 39
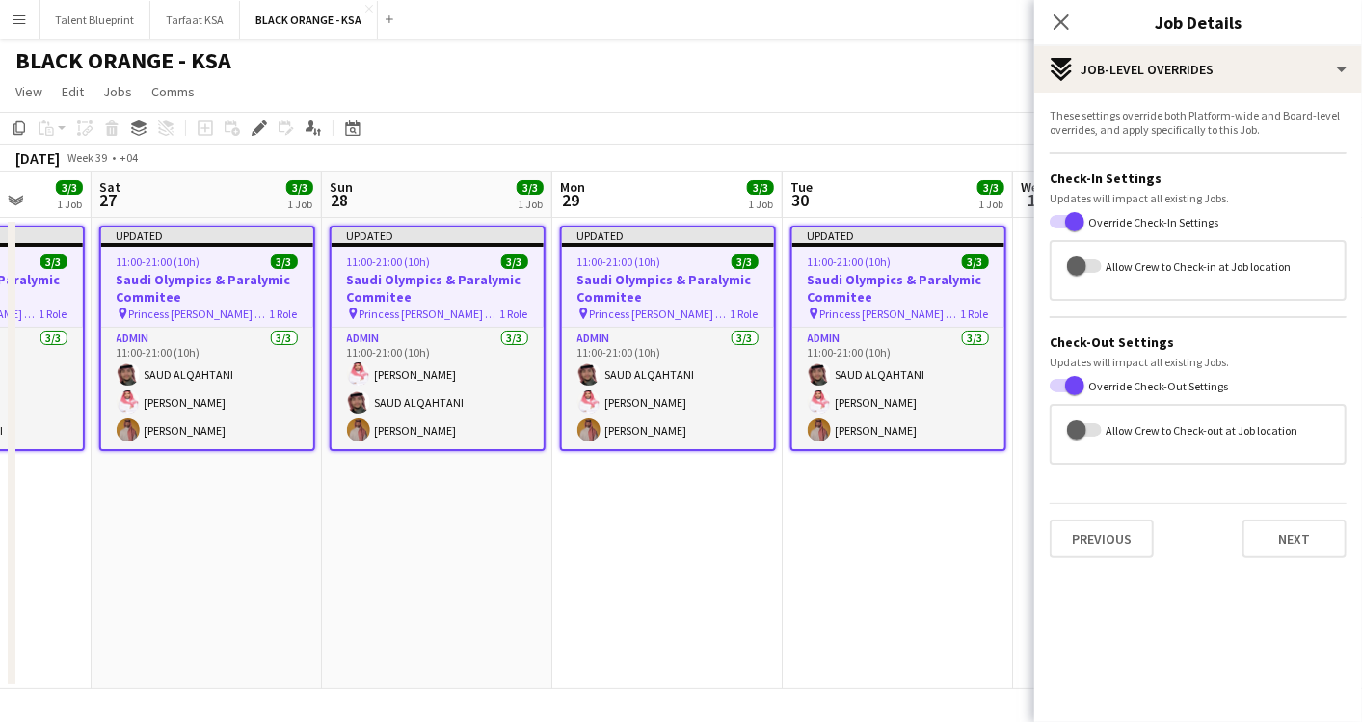
click at [1109, 261] on label "Allow Crew to Check-in at Job location" at bounding box center [1196, 265] width 189 height 14
click at [1102, 261] on button "Allow Crew to Check-in at Job location" at bounding box center [1084, 265] width 35 height 13
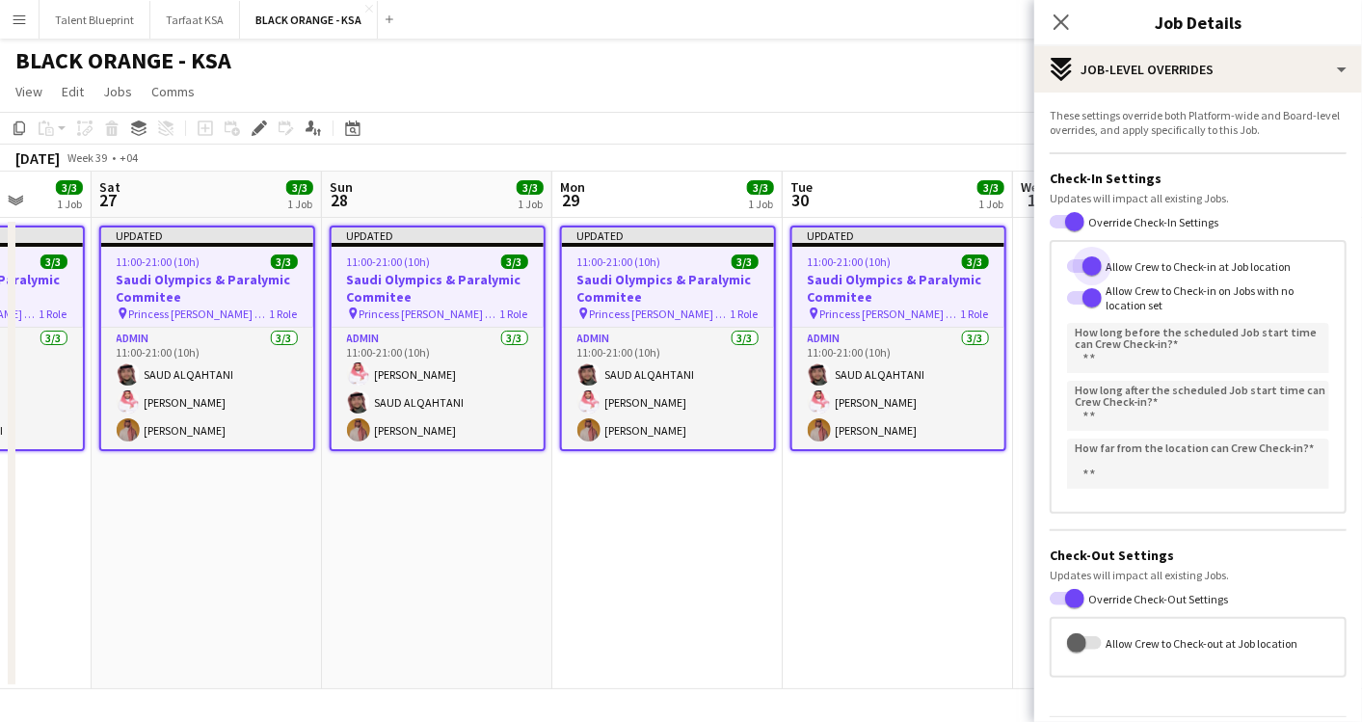
scroll to position [59, 0]
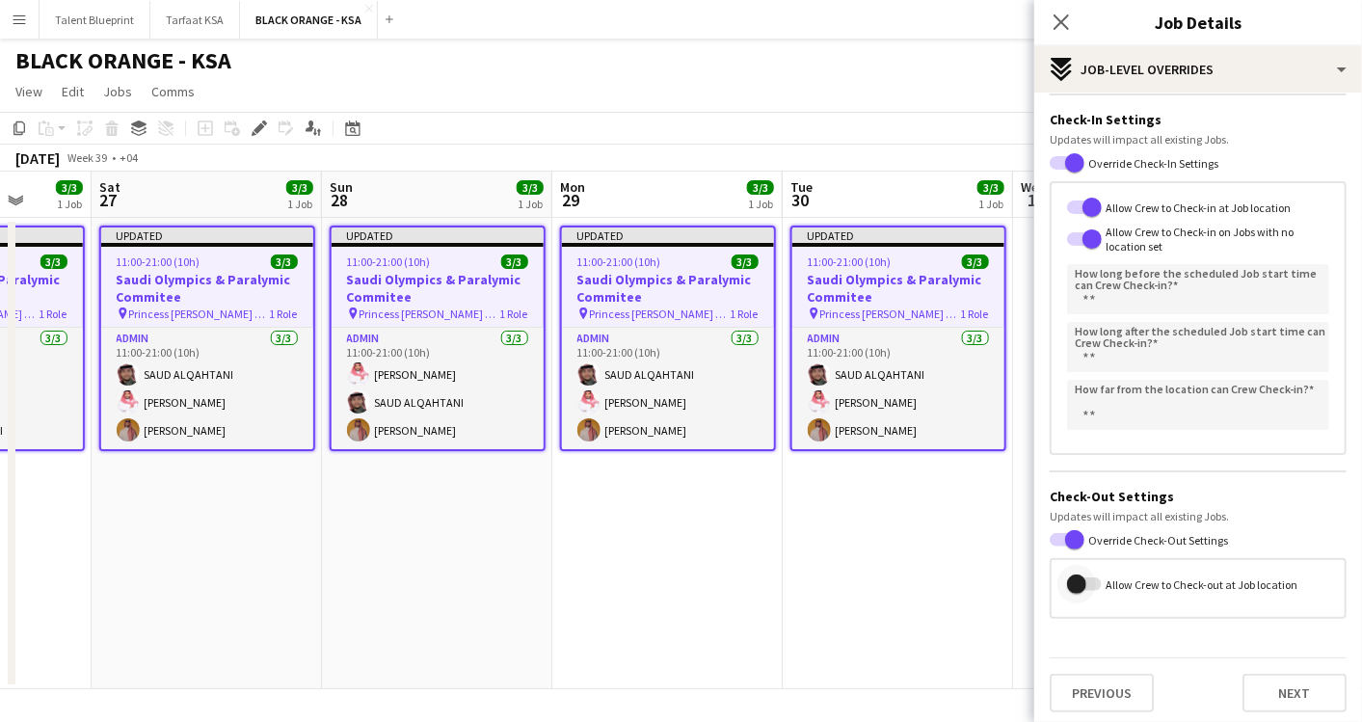
click at [1099, 578] on span "button" at bounding box center [1084, 584] width 35 height 13
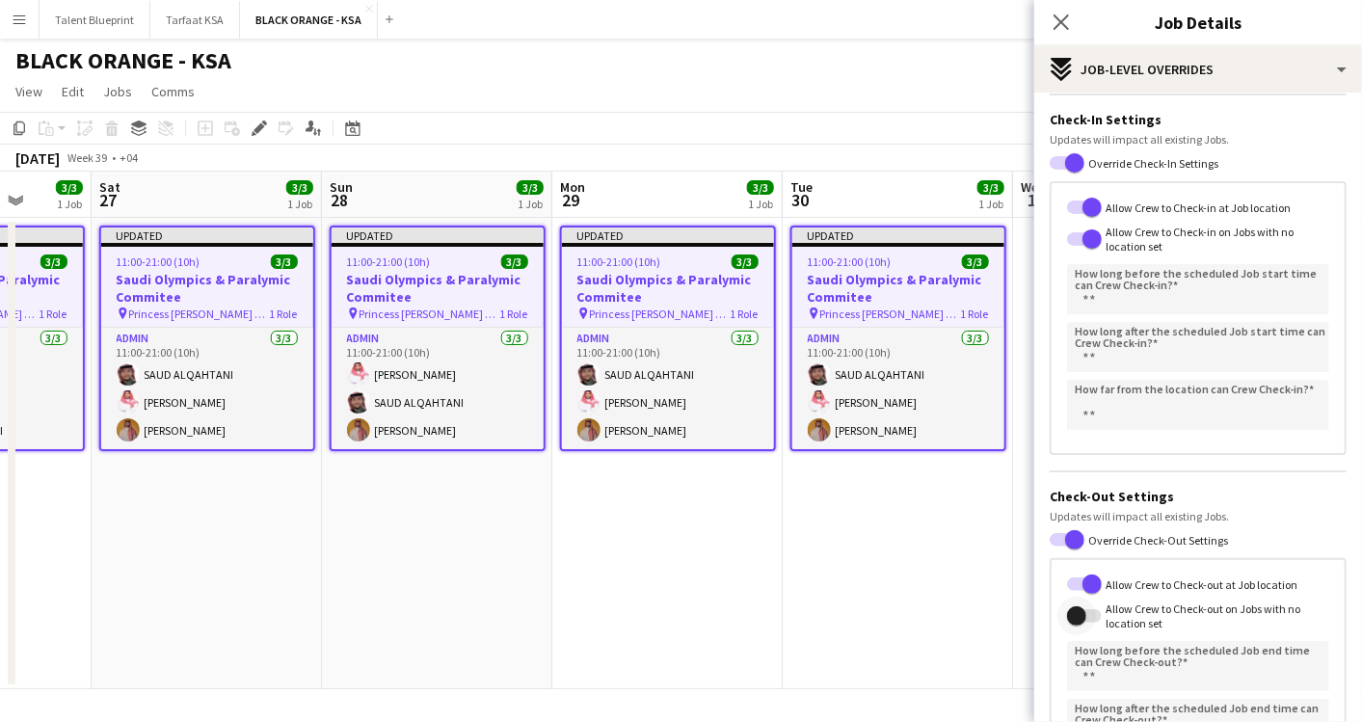
click at [1091, 616] on span "button" at bounding box center [1077, 616] width 39 height 39
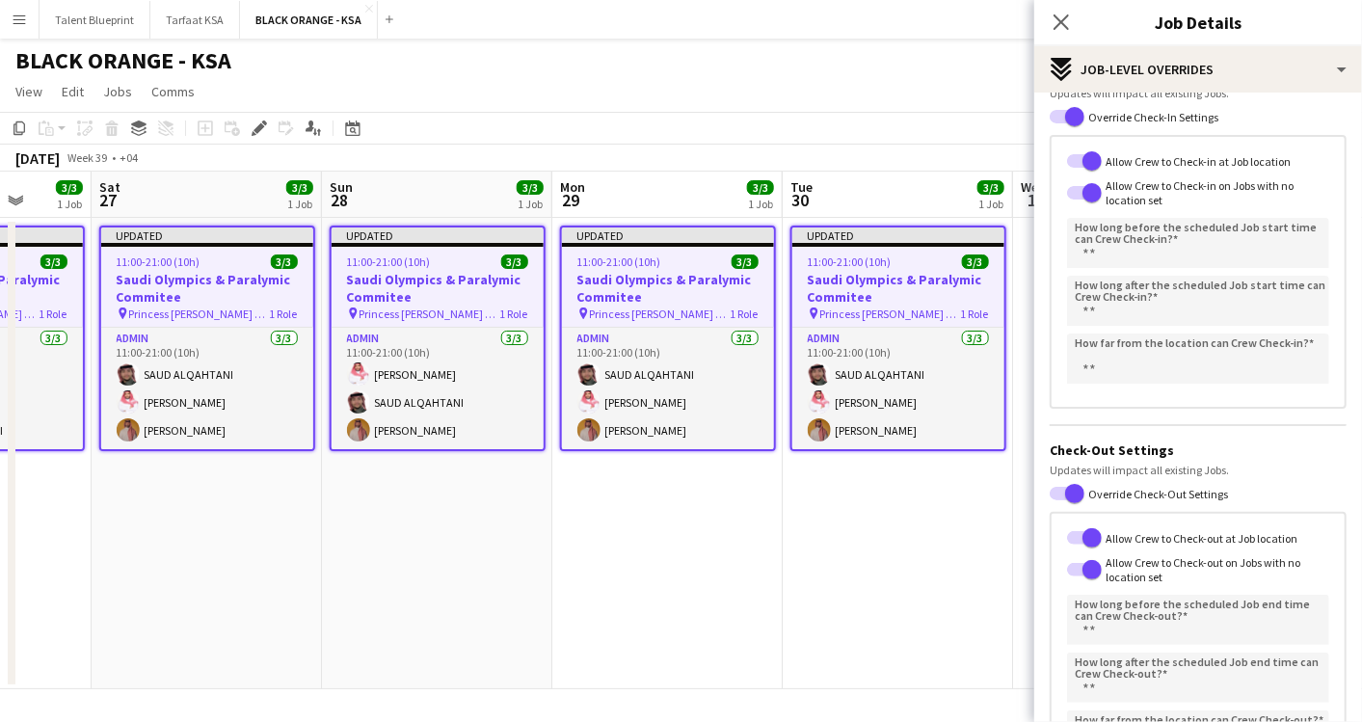
scroll to position [98, 0]
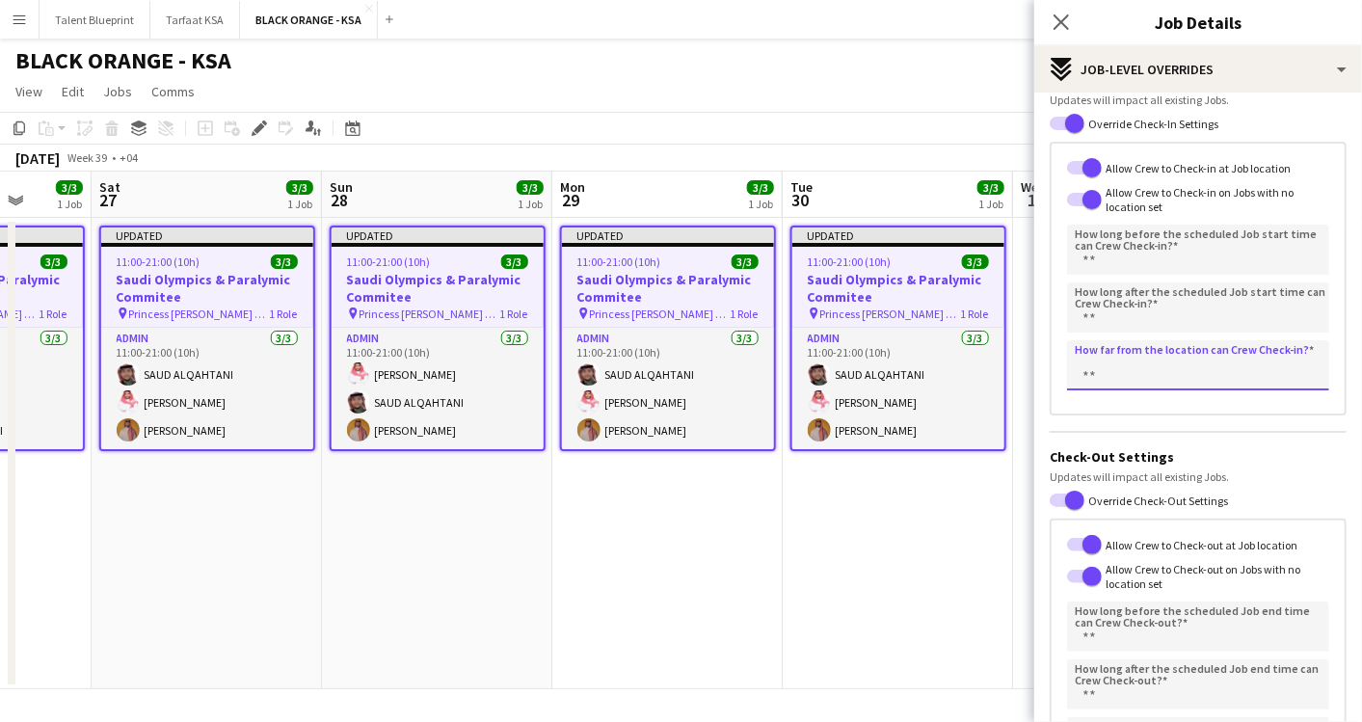
click at [1163, 376] on input "How far from the location can Crew Check-in?" at bounding box center [1198, 365] width 262 height 50
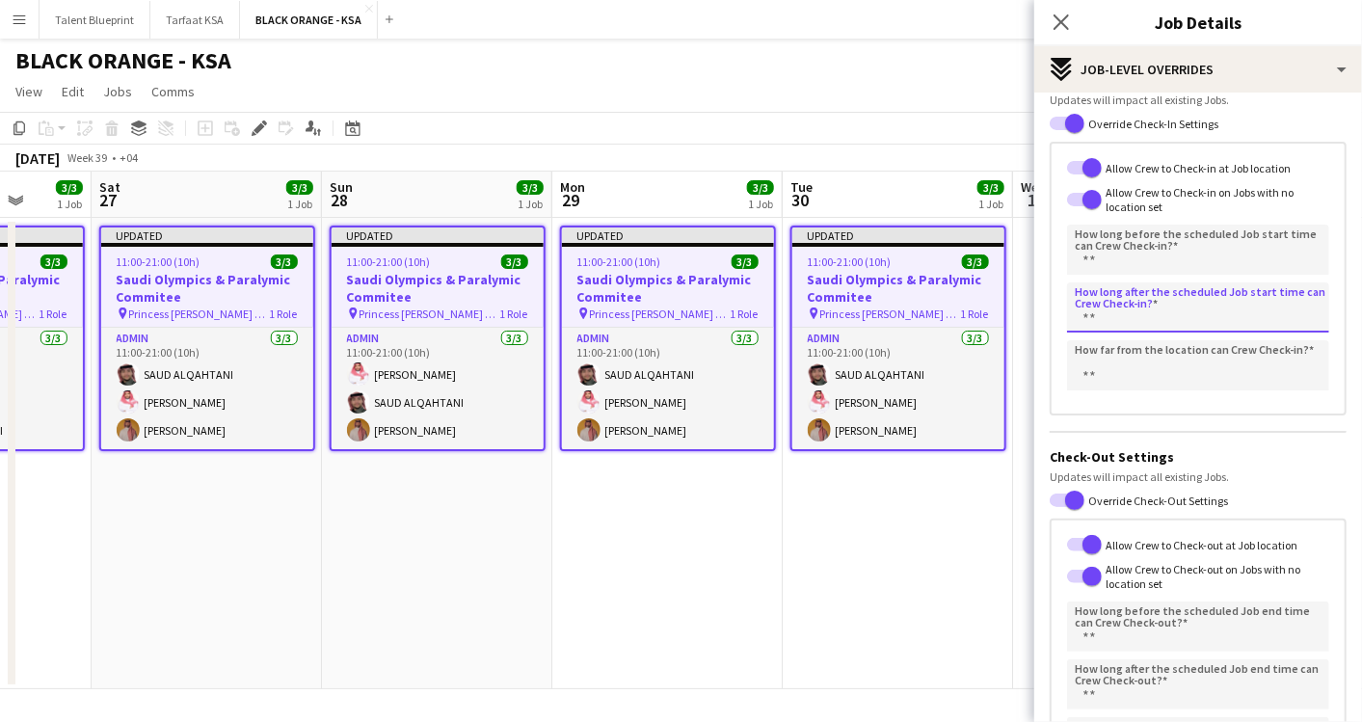
click at [1151, 316] on input "How long after the scheduled Job start time can Crew Check-in?" at bounding box center [1198, 308] width 262 height 50
click at [1132, 261] on input "How long before the scheduled Job start time can Crew Check-in?" at bounding box center [1198, 250] width 262 height 50
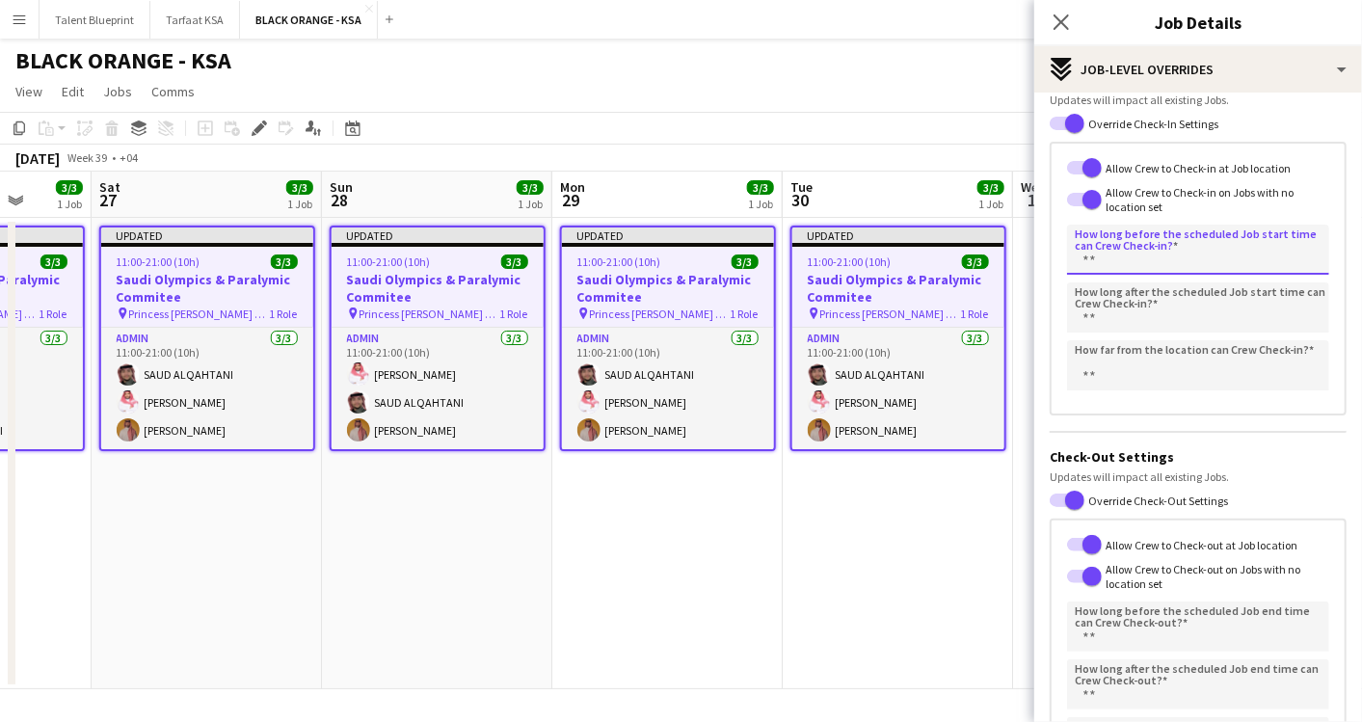
scroll to position [270, 0]
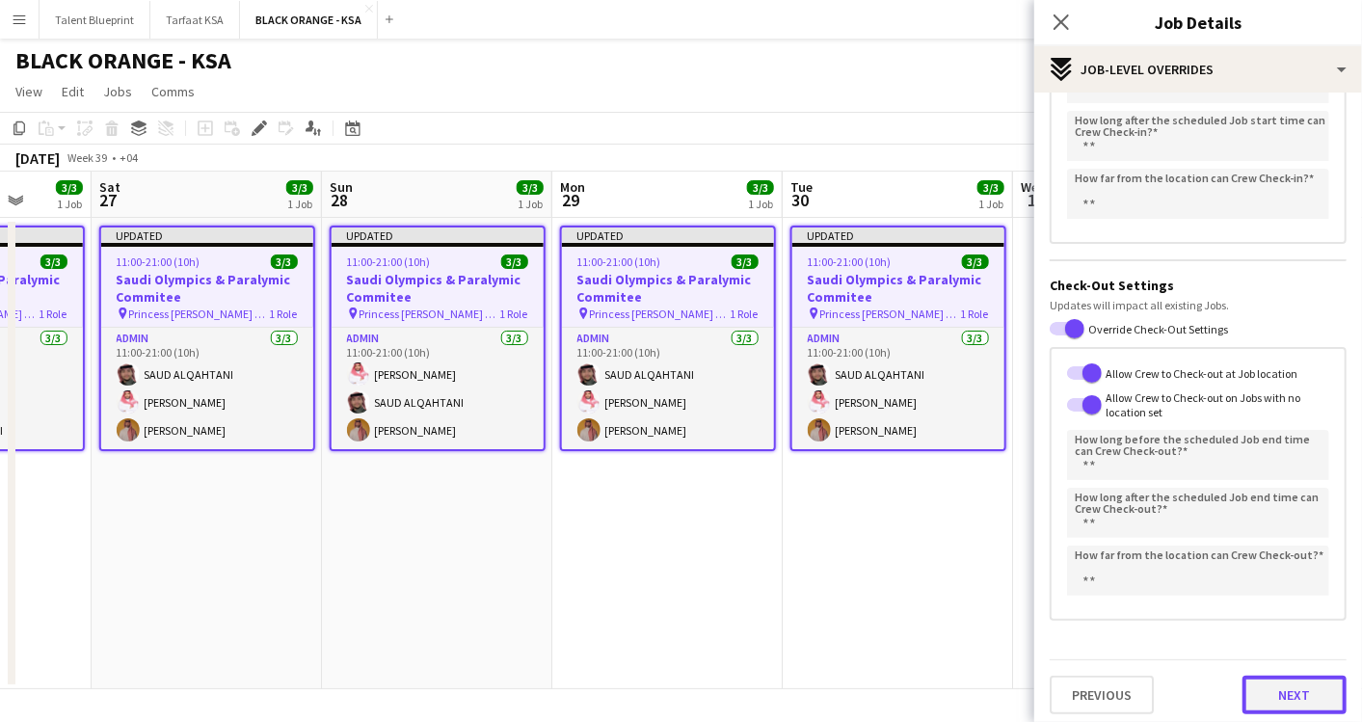
click at [1283, 682] on button "Next" at bounding box center [1295, 695] width 104 height 39
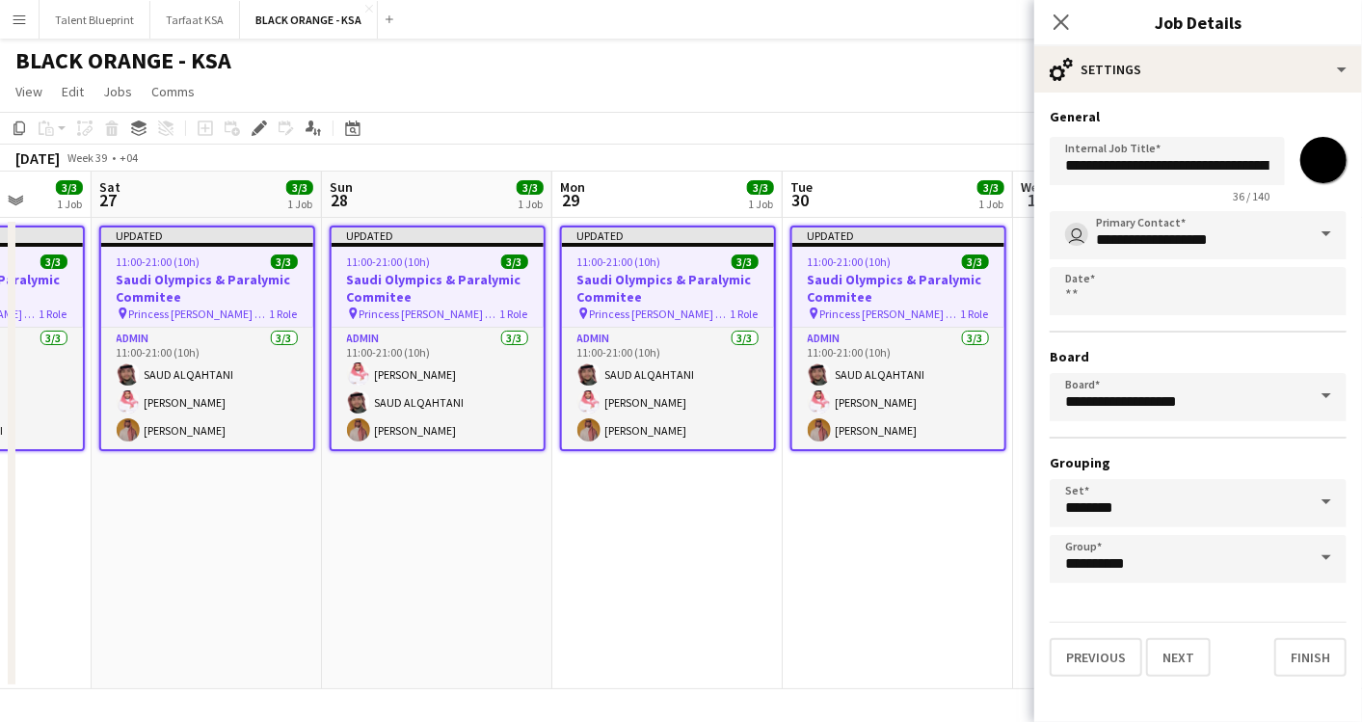
scroll to position [0, 0]
click at [1308, 657] on button "Finish" at bounding box center [1311, 657] width 72 height 39
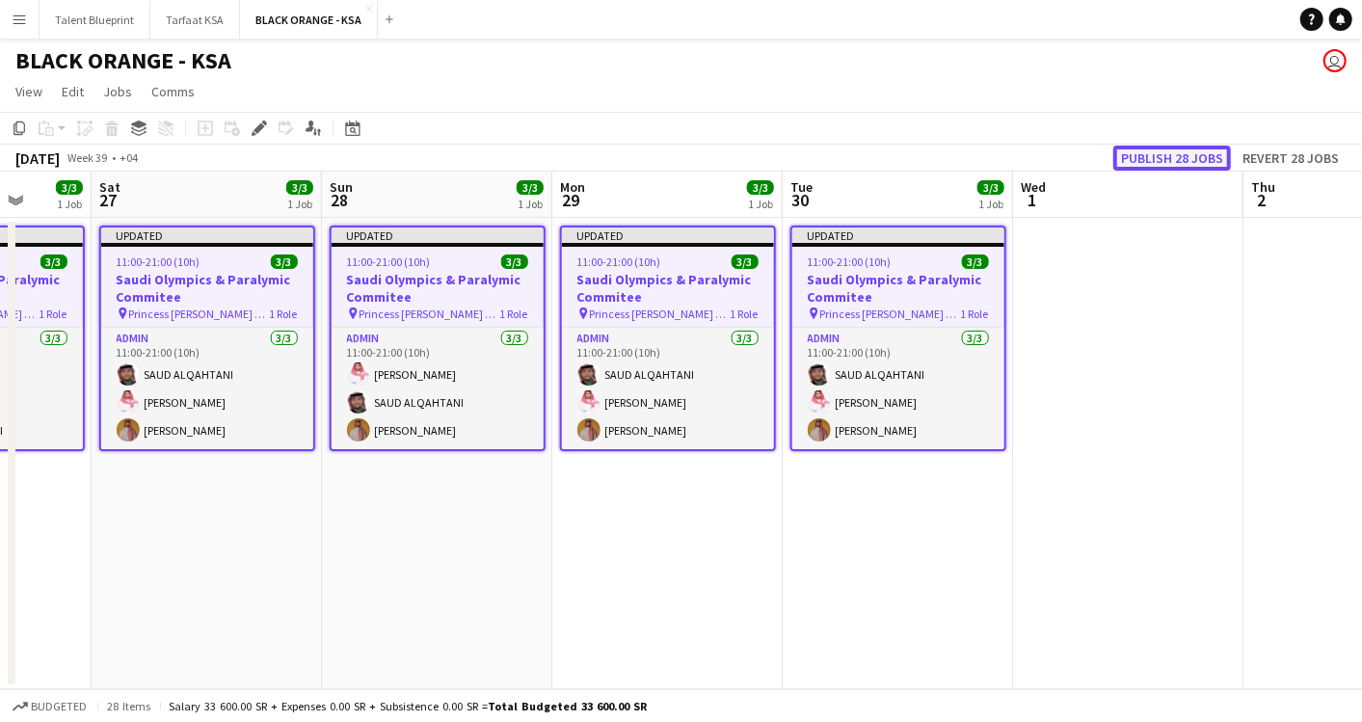
click at [1178, 156] on button "Publish 28 jobs" at bounding box center [1173, 158] width 118 height 25
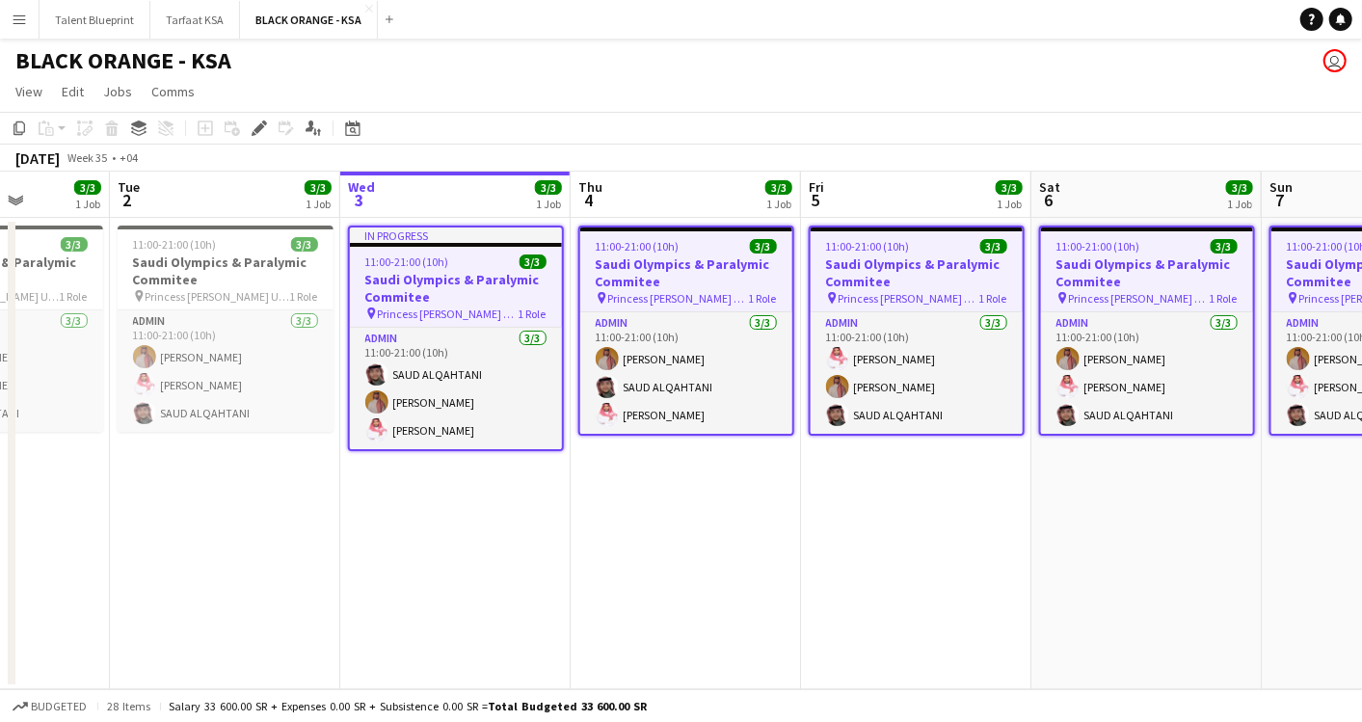
scroll to position [0, 581]
